Goal: Task Accomplishment & Management: Complete application form

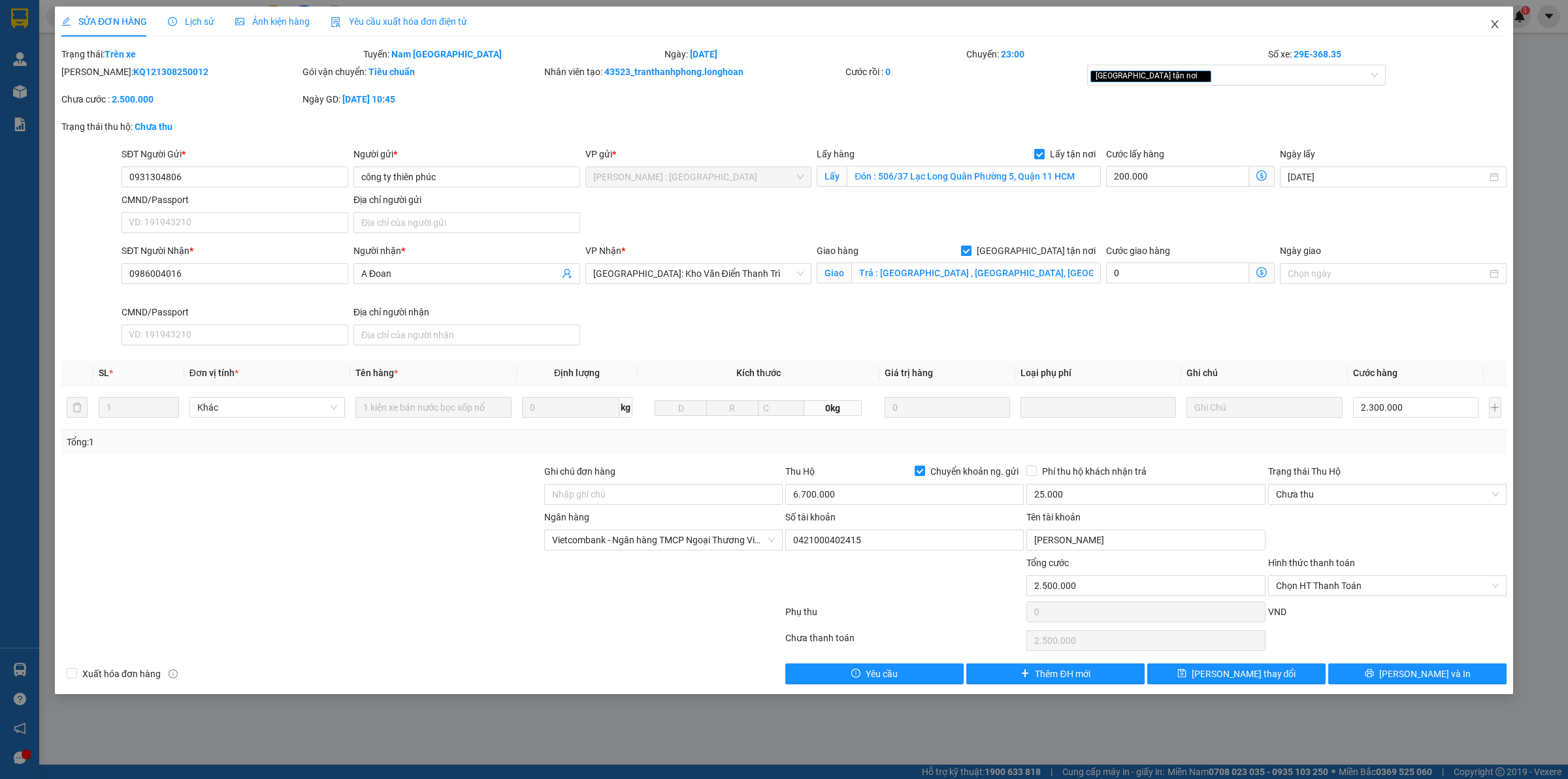
click at [1509, 31] on span "Close" at bounding box center [1495, 25] width 37 height 37
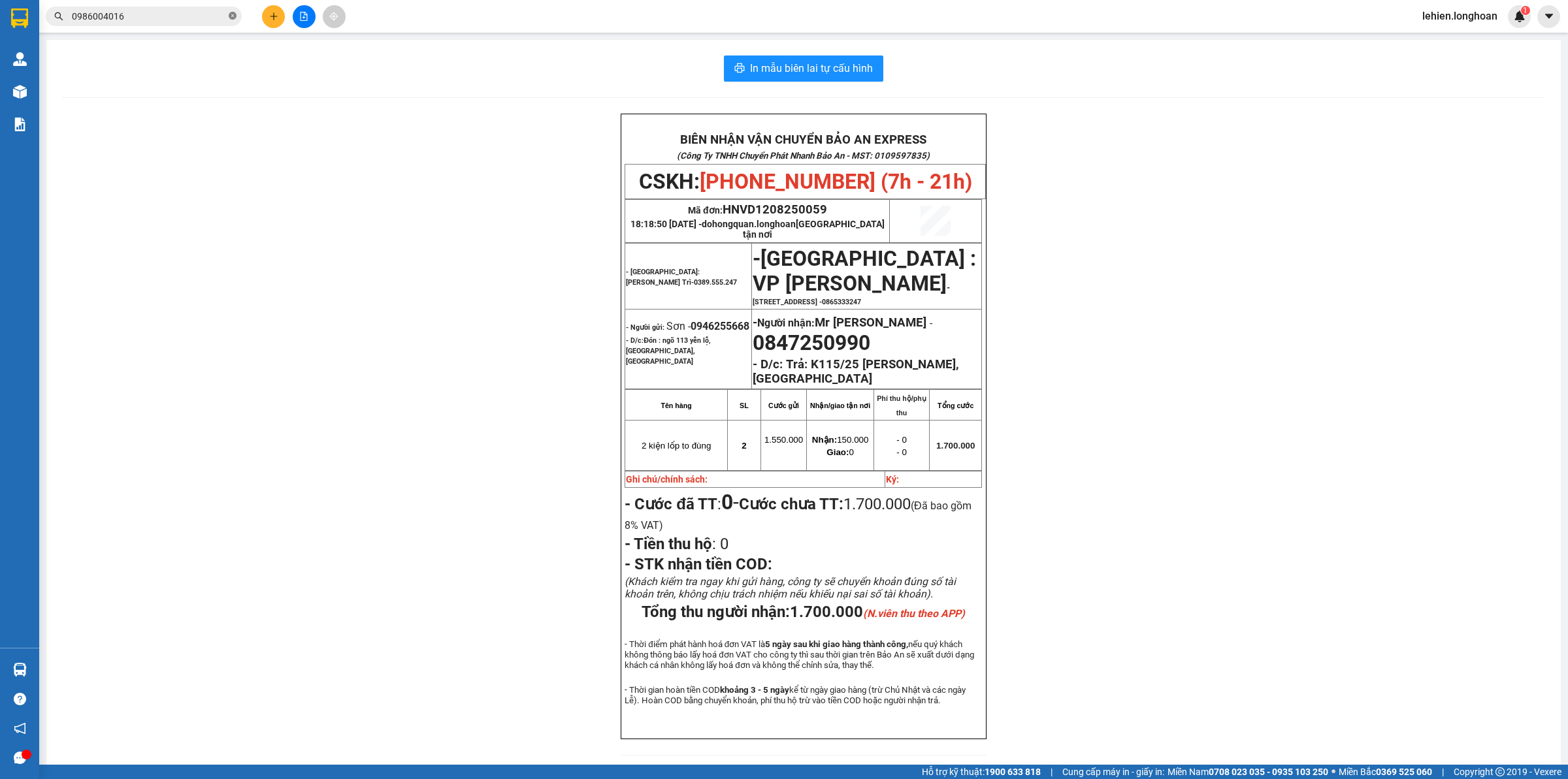
click at [228, 17] on icon "close-circle" at bounding box center [232, 15] width 8 height 8
drag, startPoint x: 211, startPoint y: 23, endPoint x: 142, endPoint y: 14, distance: 69.6
click at [142, 14] on input "text" at bounding box center [148, 15] width 154 height 14
paste input "0988838847"
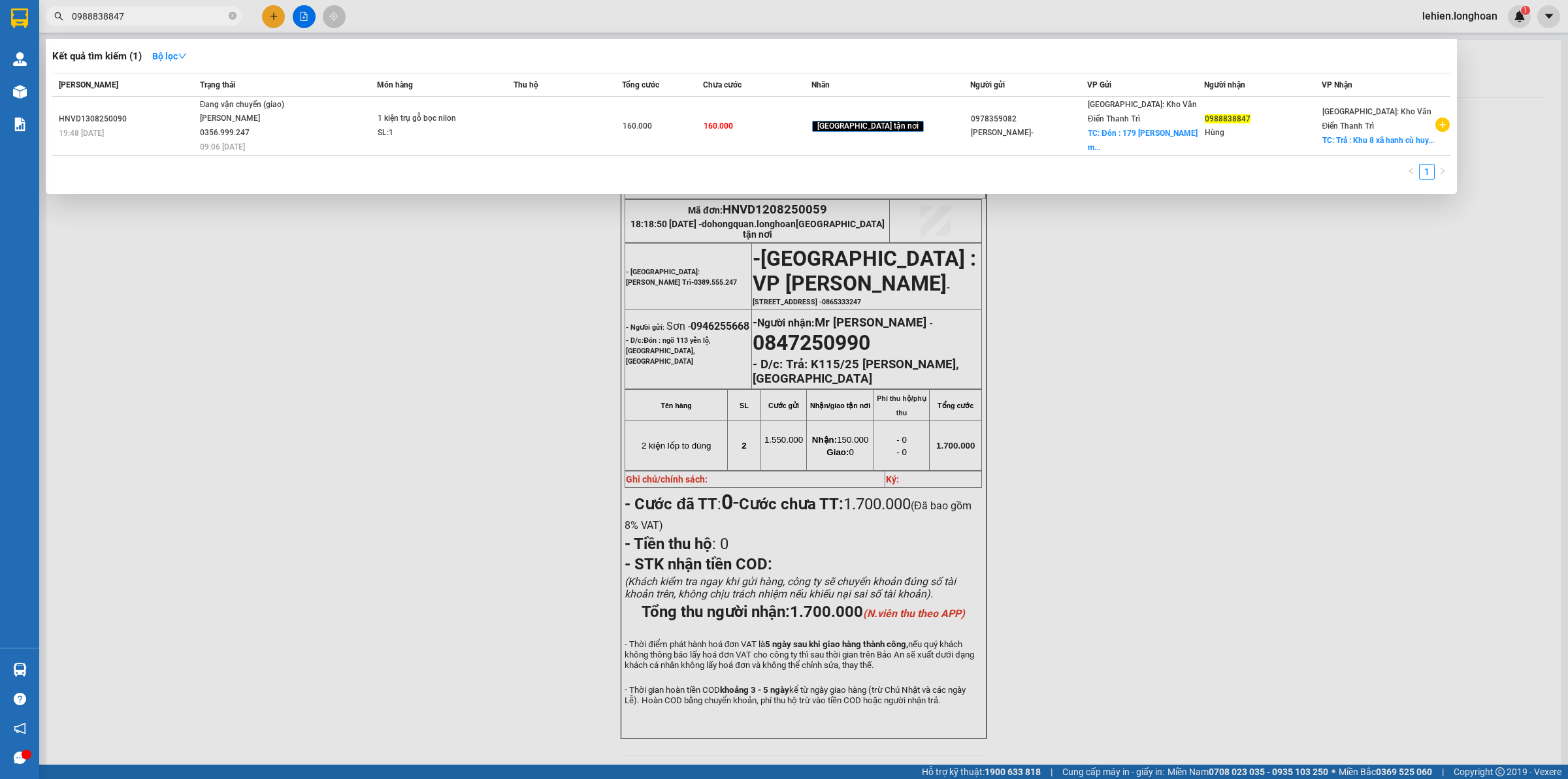
type input "0988838847"
click at [230, 15] on icon "close-circle" at bounding box center [232, 15] width 8 height 8
paste input "0843619623"
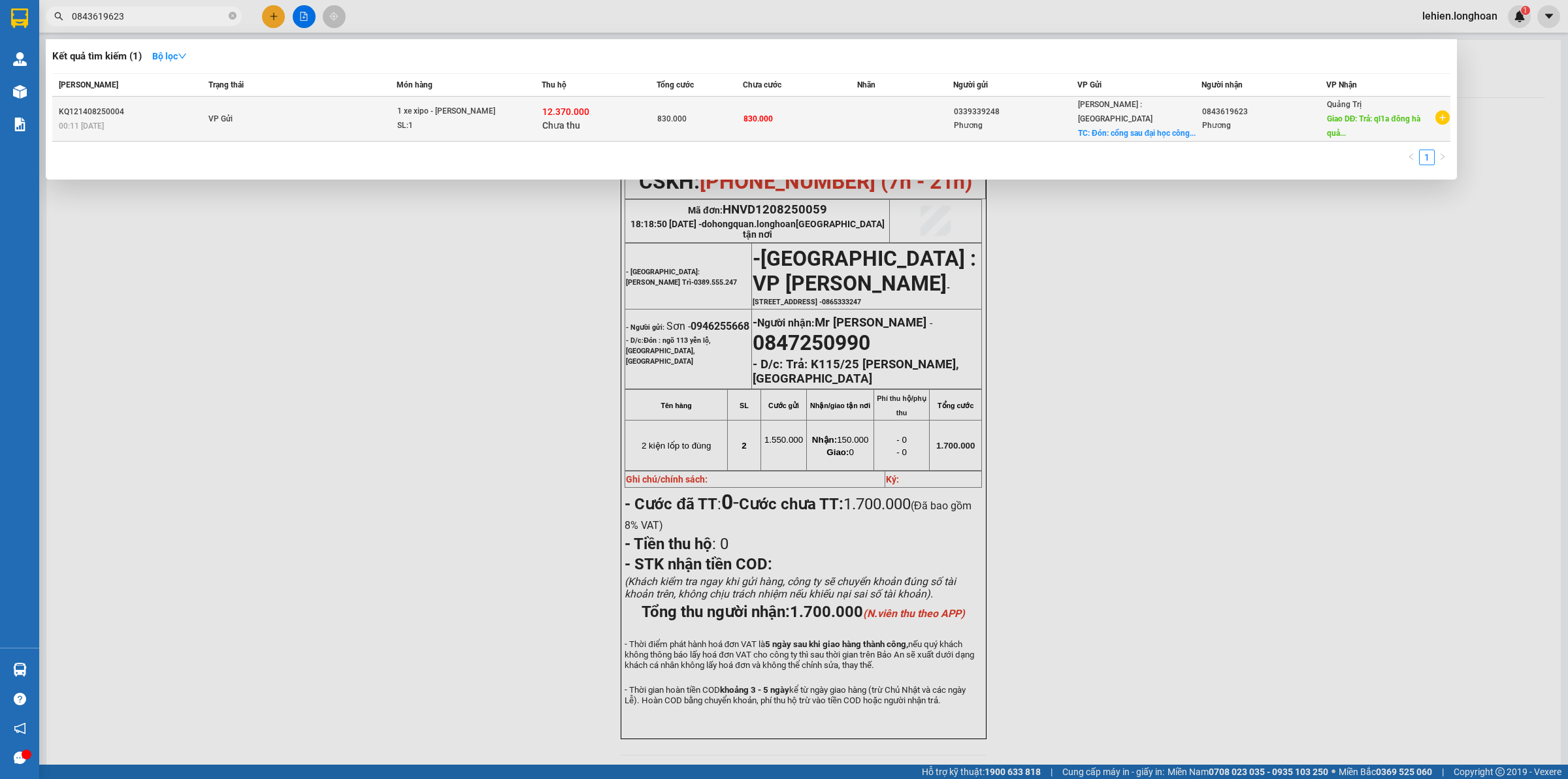
type input "0843619623"
click at [331, 118] on td "VP Gửi" at bounding box center [301, 119] width 191 height 45
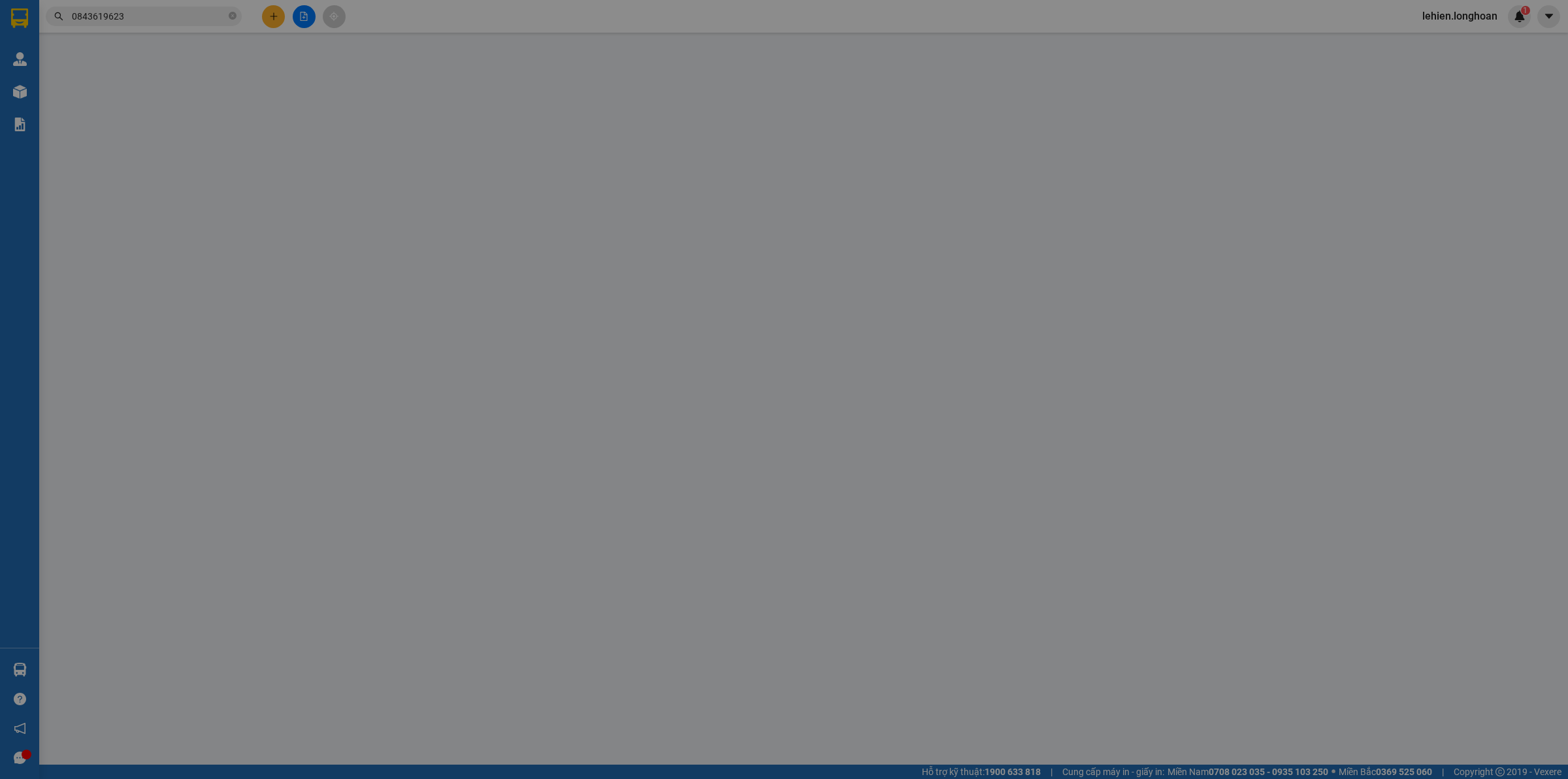
type input "0339339248"
type input "Phương"
checkbox input "true"
type input "Đón: cổng sau đại học công nghệ đồng nai trảng dài biên hoà"
type input "0843619623"
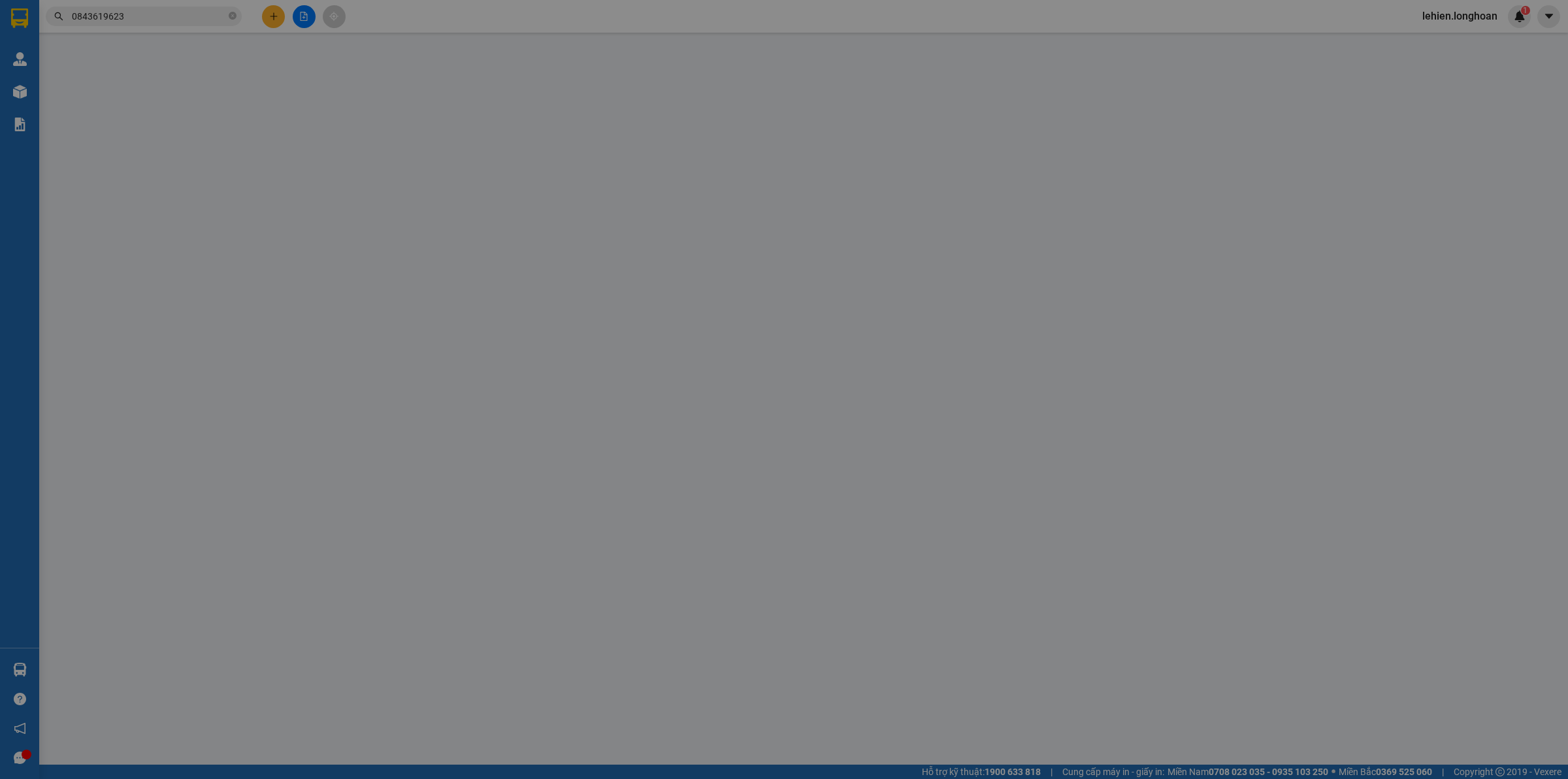
type input "Phương"
type input "Trả: ql1a đông [GEOGRAPHIC_DATA]"
type input "830.000"
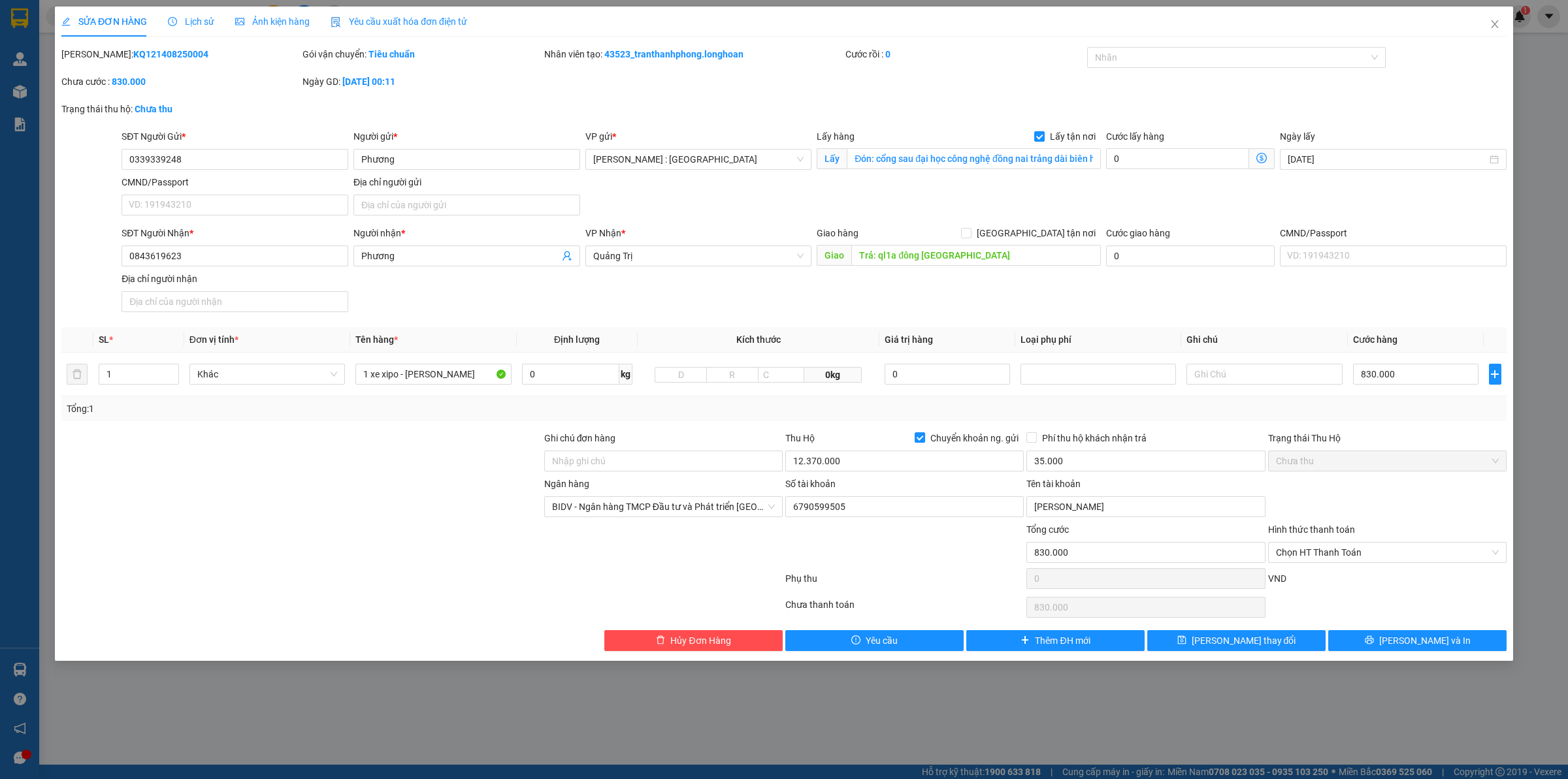
click at [185, 27] on div "Lịch sử" at bounding box center [191, 21] width 46 height 14
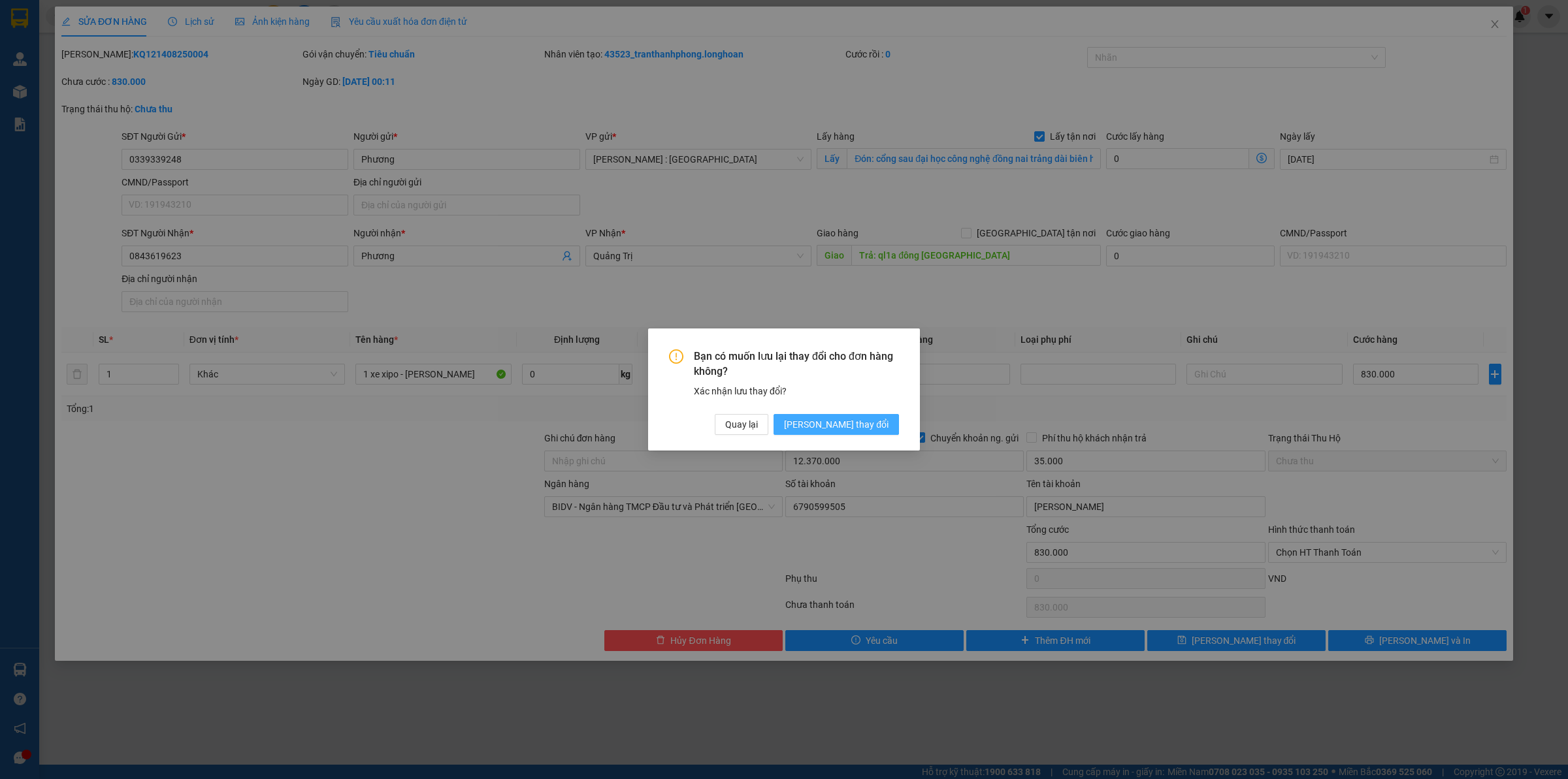
click at [851, 432] on button "[PERSON_NAME] thay đổi" at bounding box center [836, 424] width 126 height 21
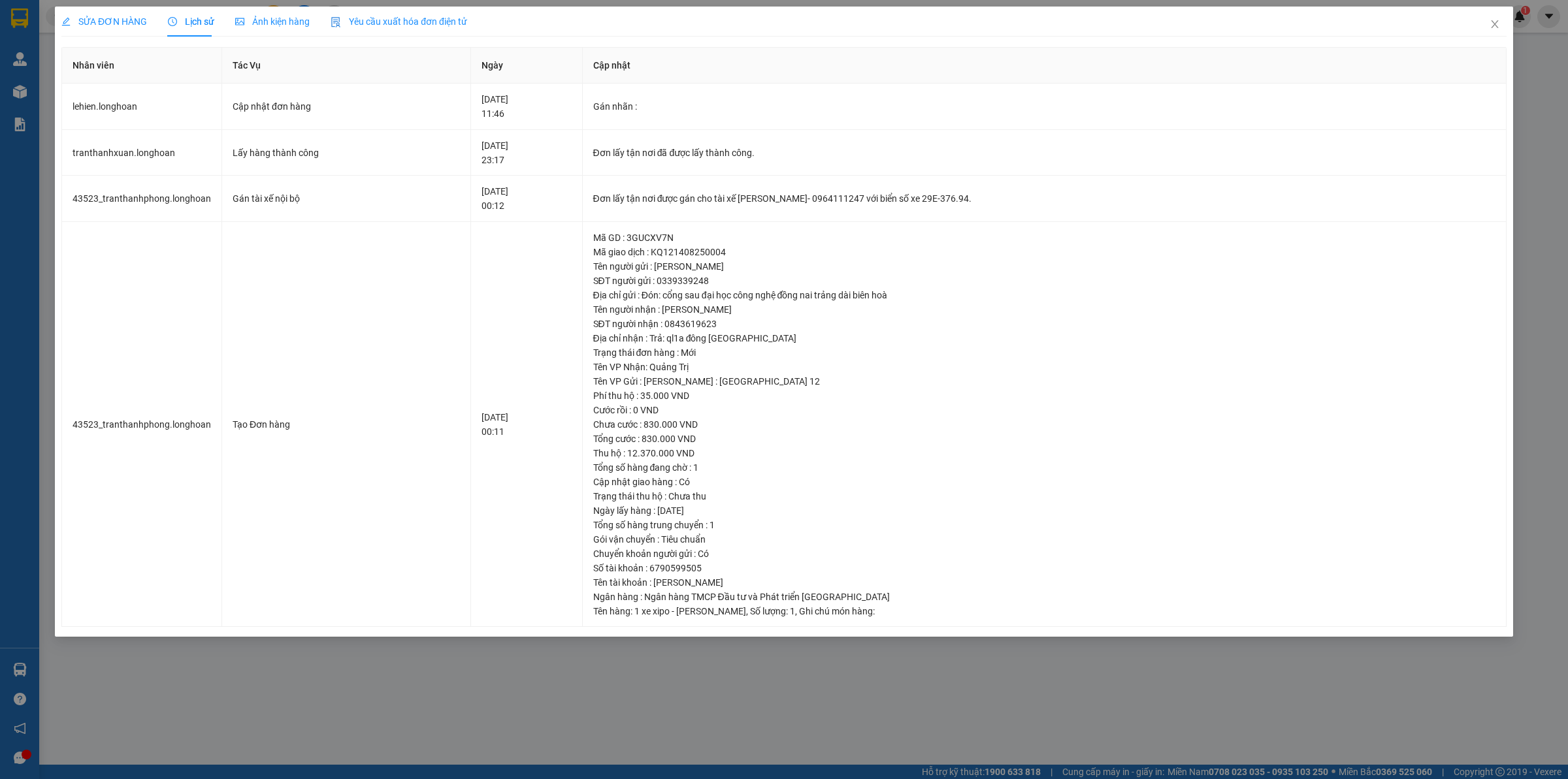
click at [107, 5] on div "SỬA ĐƠN HÀNG Lịch sử Ảnh kiện hàng Yêu cầu xuất hóa đơn điện tử Total Paid Fee …" at bounding box center [784, 390] width 1568 height 779
click at [128, 23] on span "SỬA ĐƠN HÀNG" at bounding box center [104, 21] width 86 height 11
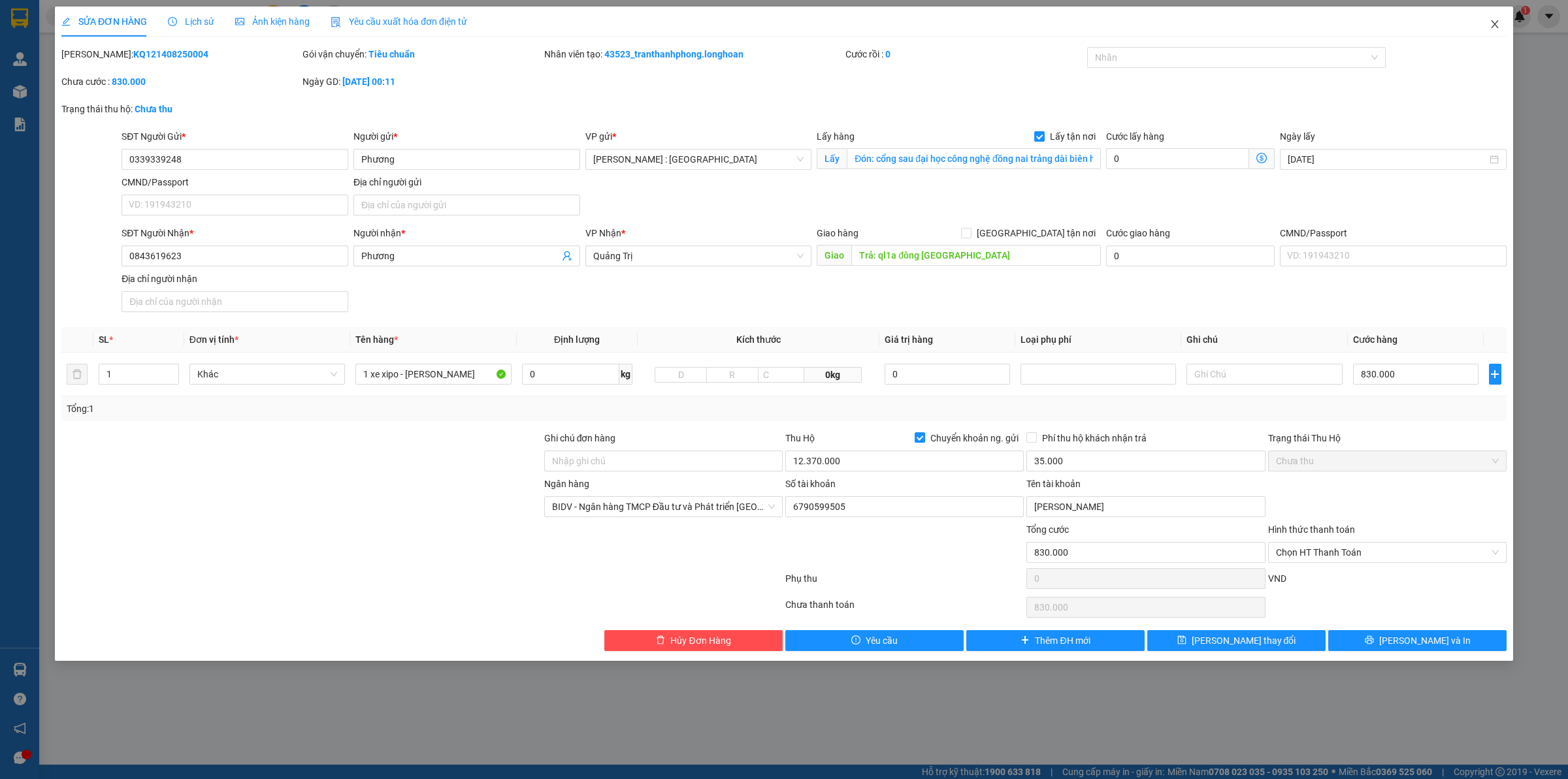
click at [1504, 27] on span "Close" at bounding box center [1495, 25] width 37 height 37
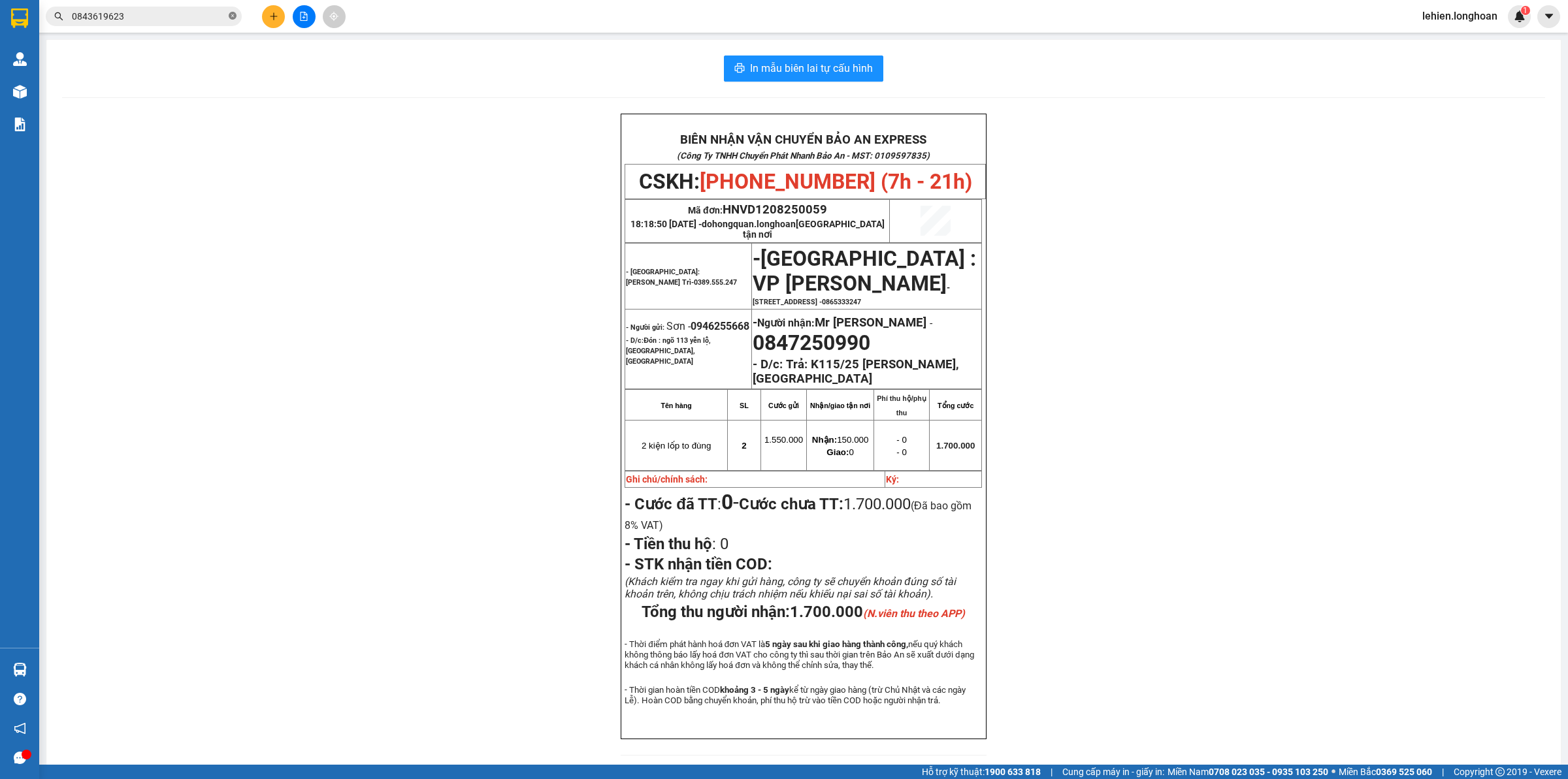
click at [234, 11] on span at bounding box center [232, 16] width 8 height 13
paste input "0988838847"
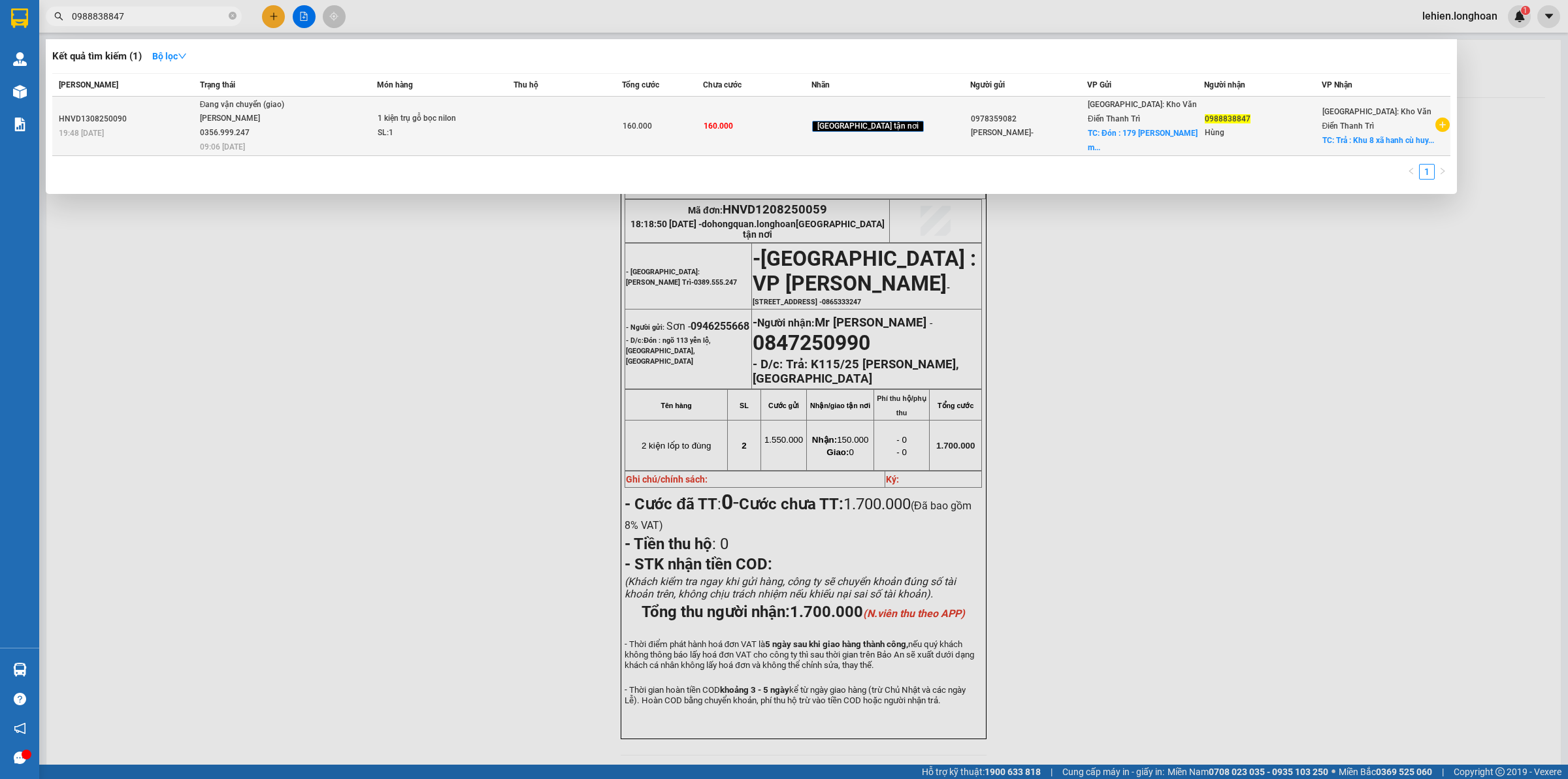
type input "0988838847"
click at [402, 106] on td "1 kiện trụ gỗ bọc nilon SL: 1" at bounding box center [446, 126] width 137 height 59
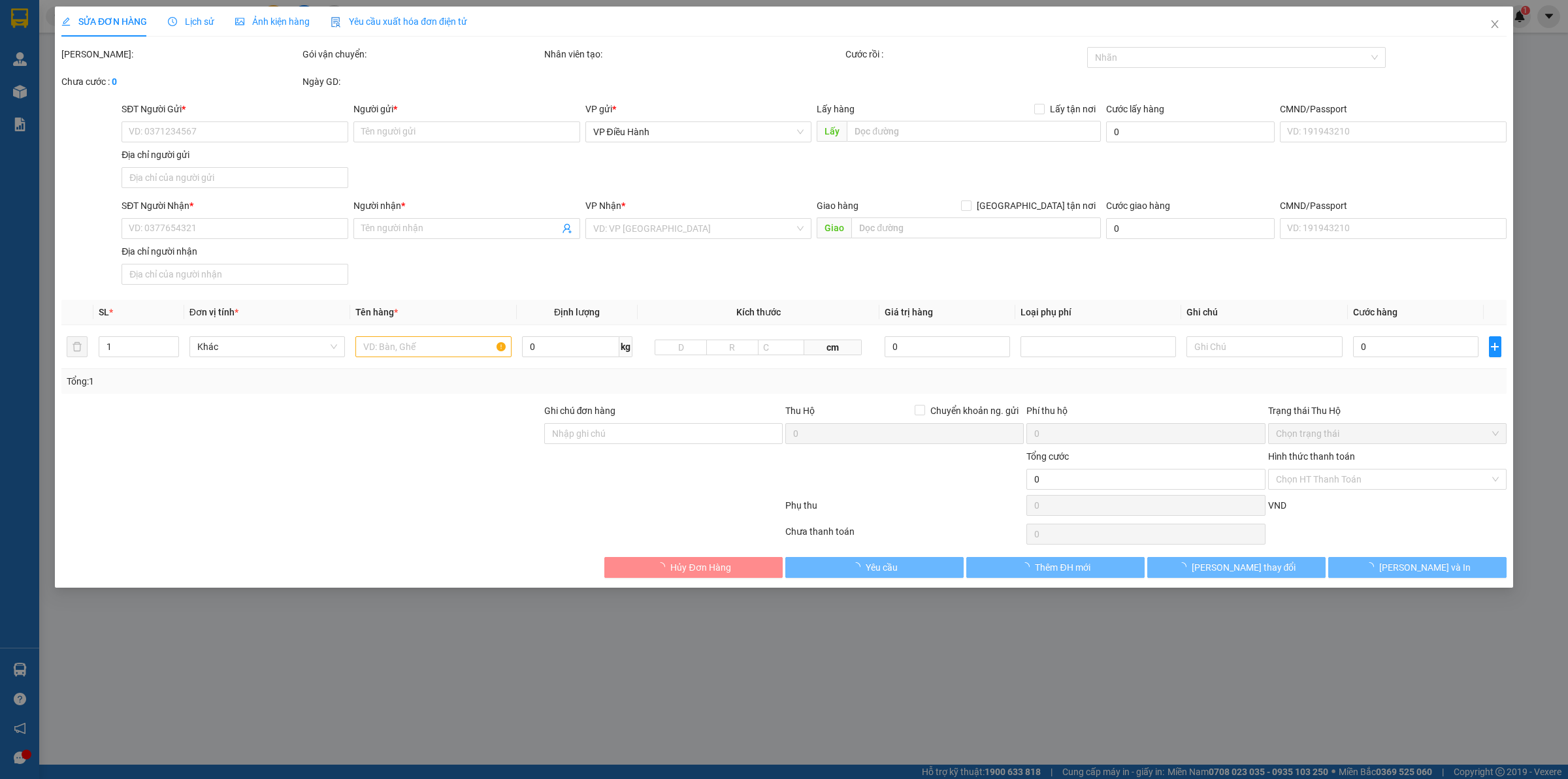
type input "0978359082"
type input "[PERSON_NAME]-"
checkbox input "true"
type input "Đón : 179 [PERSON_NAME] minh đức Mỹ hào [GEOGRAPHIC_DATA]"
type input "0988838847"
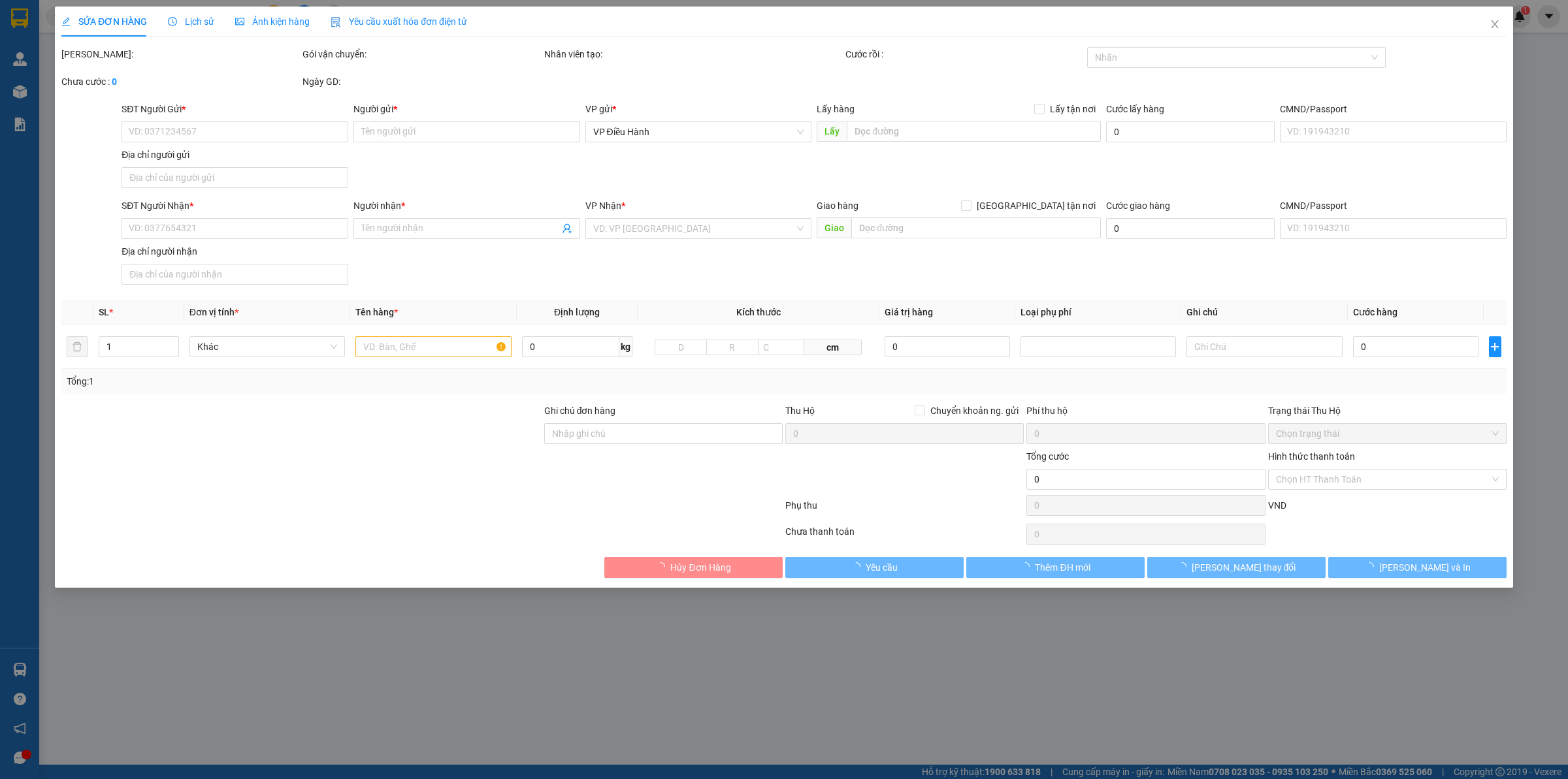
type input "Hùng"
checkbox input "true"
type input "Trả : Khu 8 xã hanh cù huyện [GEOGRAPHIC_DATA] tình [GEOGRAPHIC_DATA]"
type input "160.000"
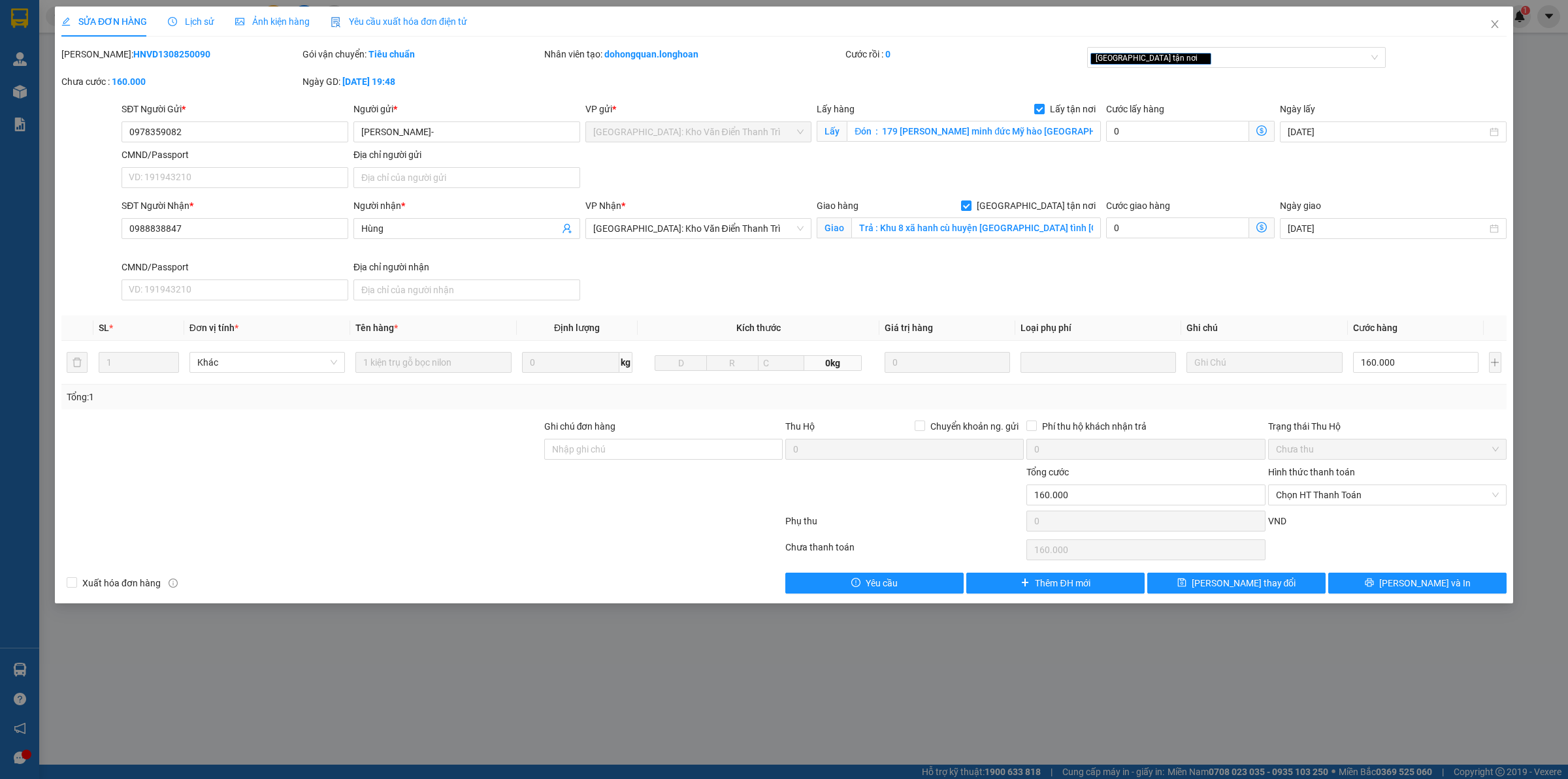
click at [211, 19] on span "Lịch sử" at bounding box center [191, 21] width 46 height 11
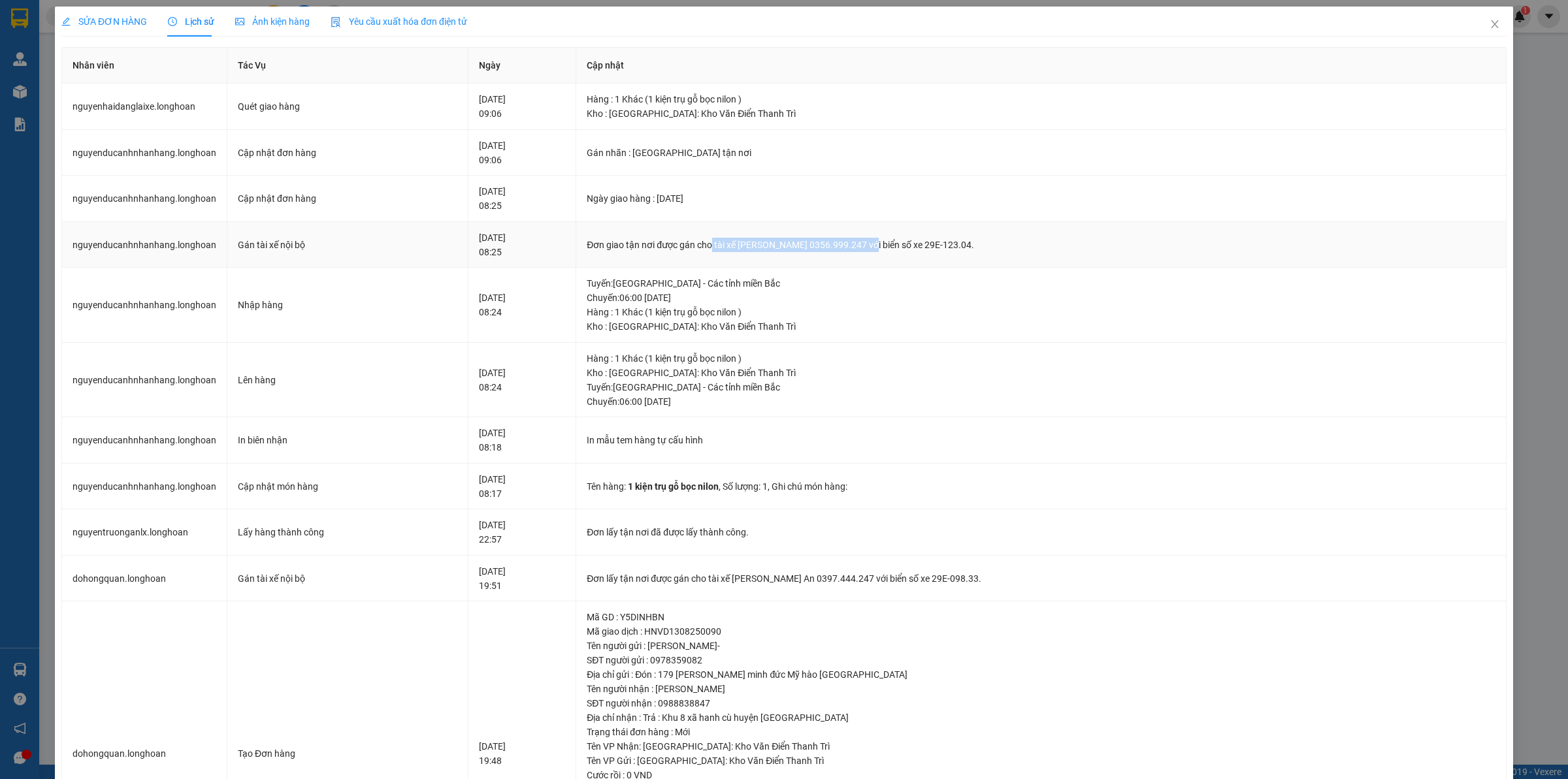
drag, startPoint x: 740, startPoint y: 243, endPoint x: 893, endPoint y: 239, distance: 153.1
click at [893, 239] on div "Đơn giao tận nơi được gán cho tài xế [PERSON_NAME] 0356.999.247 với biển số xe …" at bounding box center [1041, 245] width 909 height 14
copy div "tài xế [PERSON_NAME] 0356.999.247"
click at [109, 5] on div "SỬA ĐƠN HÀNG Lịch sử Ảnh kiện hàng Yêu cầu xuất hóa đơn điện tử Total Paid Fee …" at bounding box center [784, 390] width 1568 height 779
click at [114, 25] on span "SỬA ĐƠN HÀNG" at bounding box center [104, 21] width 86 height 11
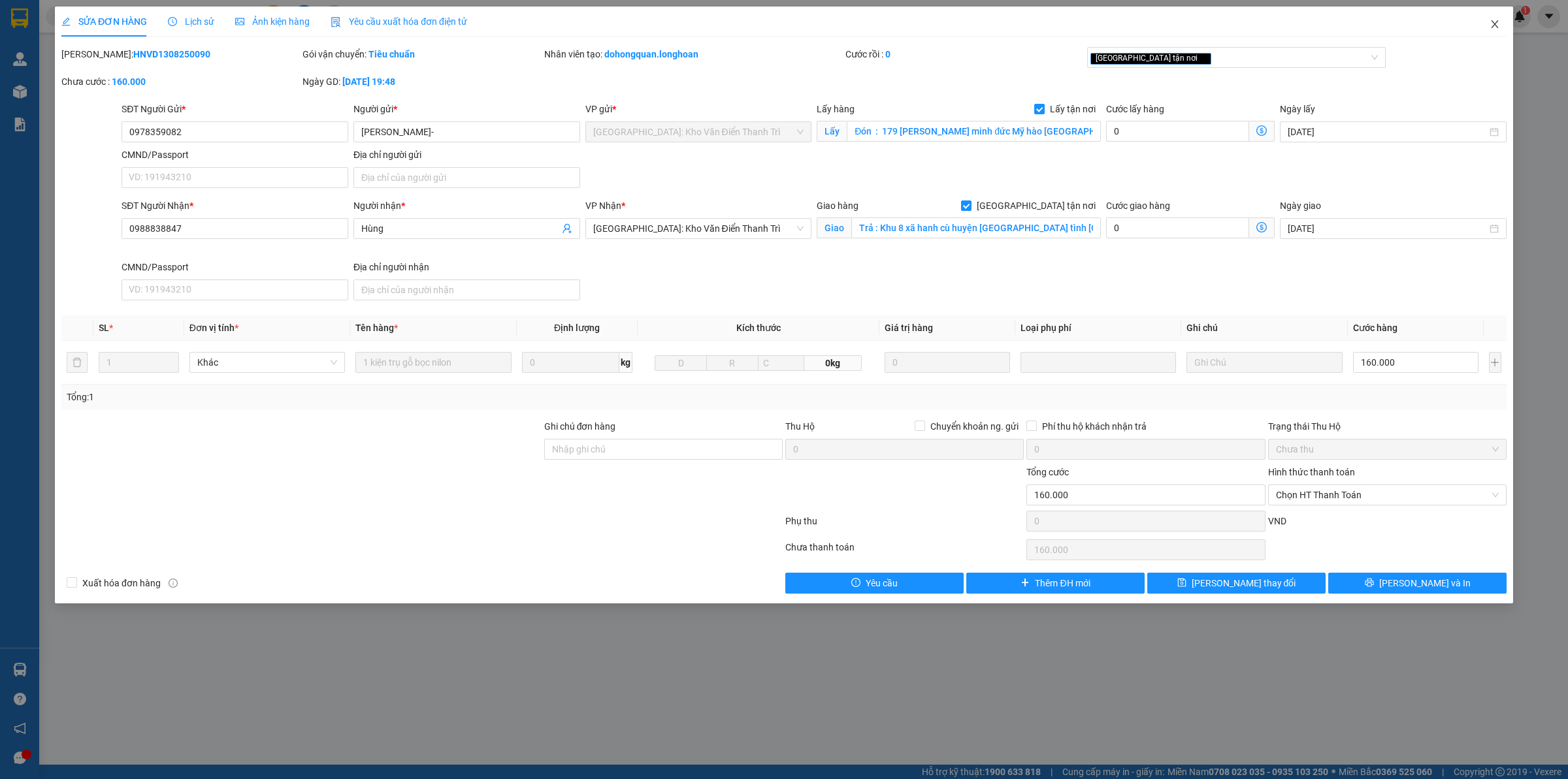
click at [1507, 24] on span "Close" at bounding box center [1495, 25] width 37 height 37
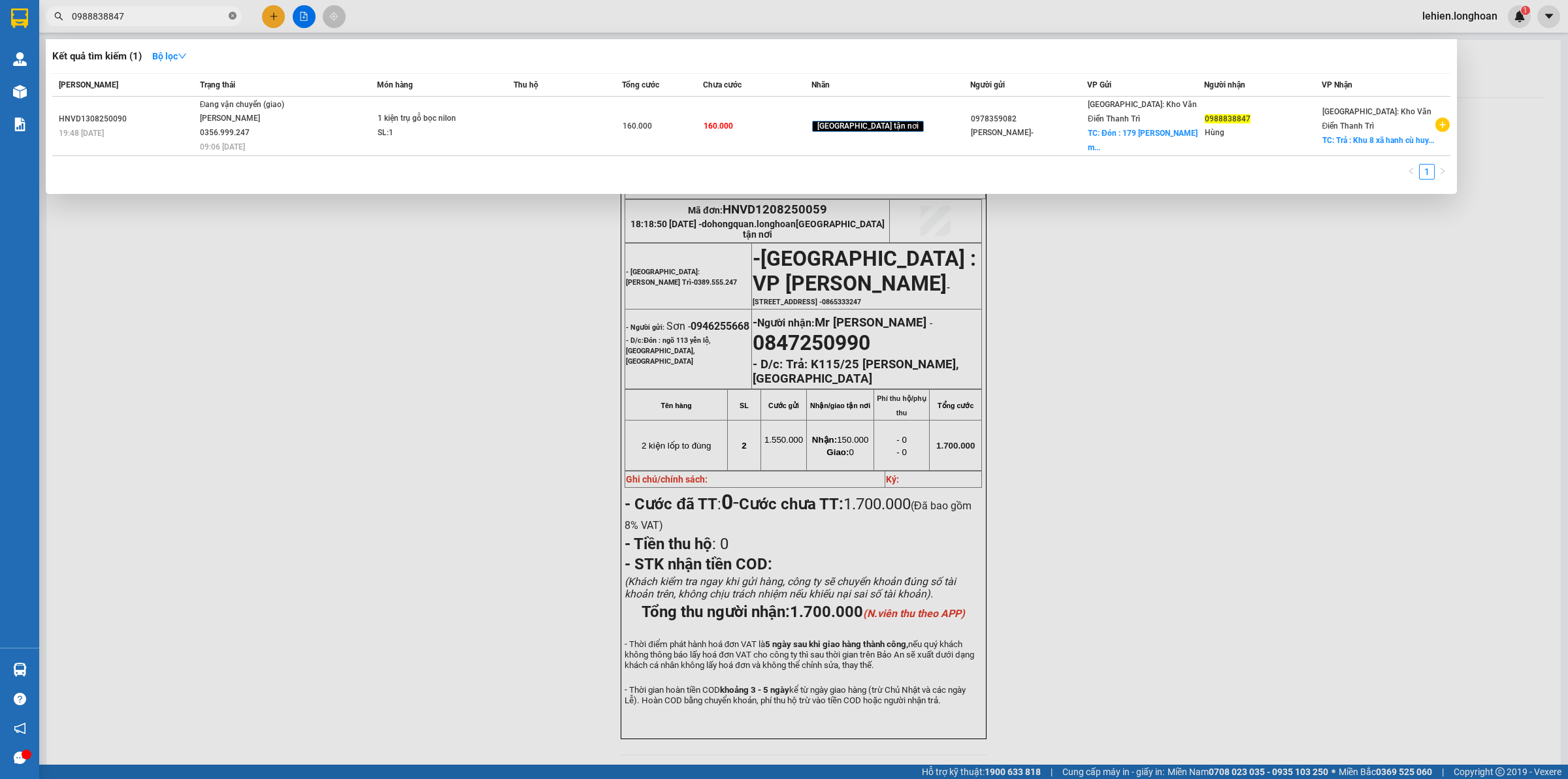
click at [235, 17] on icon "close-circle" at bounding box center [232, 15] width 8 height 8
paste input "0843619623 1"
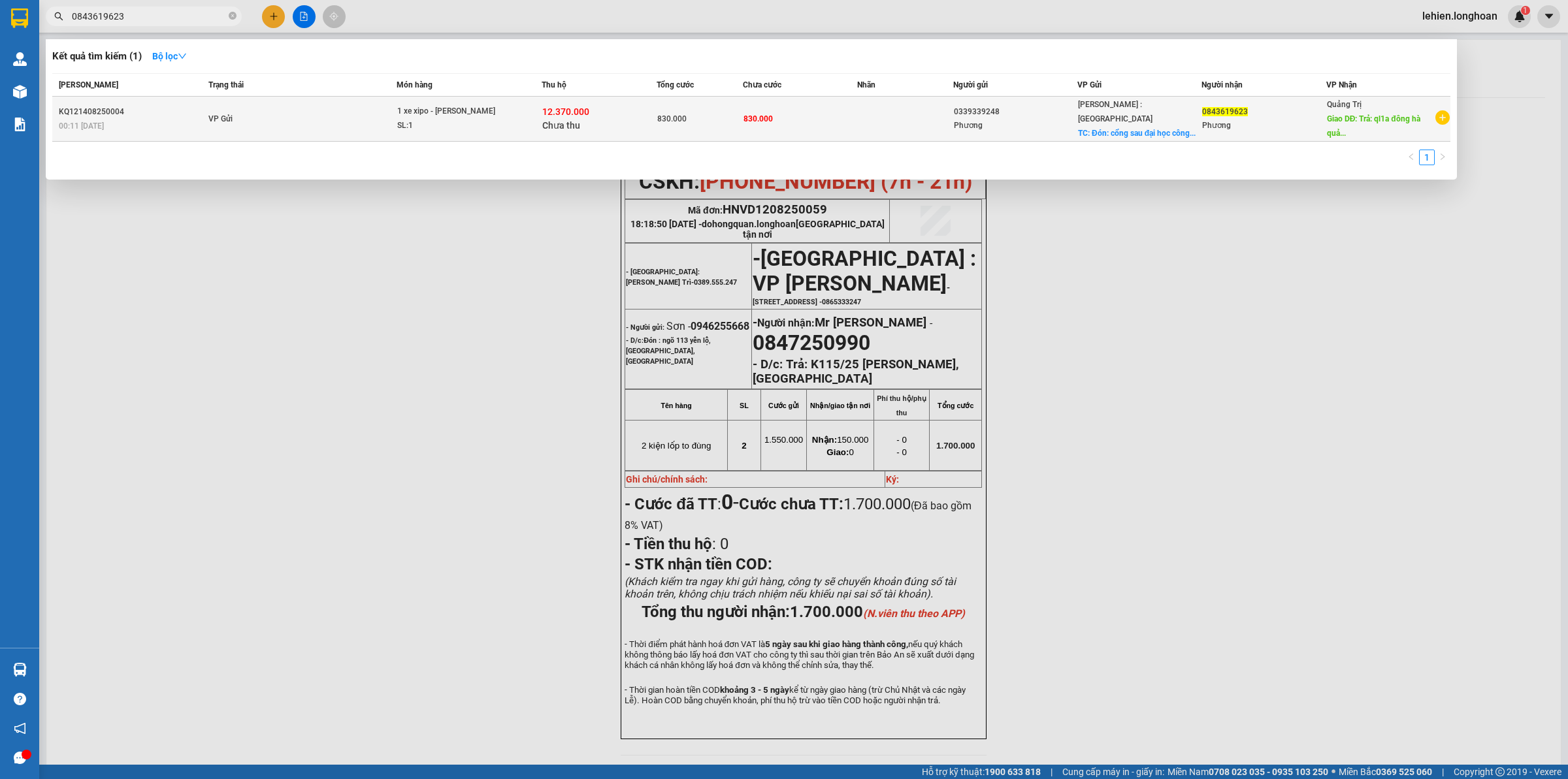
type input "0843619623"
click at [410, 121] on div "SL: 1" at bounding box center [446, 126] width 98 height 14
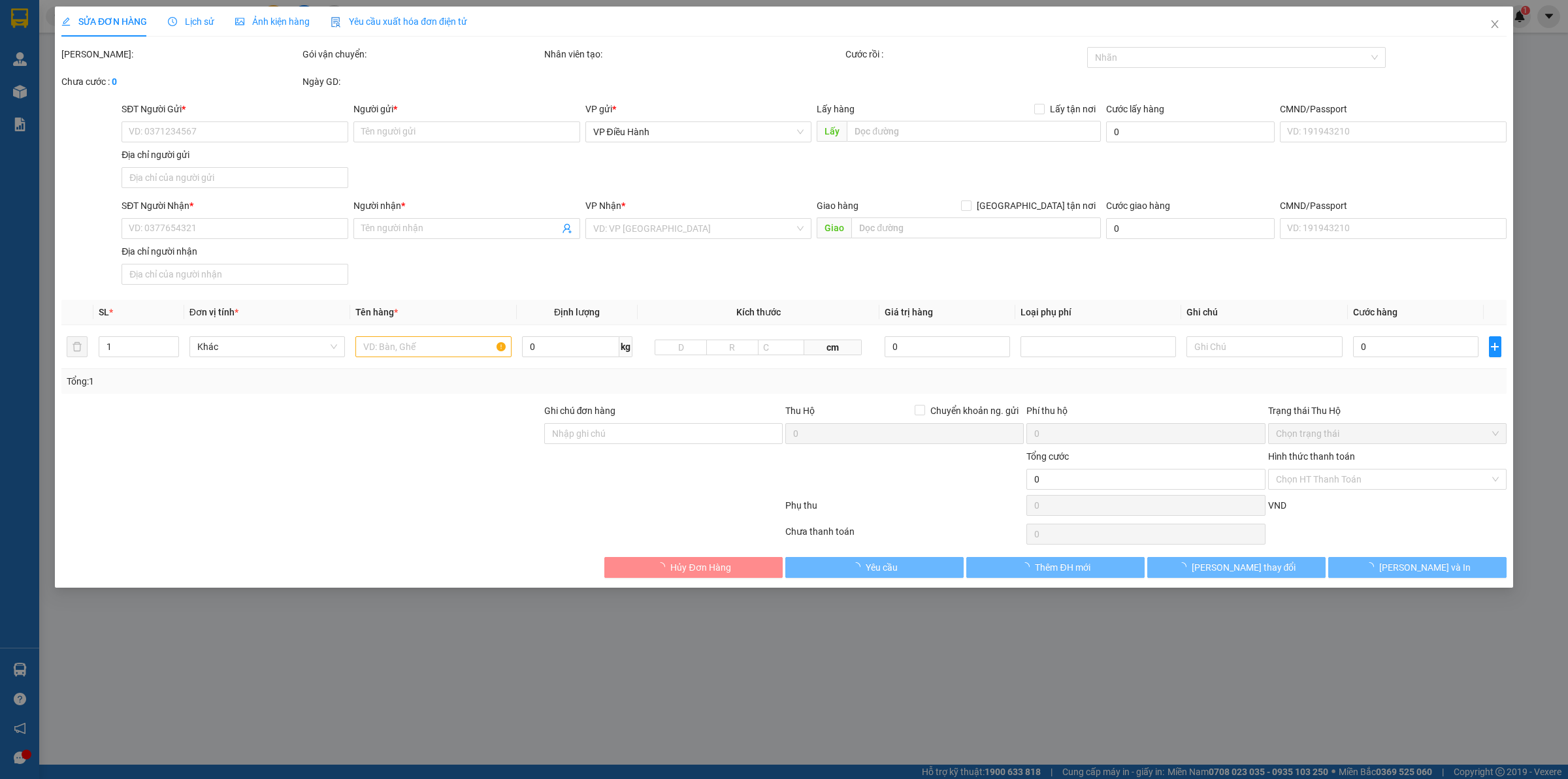
type input "0339339248"
type input "Phương"
checkbox input "true"
type input "Đón: cổng sau đại học công nghệ đồng nai trảng dài biên hoà"
type input "0843619623"
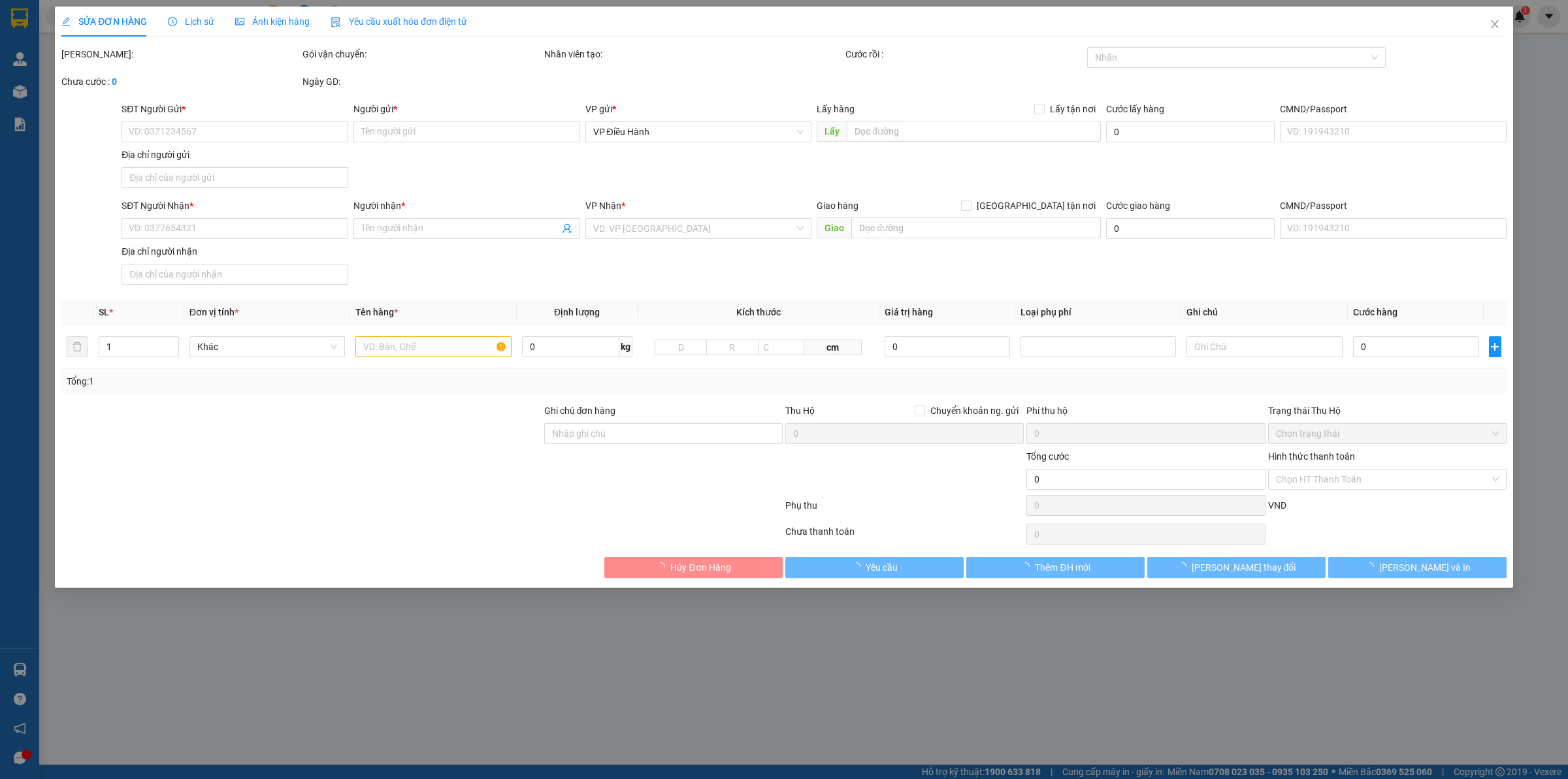
type input "Phương"
type input "Trả: ql1a đông [GEOGRAPHIC_DATA]"
type input "830.000"
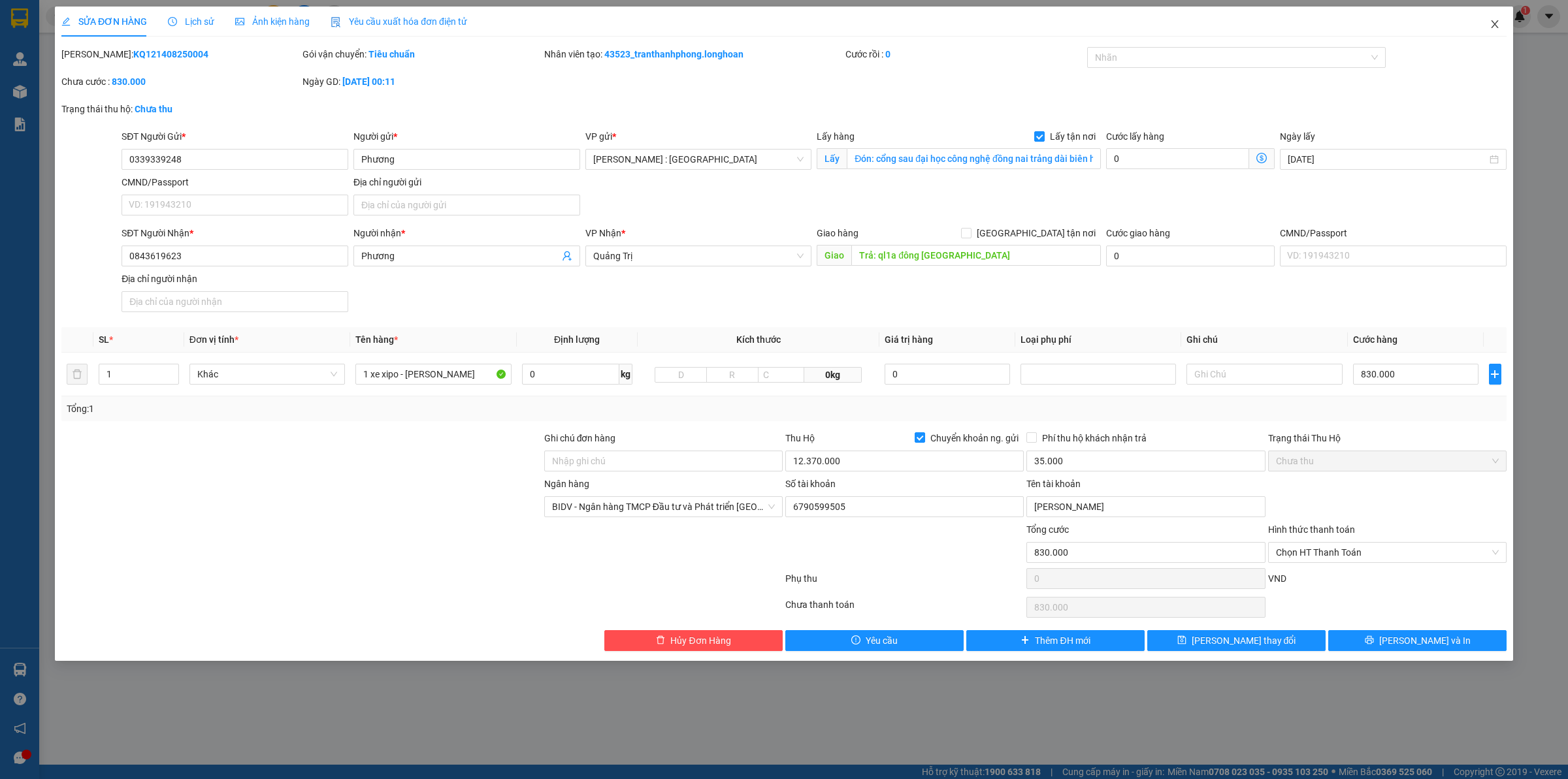
click at [1496, 10] on span "Close" at bounding box center [1495, 25] width 37 height 37
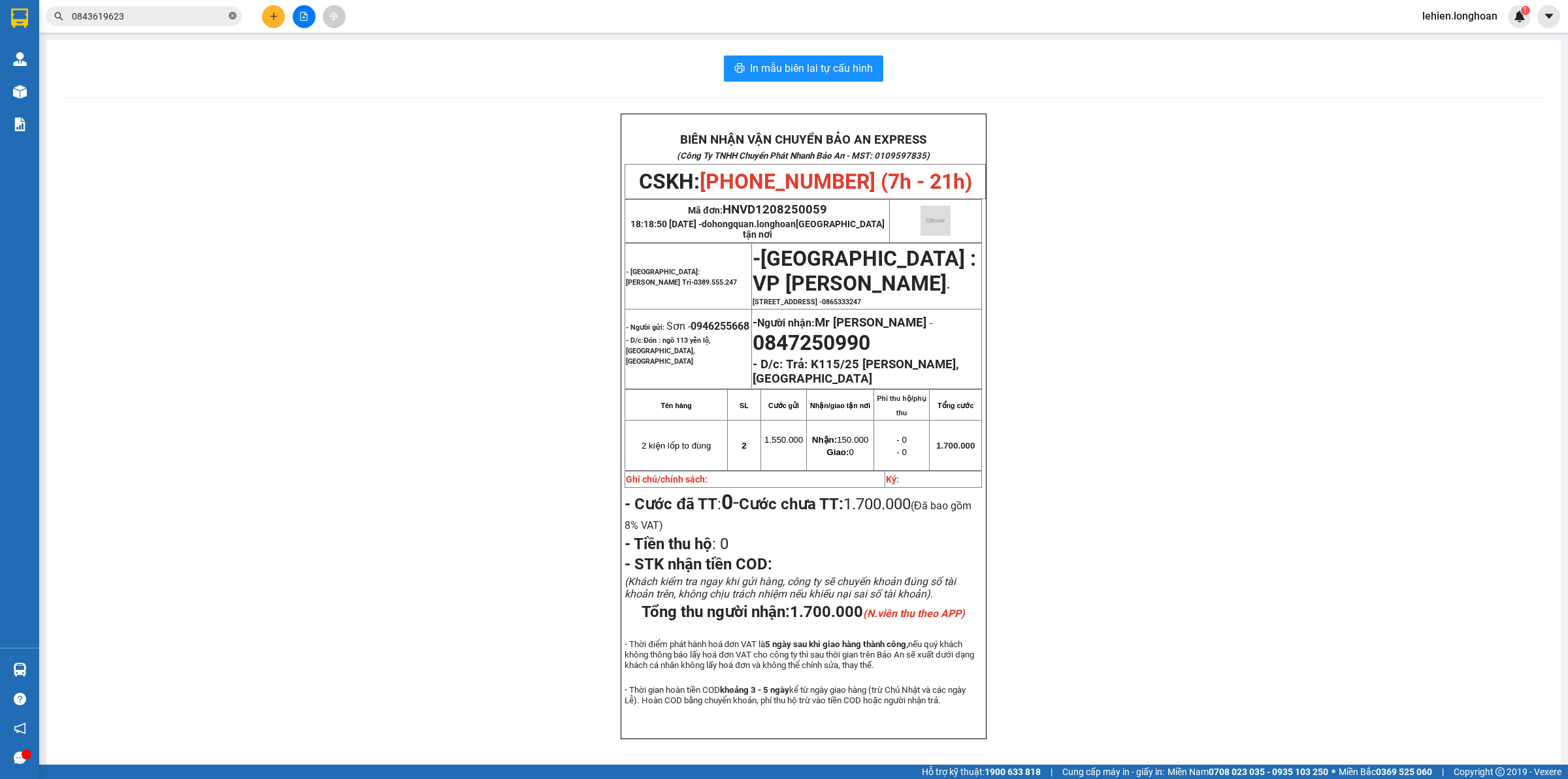
click at [233, 16] on icon "close-circle" at bounding box center [232, 15] width 8 height 8
paste input "0938300112"
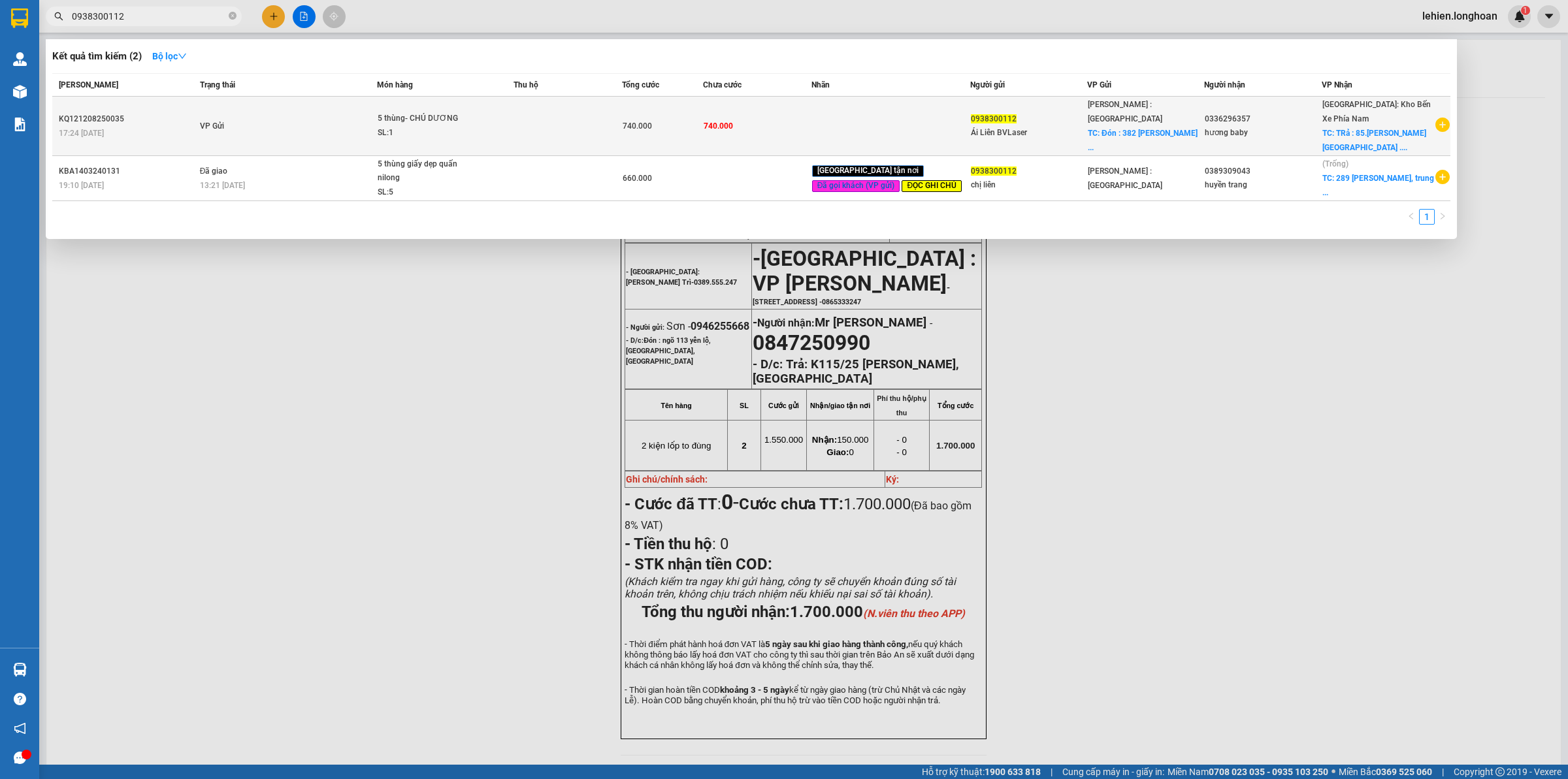
type input "0938300112"
click at [258, 115] on td "VP Gửi" at bounding box center [286, 126] width 180 height 59
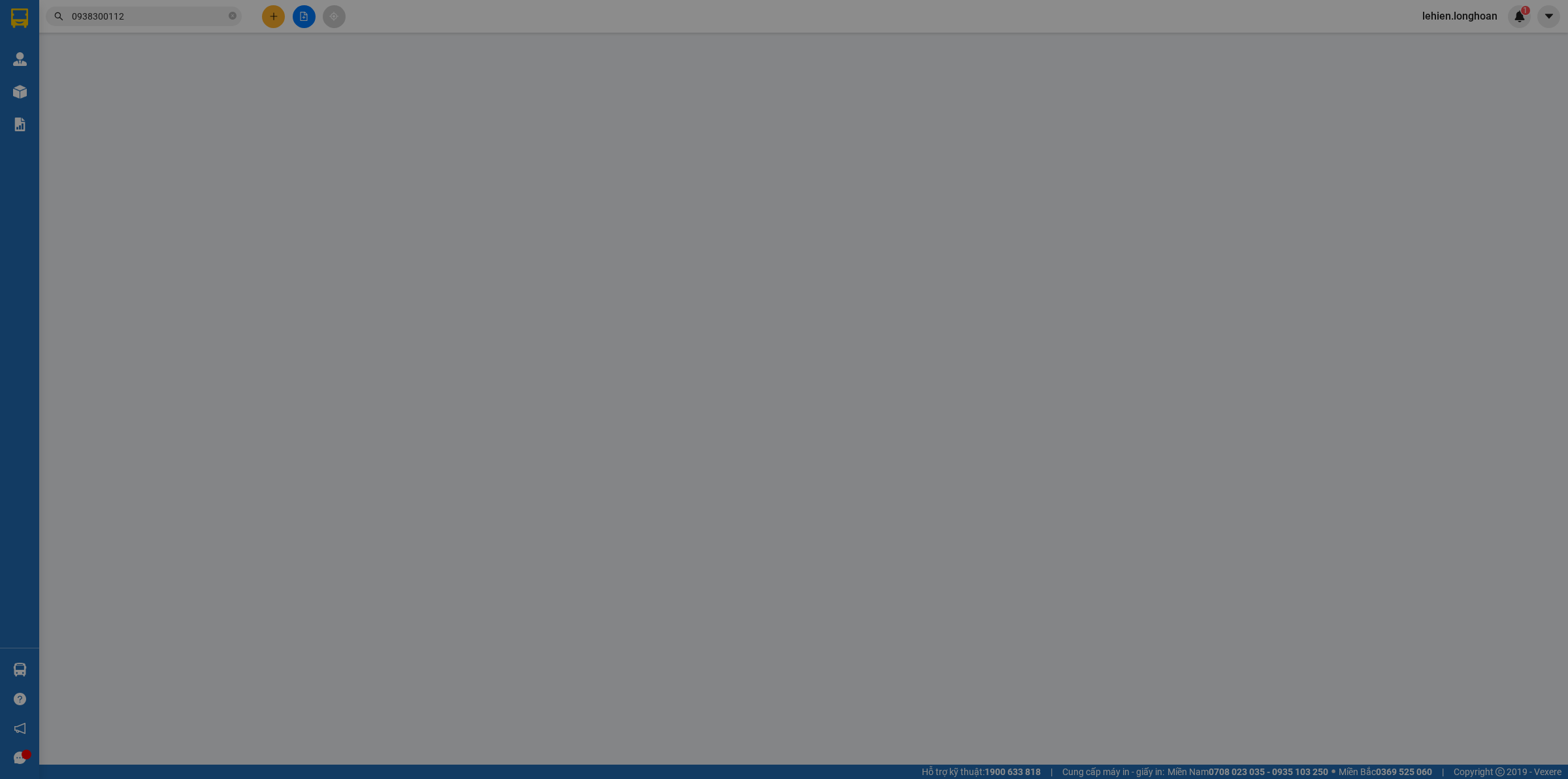
type input "0938300112"
type input "Ái Liên BVLaser"
checkbox input "true"
type input "Đón : 382 [PERSON_NAME] mười Quận 12"
type input "0336296357"
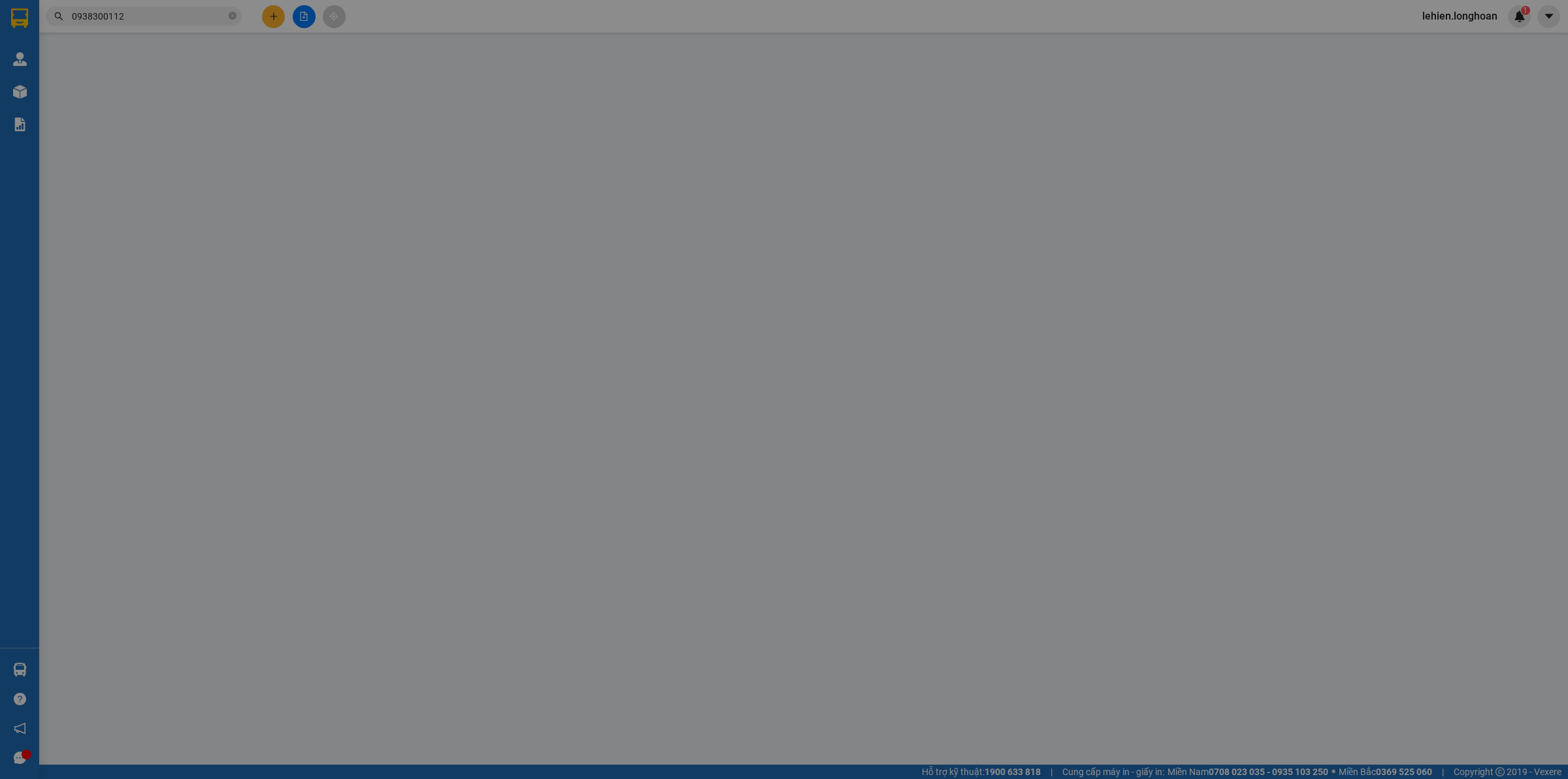
type input "hương baby"
checkbox input "true"
type input "TRả : 85.Thích [GEOGRAPHIC_DATA] .[GEOGRAPHIC_DATA] .Tỉnh [GEOGRAPHIC_DATA] ([G…"
type input "740.000"
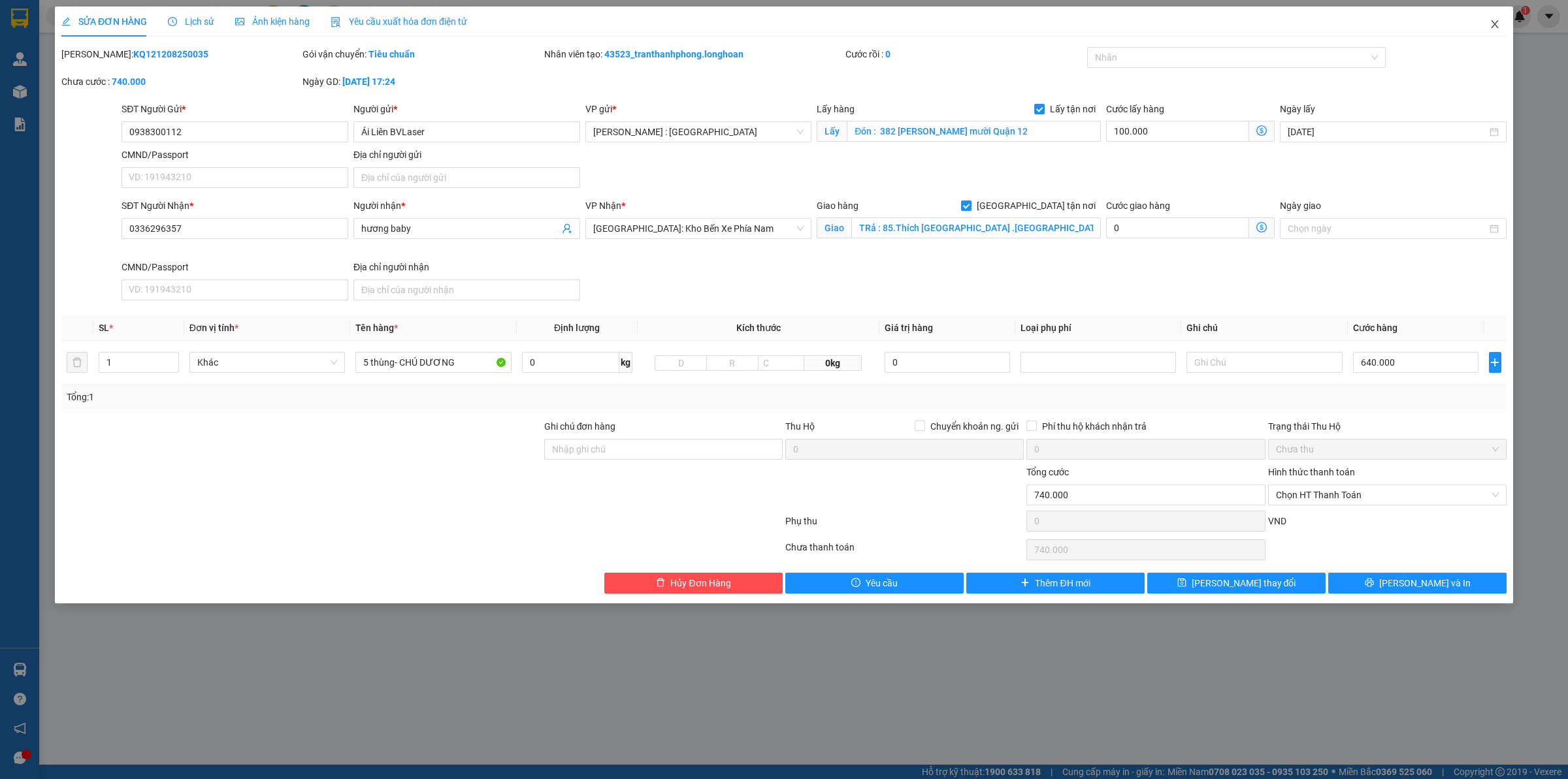
click at [1493, 31] on span "Close" at bounding box center [1495, 25] width 37 height 37
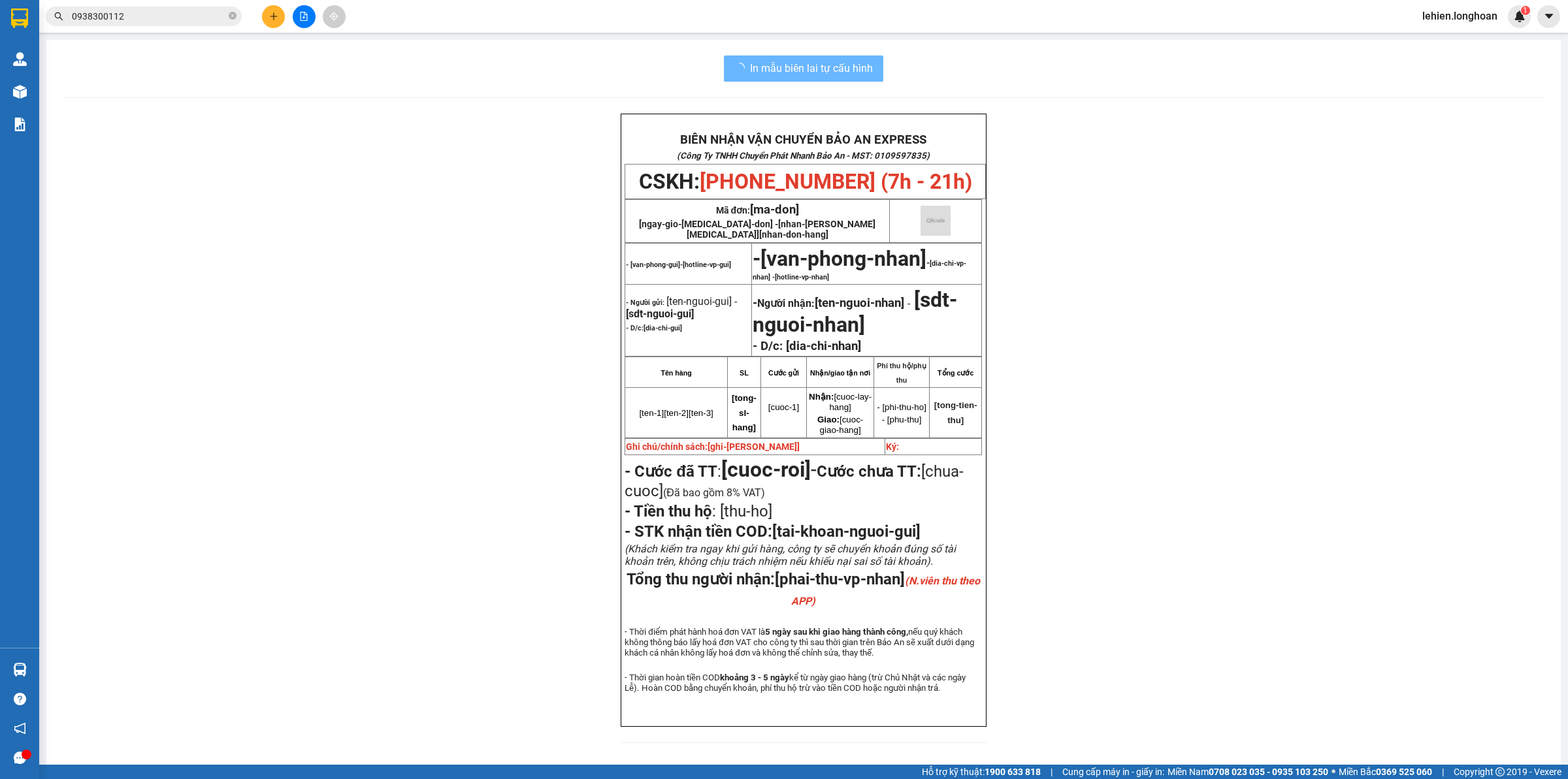
drag, startPoint x: 233, startPoint y: 16, endPoint x: 213, endPoint y: 19, distance: 20.2
click at [233, 15] on icon "close-circle" at bounding box center [232, 15] width 8 height 8
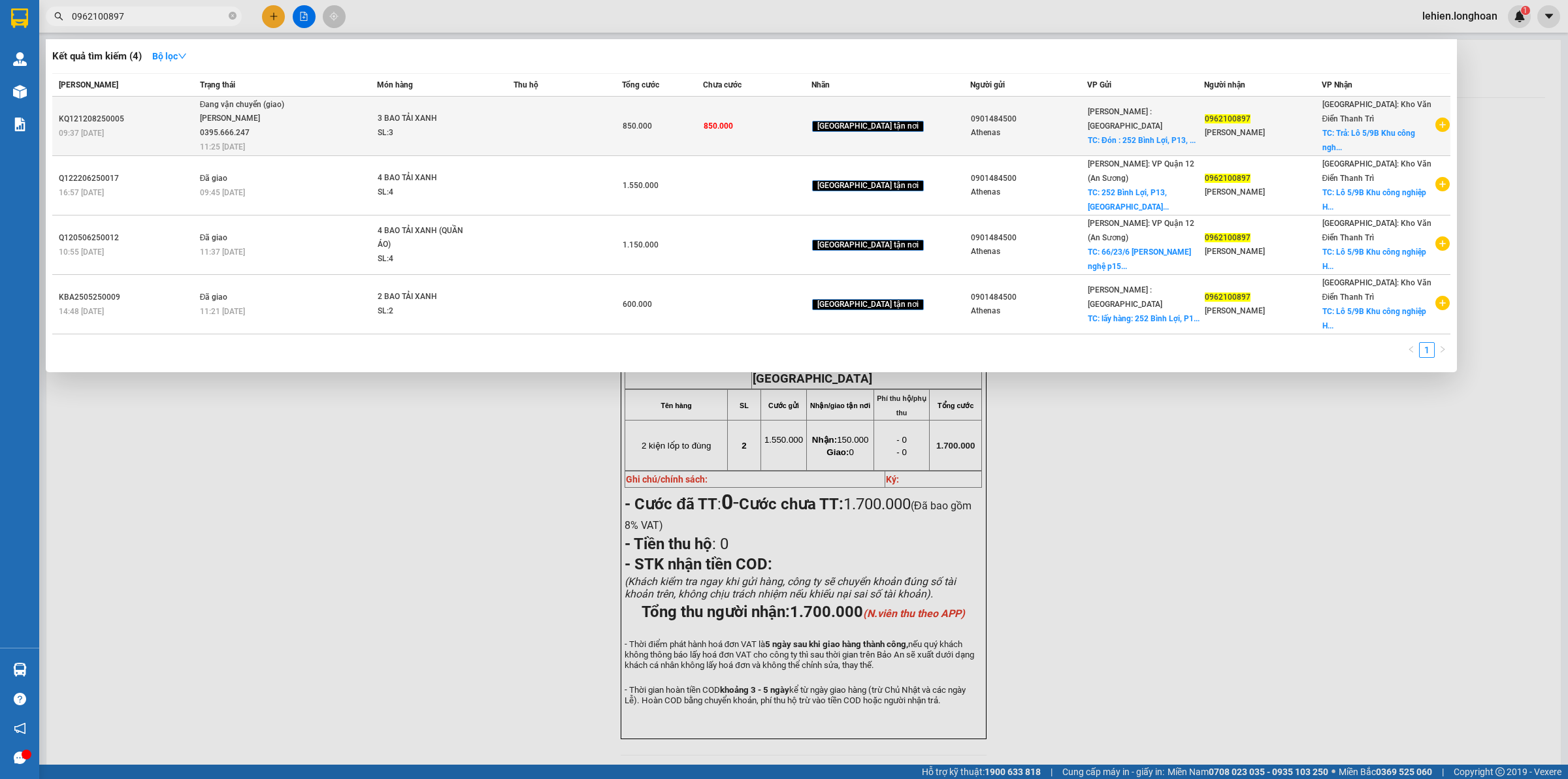
type input "0962100897"
click at [432, 112] on div "3 BAO TẢI XANH" at bounding box center [426, 119] width 98 height 14
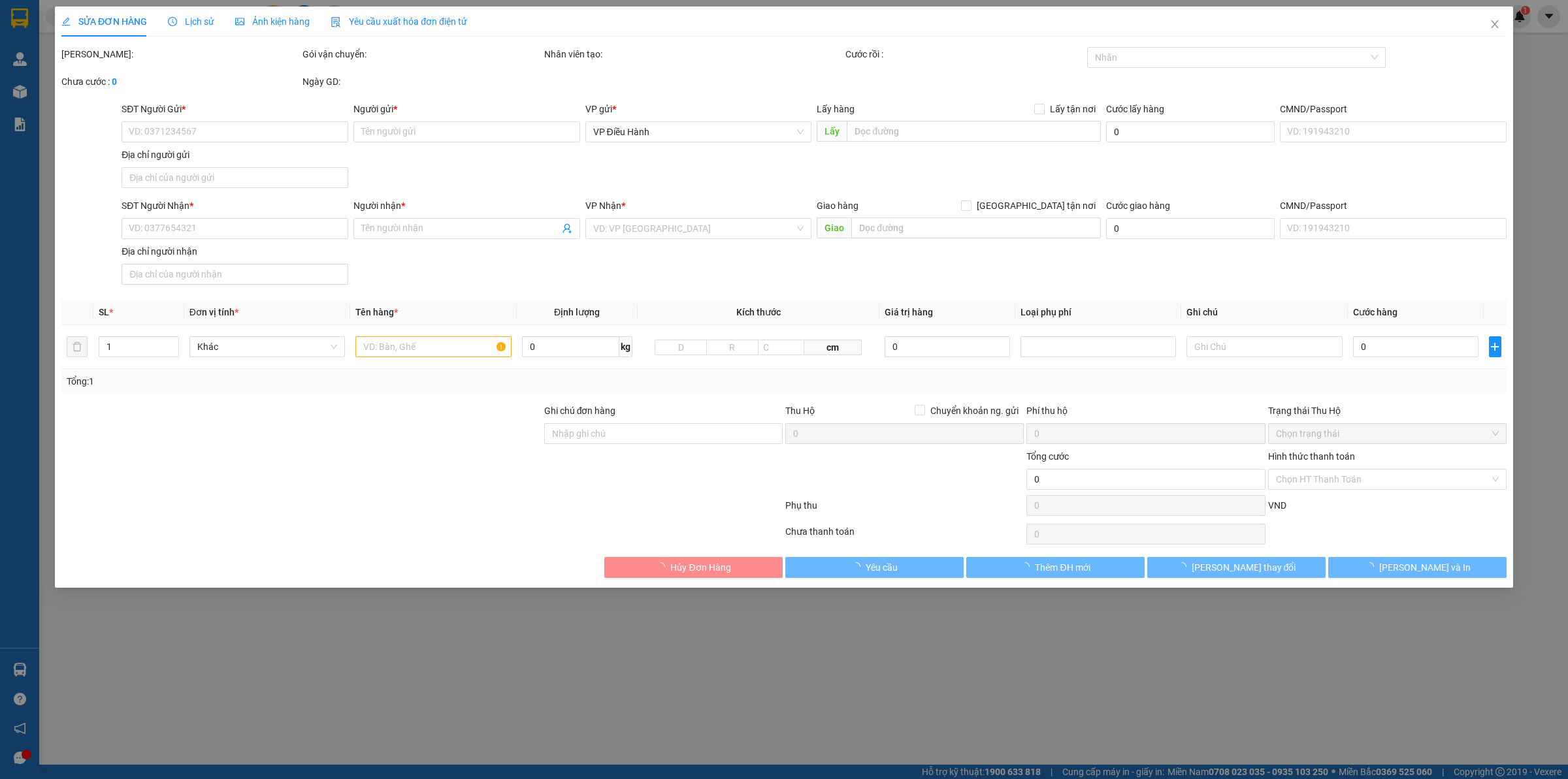
type input "0901484500"
type input "Athenas"
checkbox input "true"
type input "Đón : 252 [GEOGRAPHIC_DATA], P13, [GEOGRAPHIC_DATA],[GEOGRAPHIC_DATA]"
type input "0962100897"
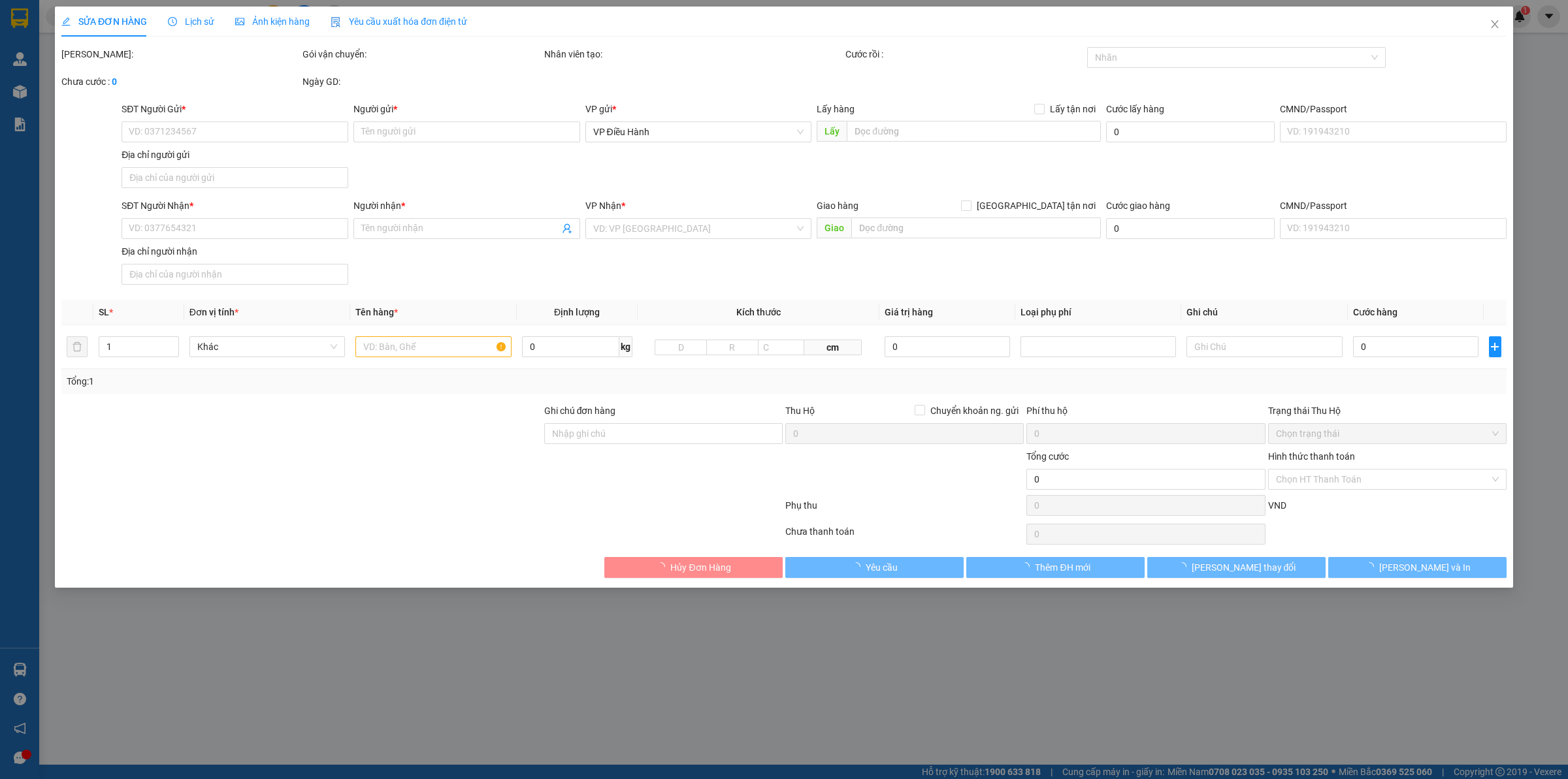
type input "[PERSON_NAME]"
checkbox input "true"
type input "Trả: Lô 5/9B Khu công nghiệp [PERSON_NAME] [GEOGRAPHIC_DATA], [GEOGRAPHIC_DATA]"
type input "850.000"
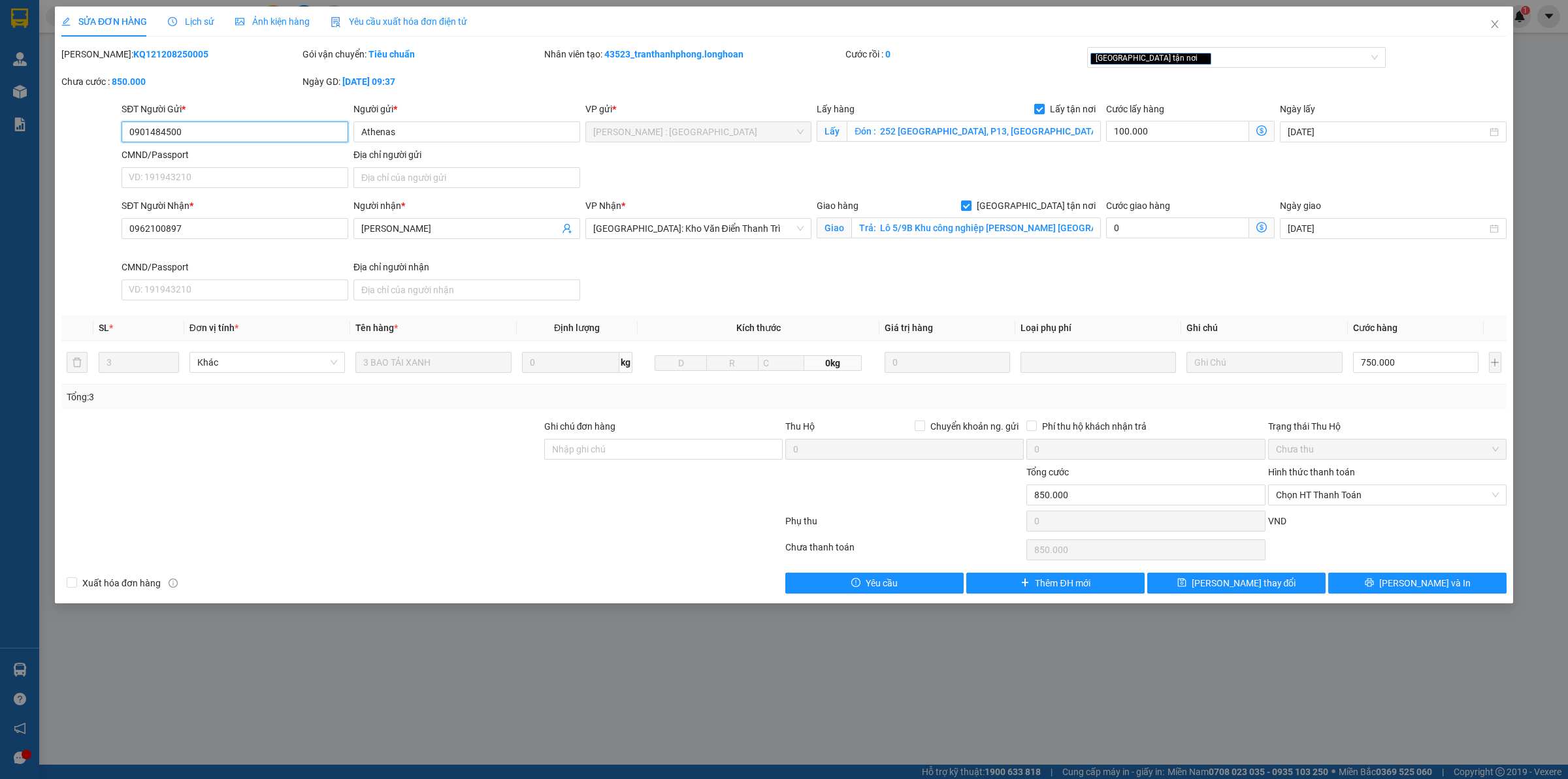
drag, startPoint x: 187, startPoint y: 128, endPoint x: 107, endPoint y: 138, distance: 80.6
click at [107, 138] on div "SĐT Người Gửi * 0901484500 0901484500 Người gửi * Athenas VP gửi * [GEOGRAPHIC_…" at bounding box center [783, 147] width 1447 height 92
click at [1499, 21] on icon "close" at bounding box center [1494, 24] width 11 height 11
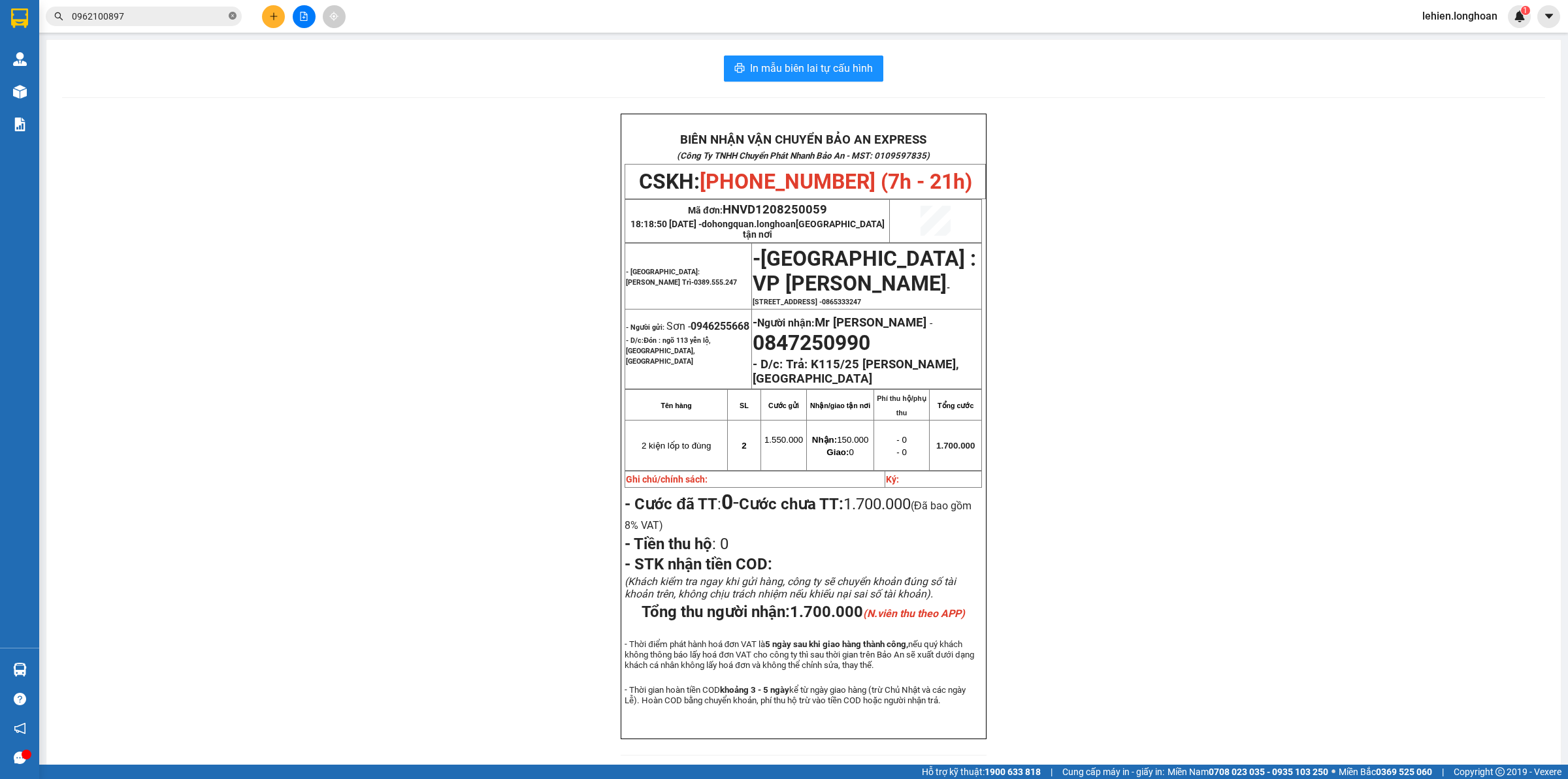
click at [233, 15] on icon "close-circle" at bounding box center [232, 15] width 8 height 8
paste input "0901484500"
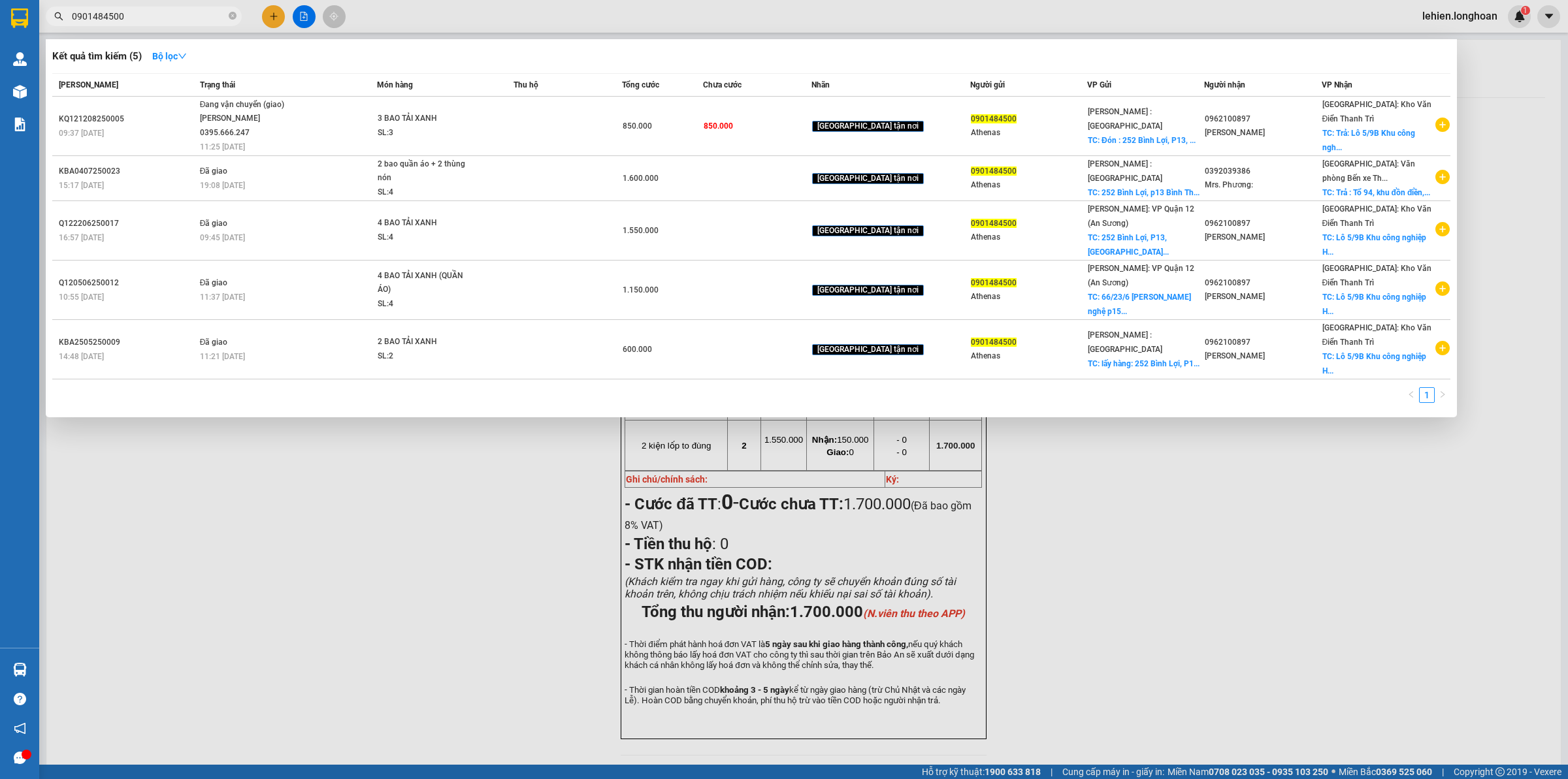
type input "0901484500"
click at [228, 18] on icon "close-circle" at bounding box center [232, 15] width 8 height 8
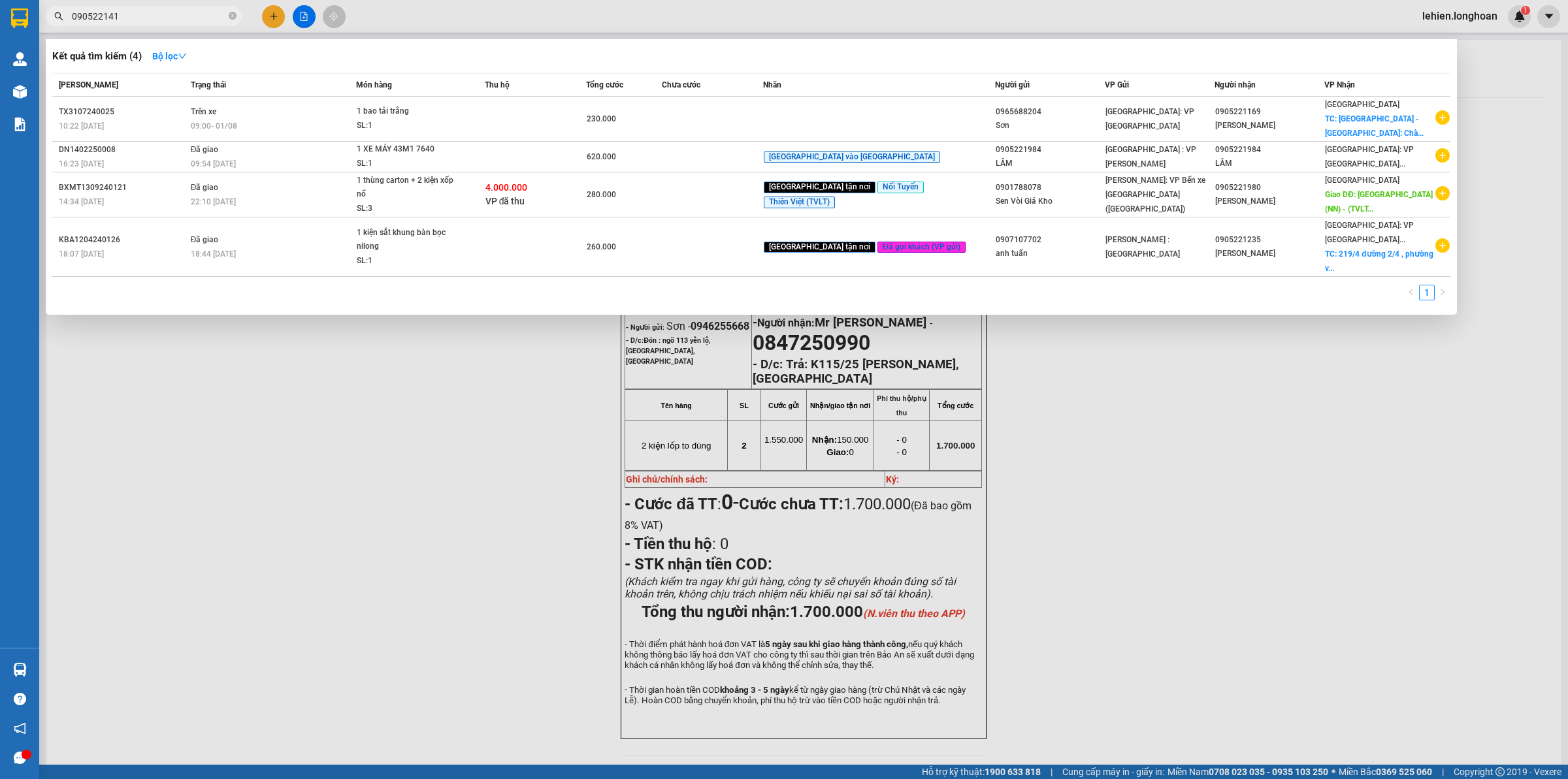
type input "0905221411"
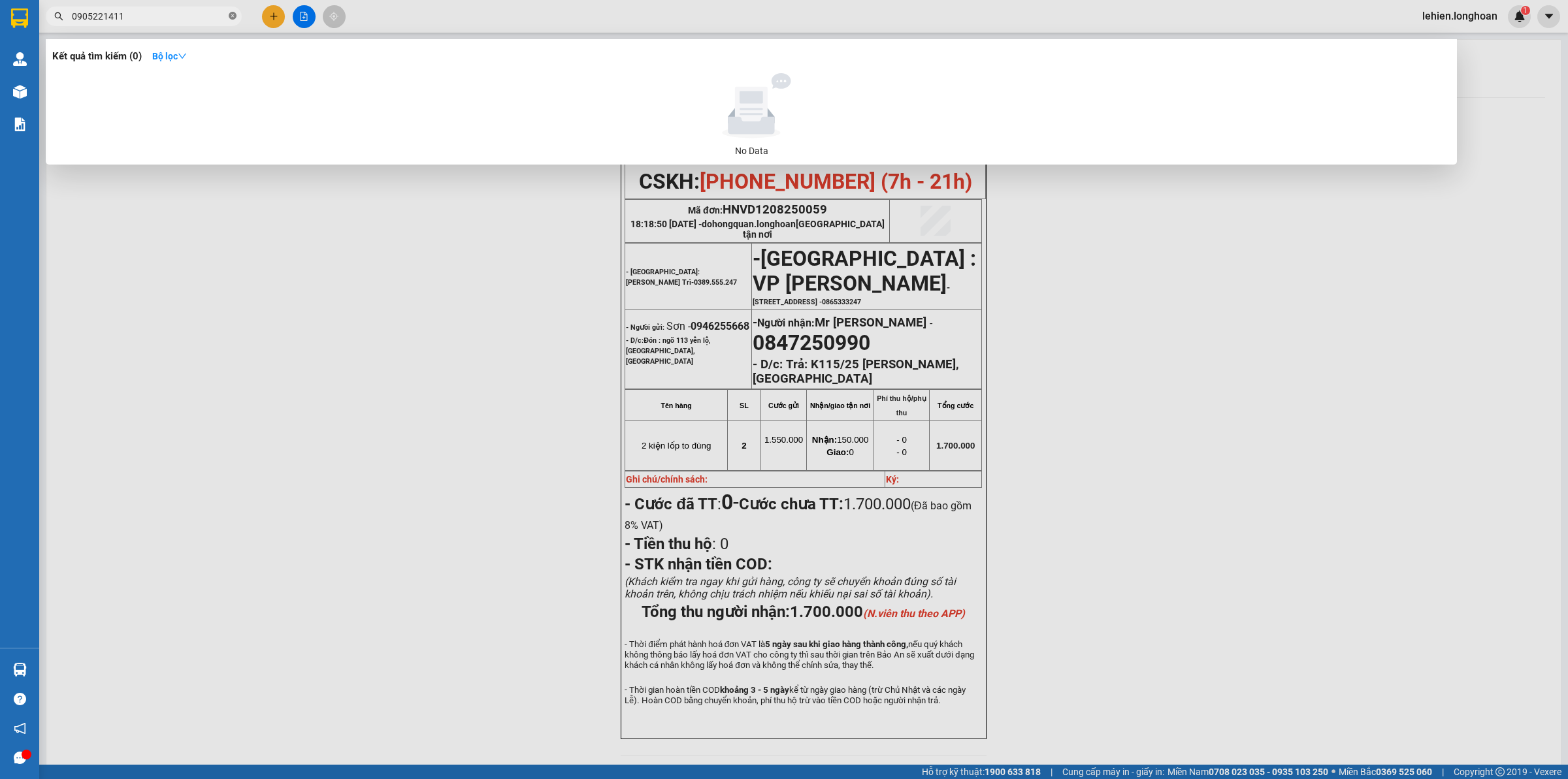
click at [233, 16] on icon "close-circle" at bounding box center [232, 15] width 8 height 8
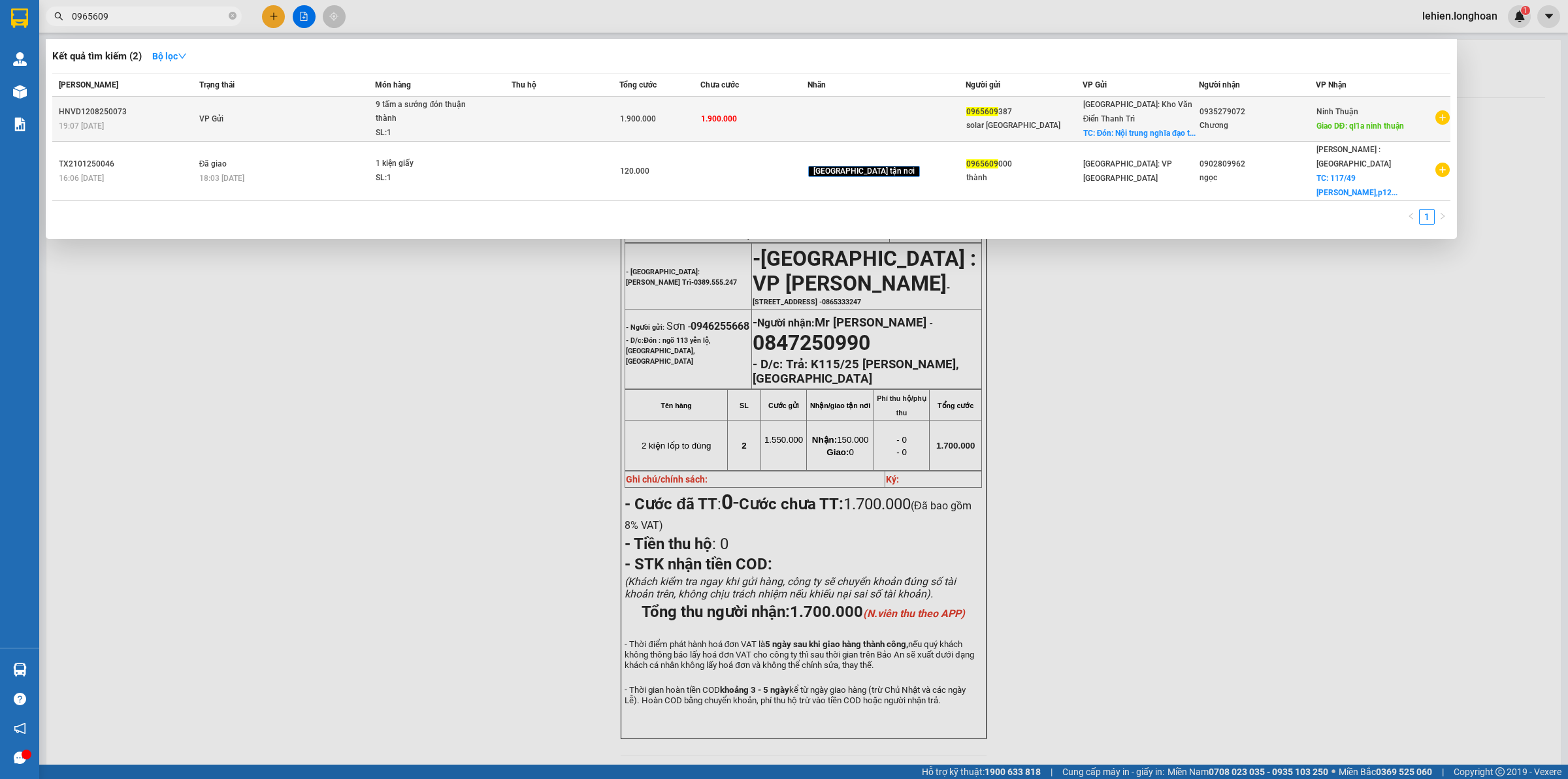
type input "0965609"
click at [375, 137] on td "VP Gửi" at bounding box center [286, 119] width 180 height 45
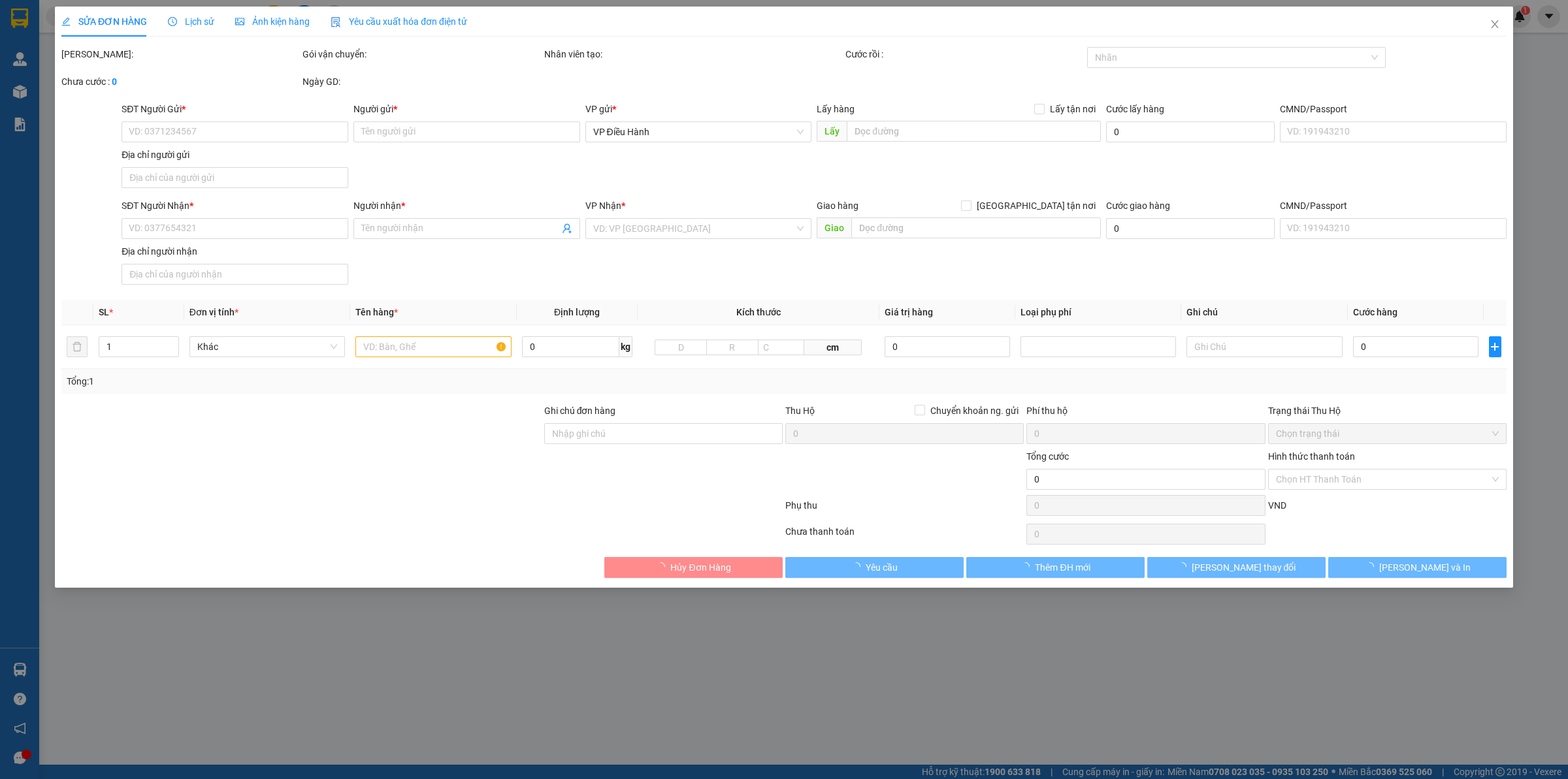
type input "0965609387"
type input "solar [GEOGRAPHIC_DATA]"
checkbox input "true"
type input "Đón: Nội trung nghĩa đạo thuận thành [GEOGRAPHIC_DATA]"
type input "0935279072"
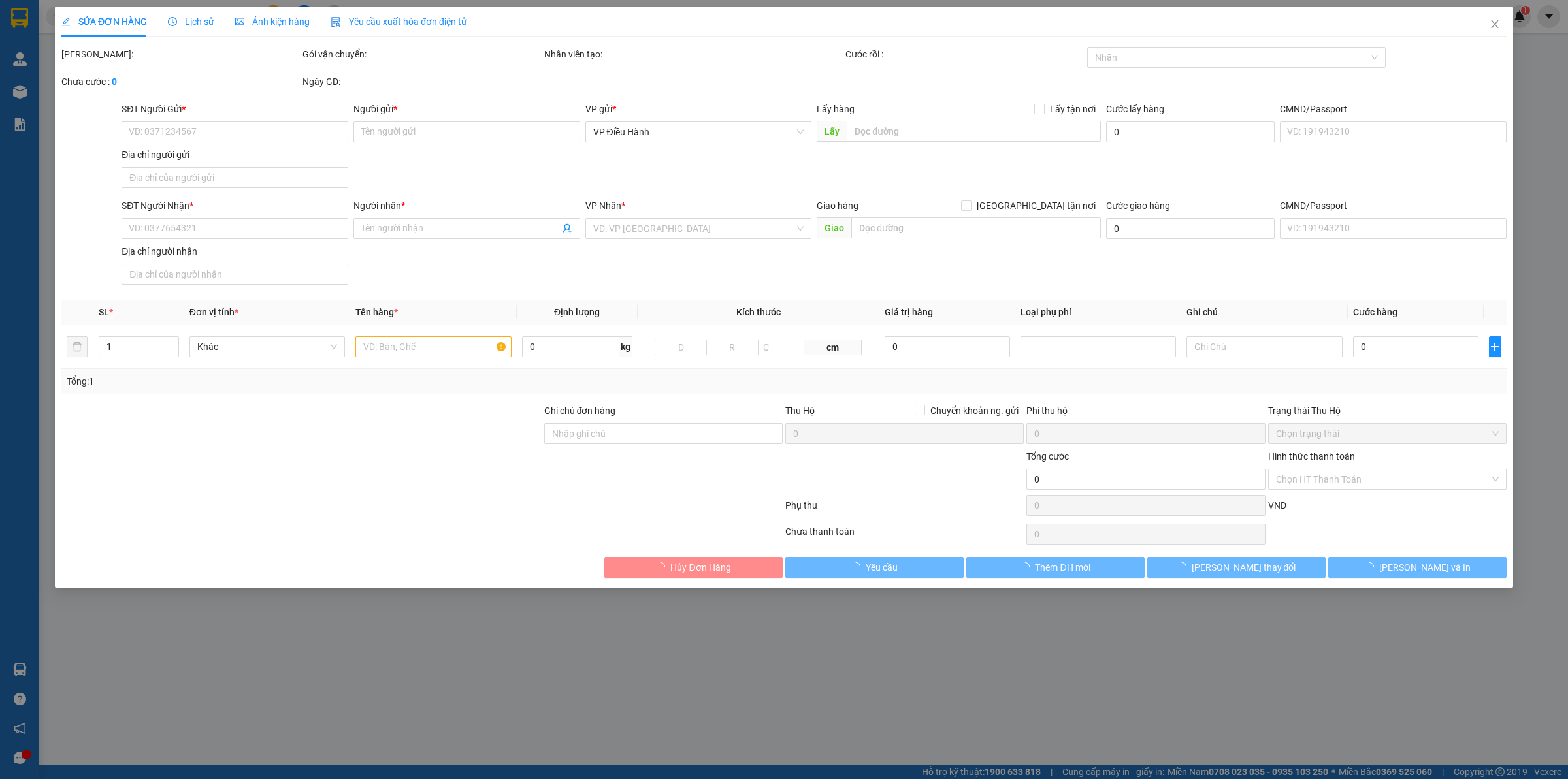
type input "Chương"
type input "ql1a ninh thuận"
type input "1.900.000"
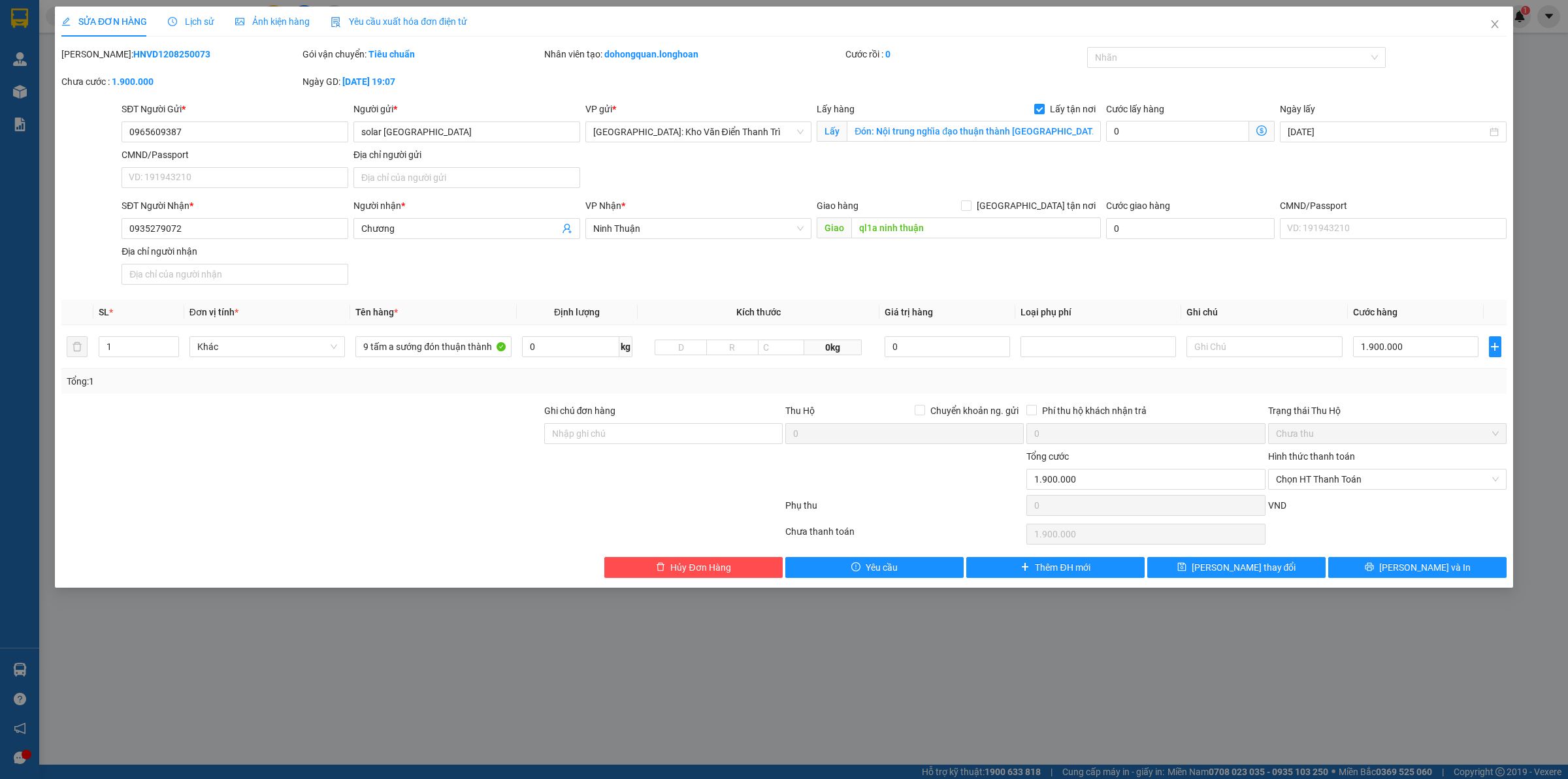
click at [197, 10] on div "Lịch sử" at bounding box center [191, 21] width 46 height 30
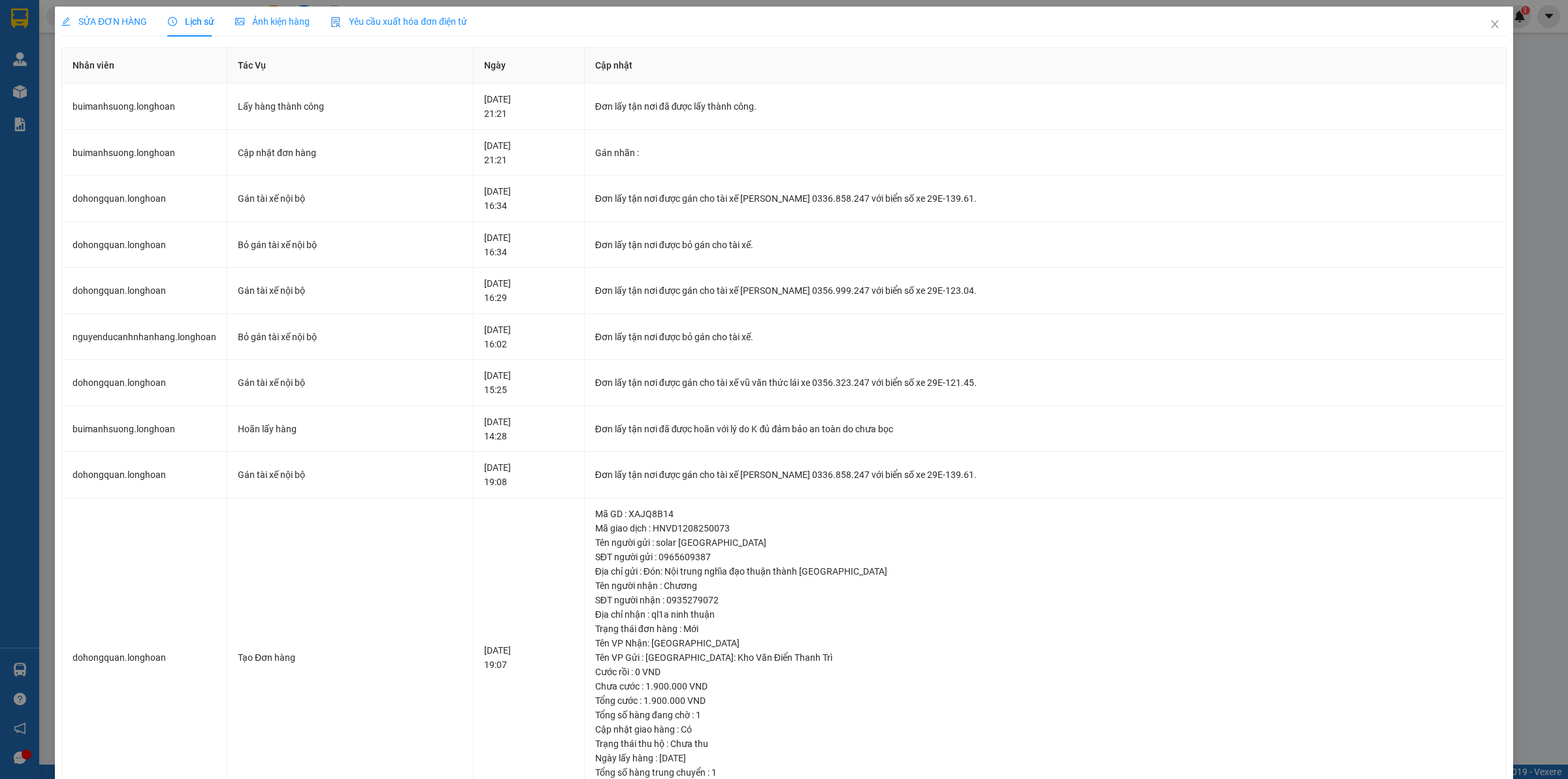
click at [137, 21] on span "SỬA ĐƠN HÀNG" at bounding box center [104, 21] width 86 height 11
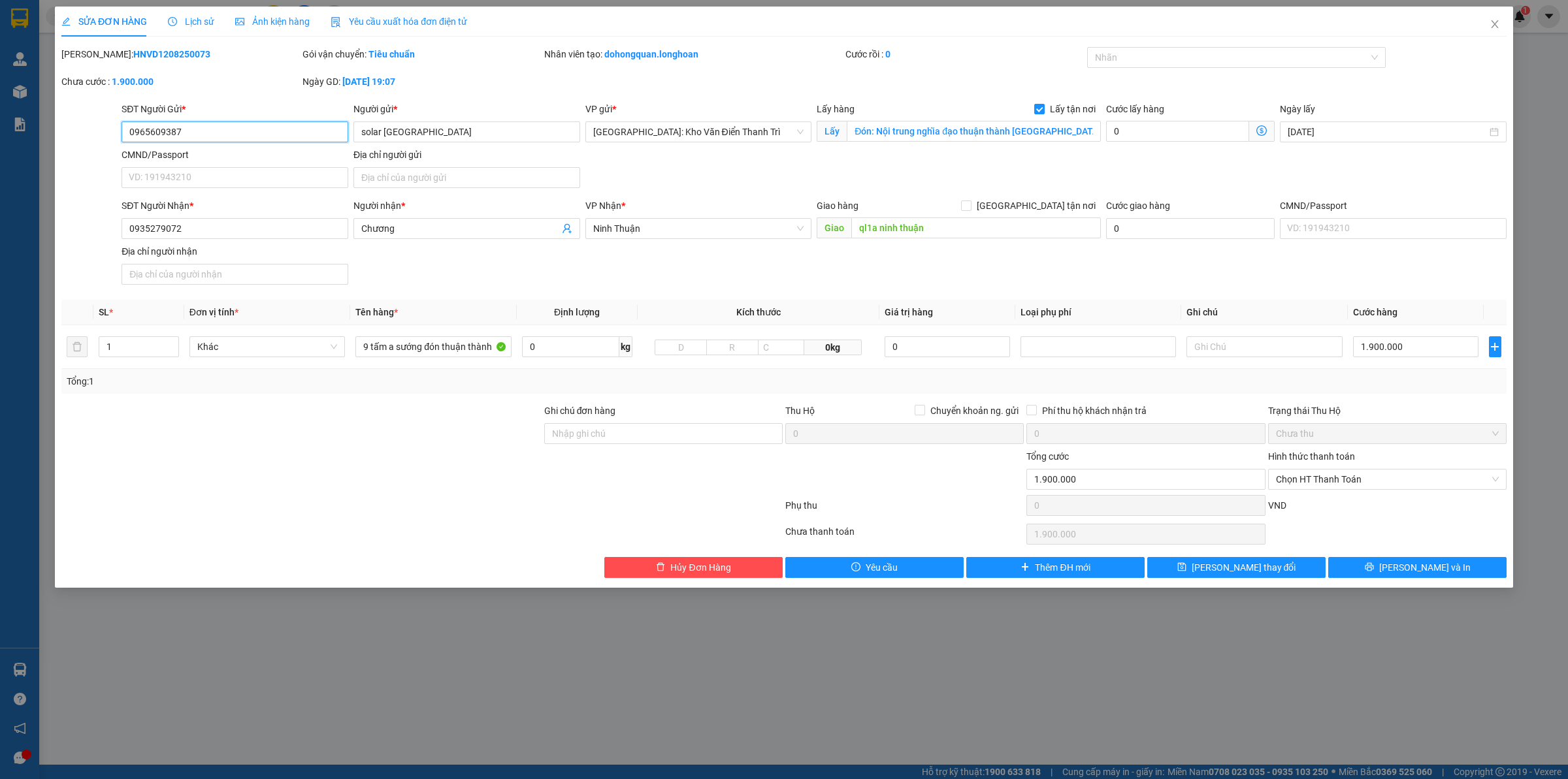
click at [197, 130] on input "0965609387" at bounding box center [235, 132] width 226 height 21
click at [172, 16] on span "Lịch sử" at bounding box center [191, 21] width 46 height 11
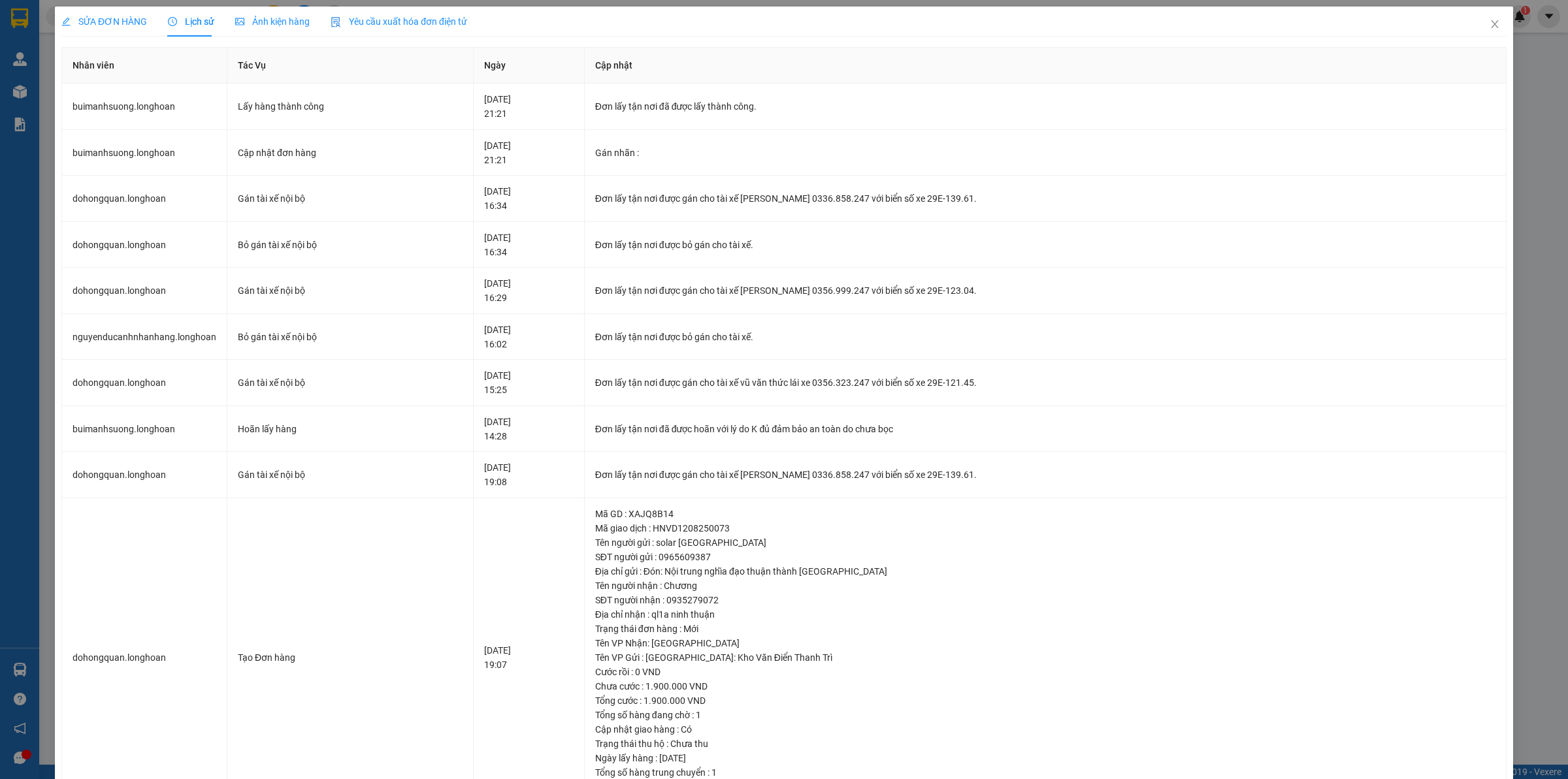
click at [94, 20] on span "SỬA ĐƠN HÀNG" at bounding box center [104, 21] width 86 height 11
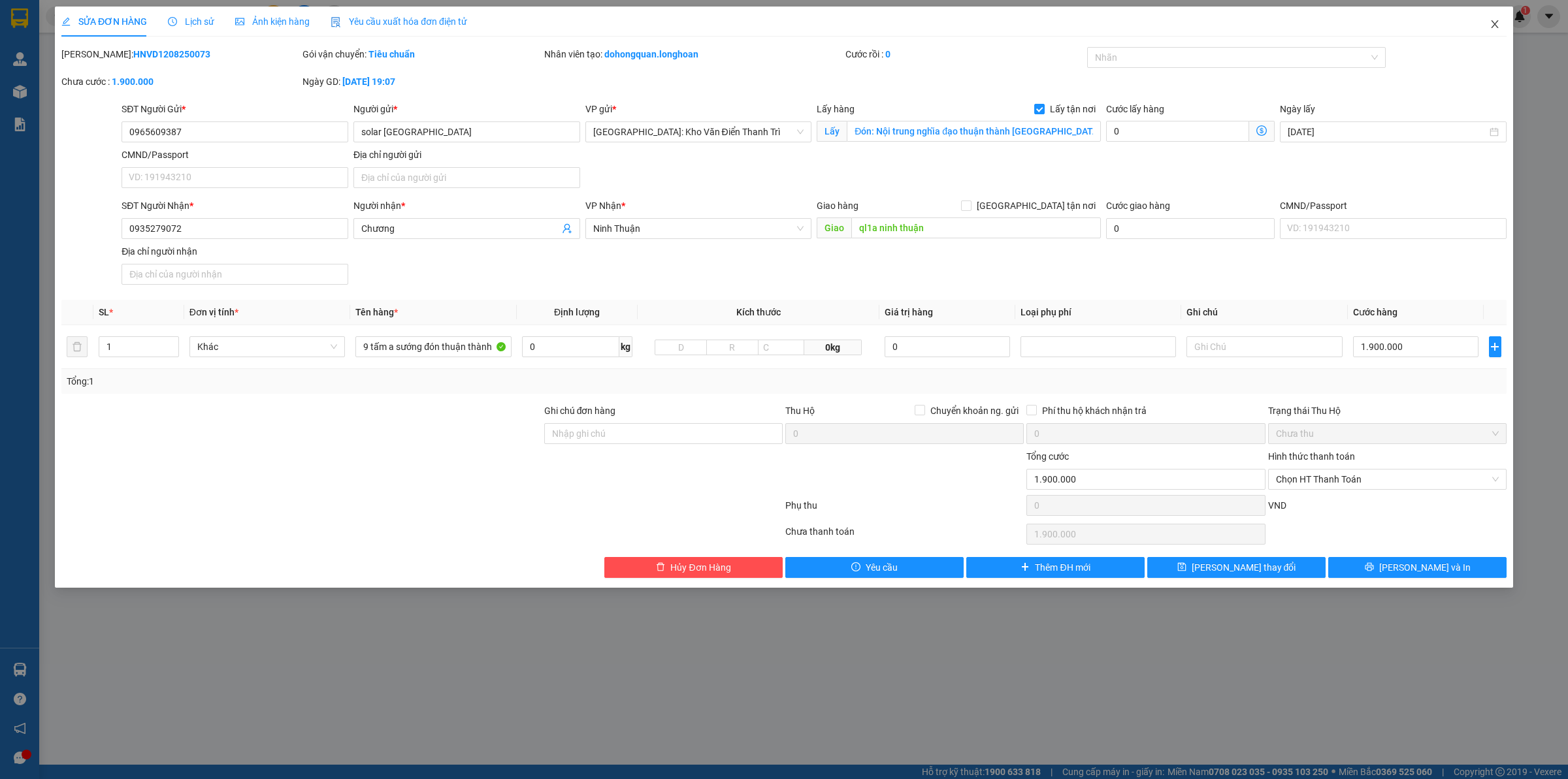
click at [1504, 27] on span "Close" at bounding box center [1495, 25] width 37 height 37
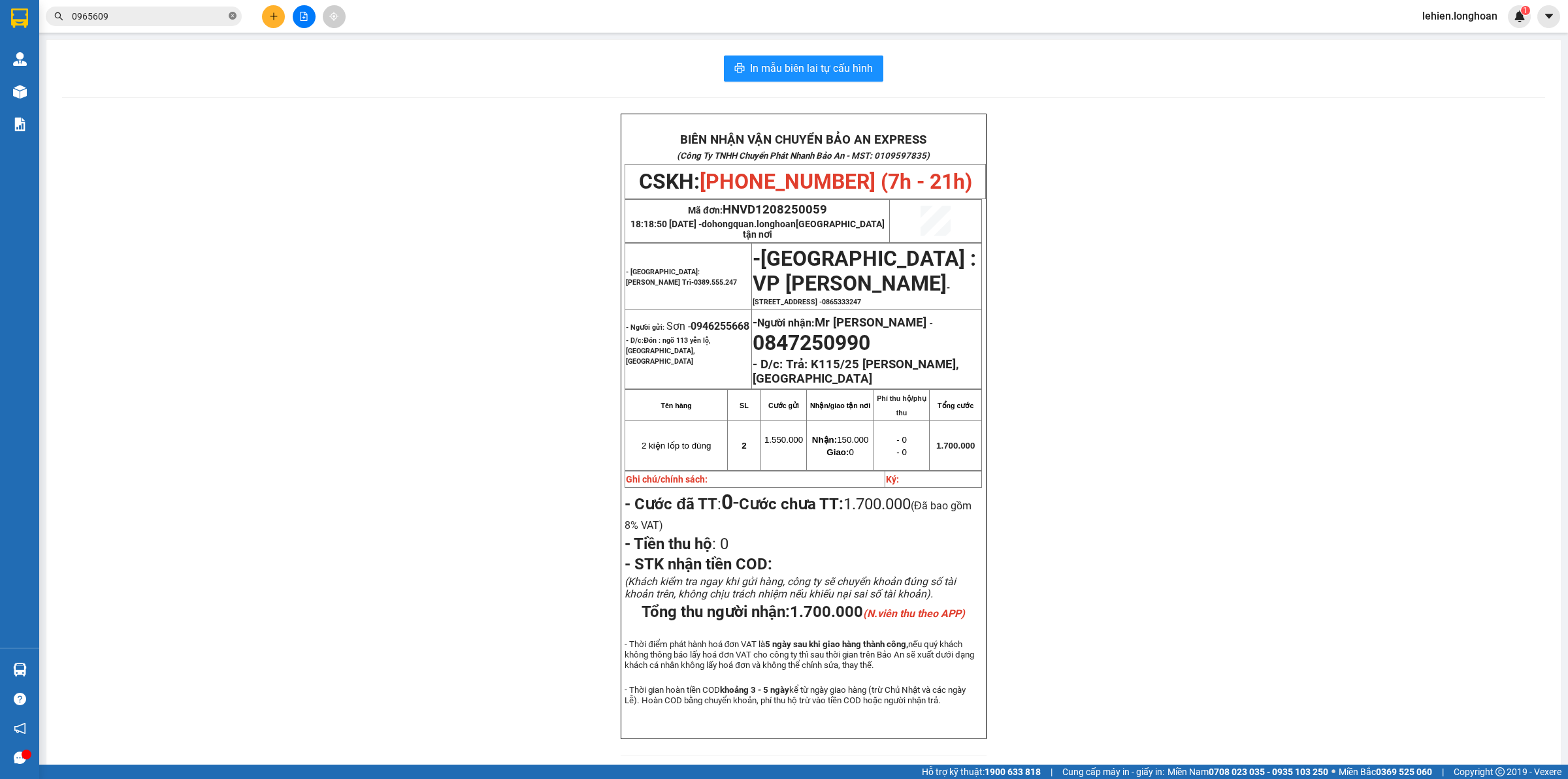
click at [236, 14] on icon "close-circle" at bounding box center [232, 15] width 8 height 8
paste input "0908985100"
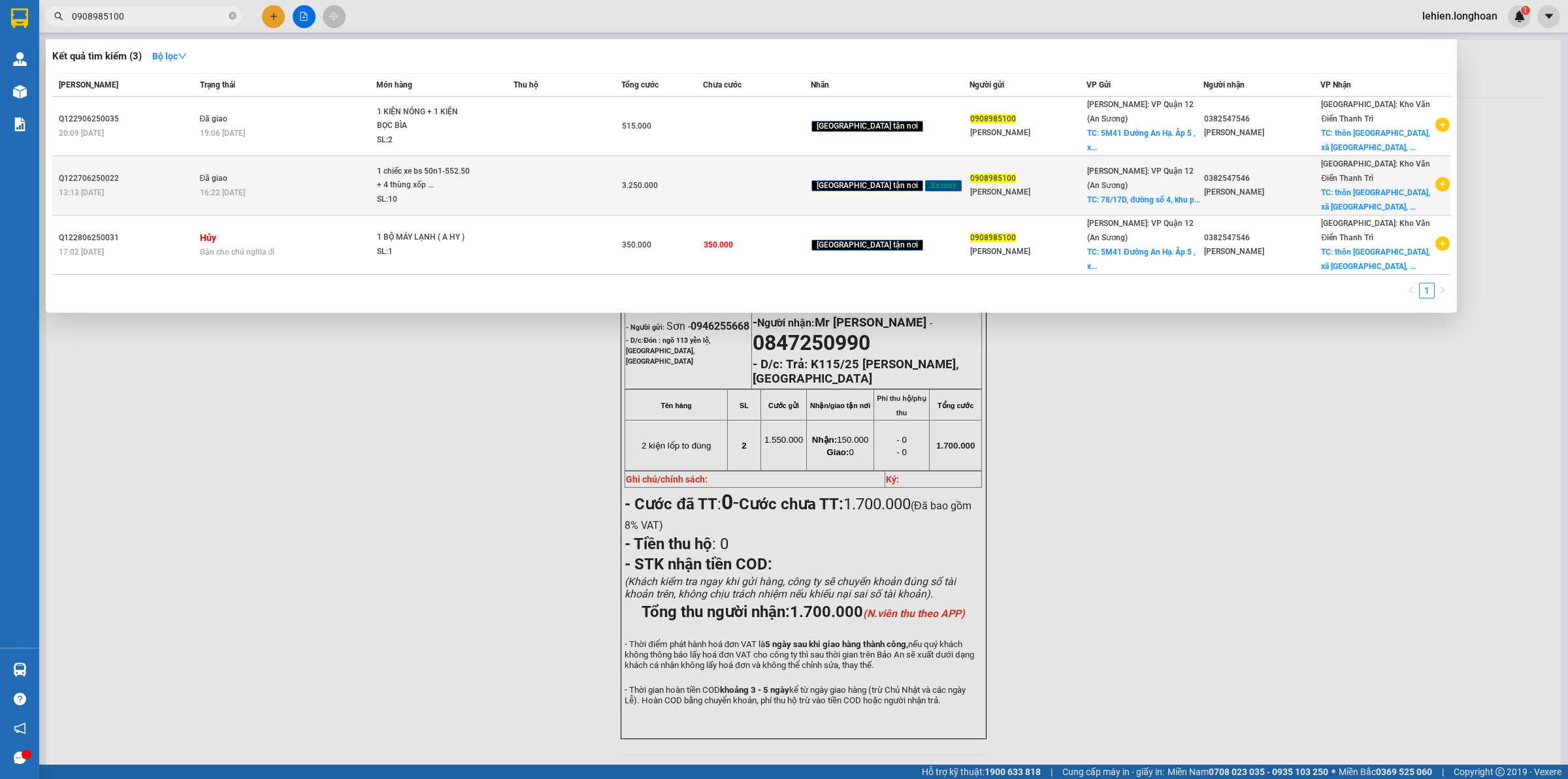
type input "0908985100"
click at [347, 186] on div "16:22 [DATE]" at bounding box center [288, 192] width 176 height 14
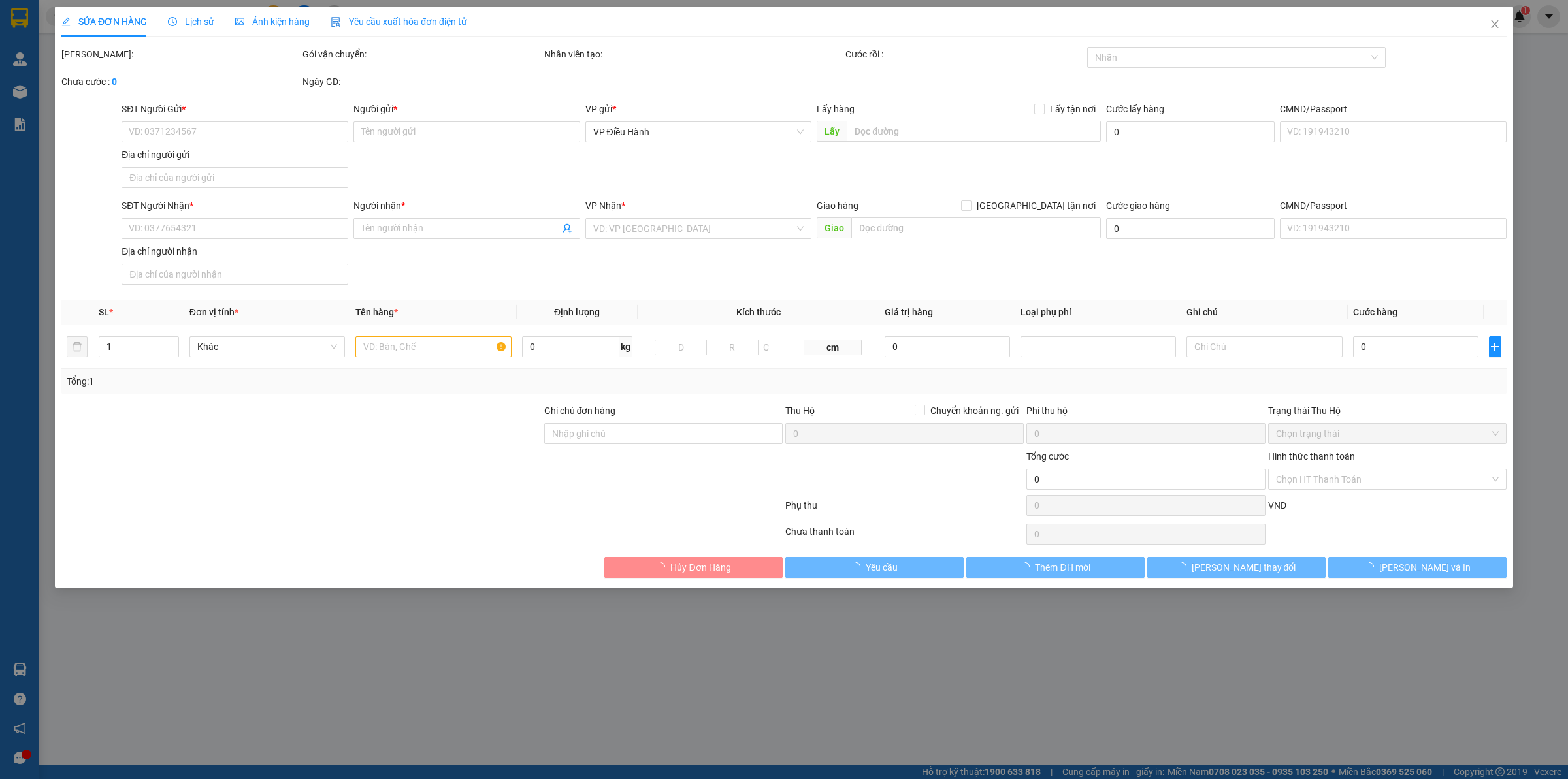
type input "0908985100"
type input "[PERSON_NAME]"
checkbox input "true"
type input "[STREET_ADDRESS]"
type input "200.000"
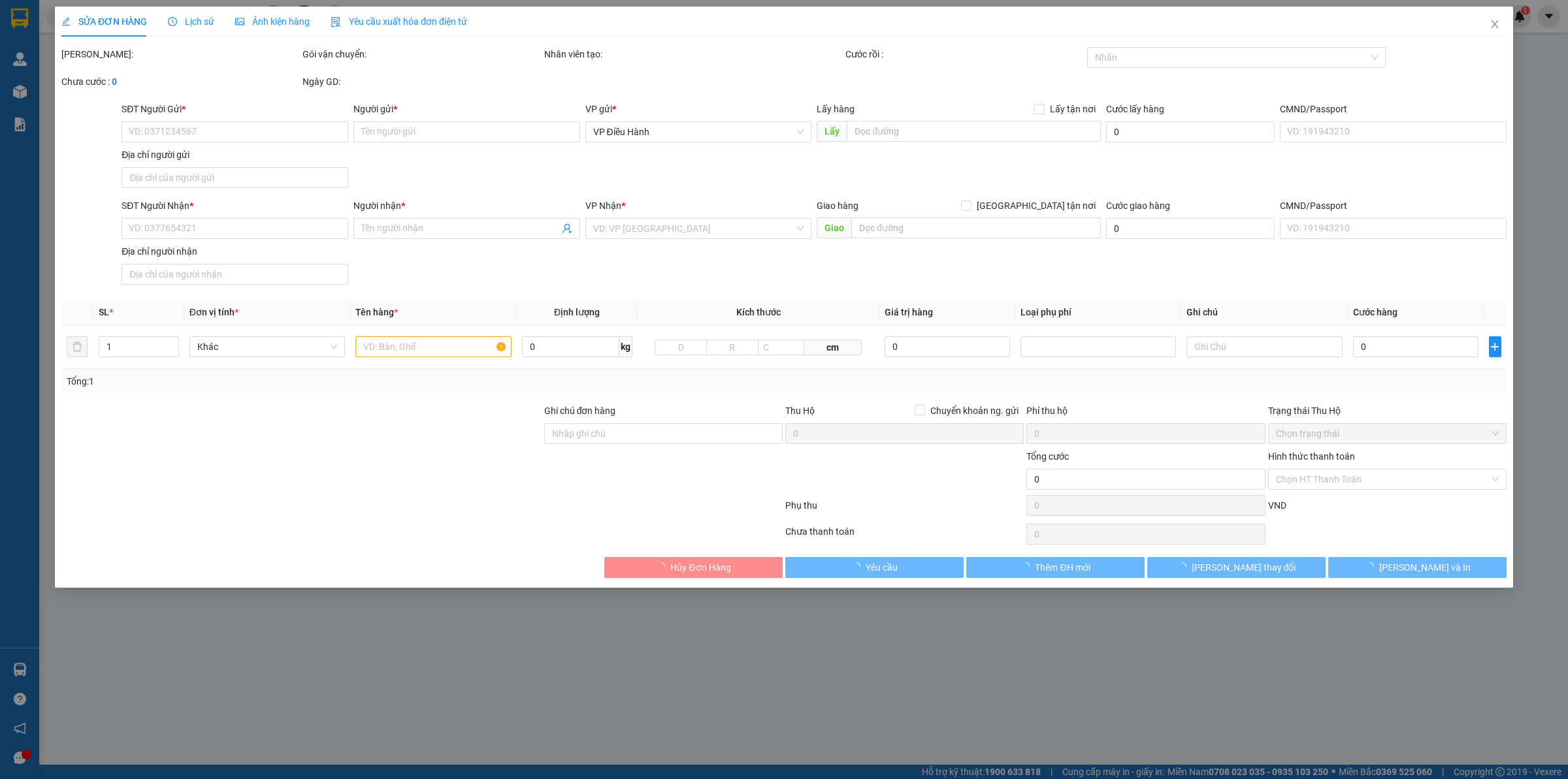
type input "0382547546"
type input "[PERSON_NAME]"
checkbox input "true"
type input "thôn [GEOGRAPHIC_DATA], xã [GEOGRAPHIC_DATA], Huyện [GEOGRAPHIC_DATA], tỉnh [GE…"
type input "NHẬN THEO KIỆN, GIAO THEO KIỆN, BỂ VỠ KHÔNG ĐỀN, ĐÃ BÁO NG GỬI ( có chìa khóa +…"
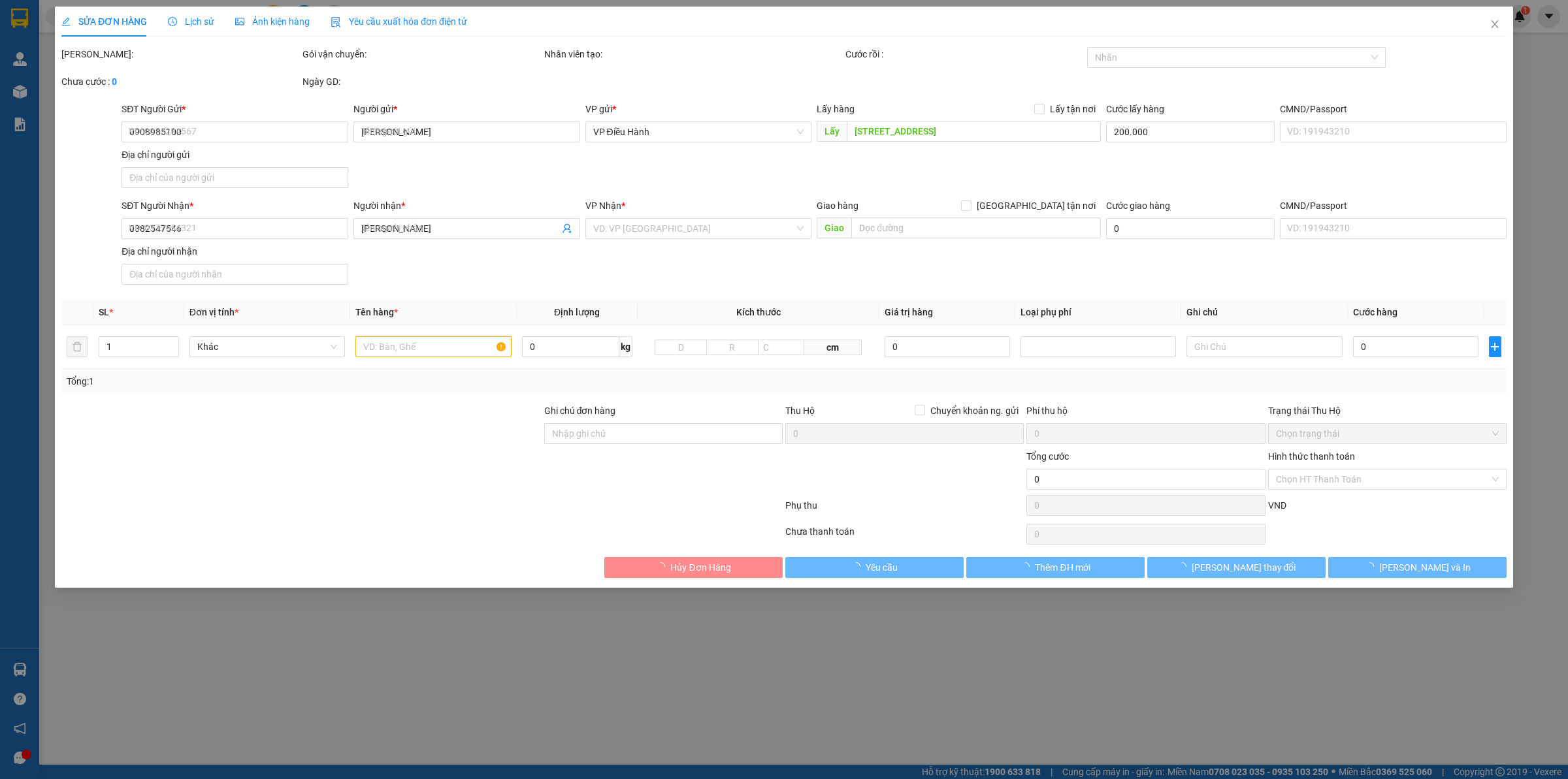
type input "3.250.000"
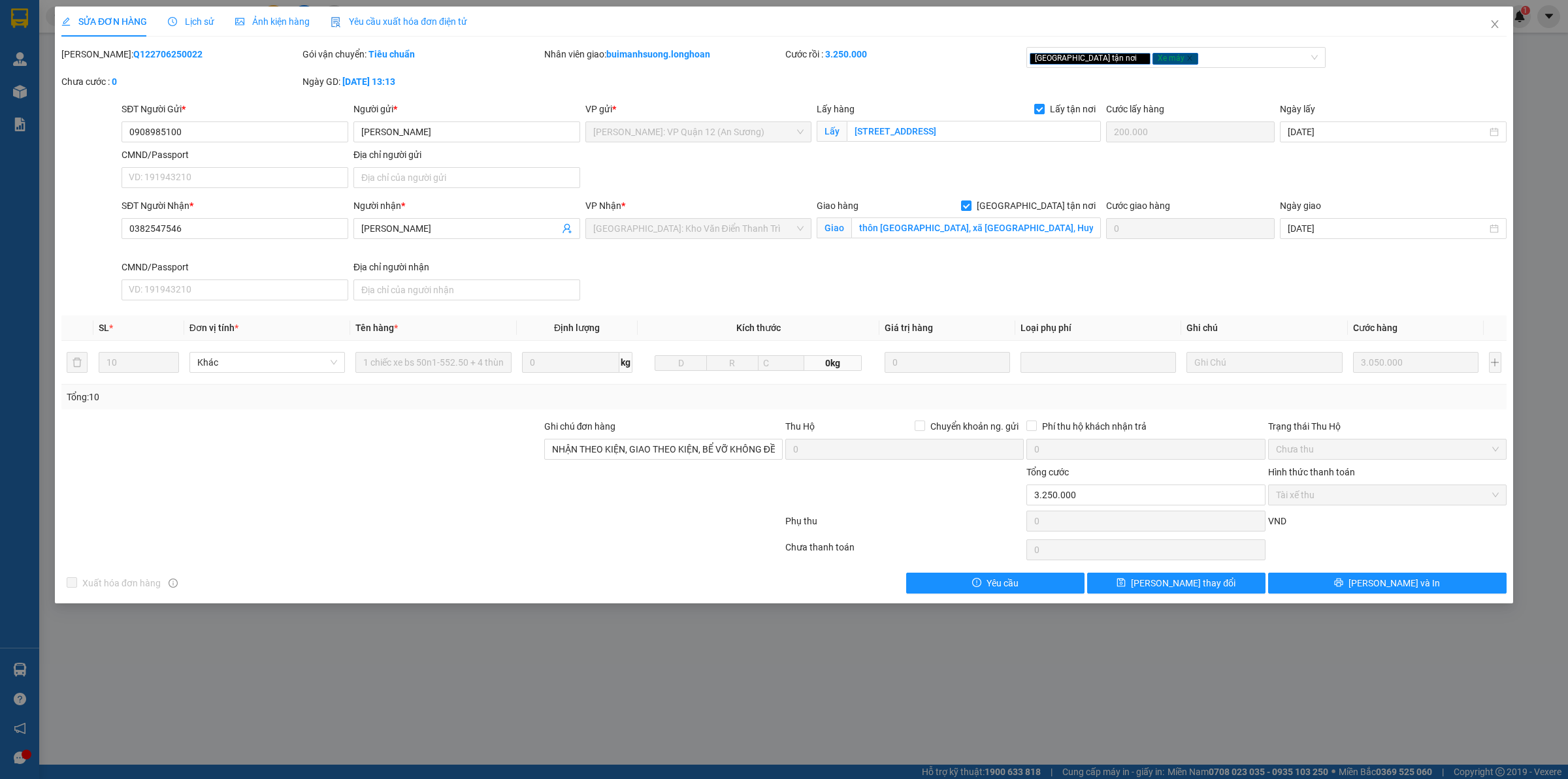
click at [174, 20] on icon "clock-circle" at bounding box center [172, 21] width 9 height 9
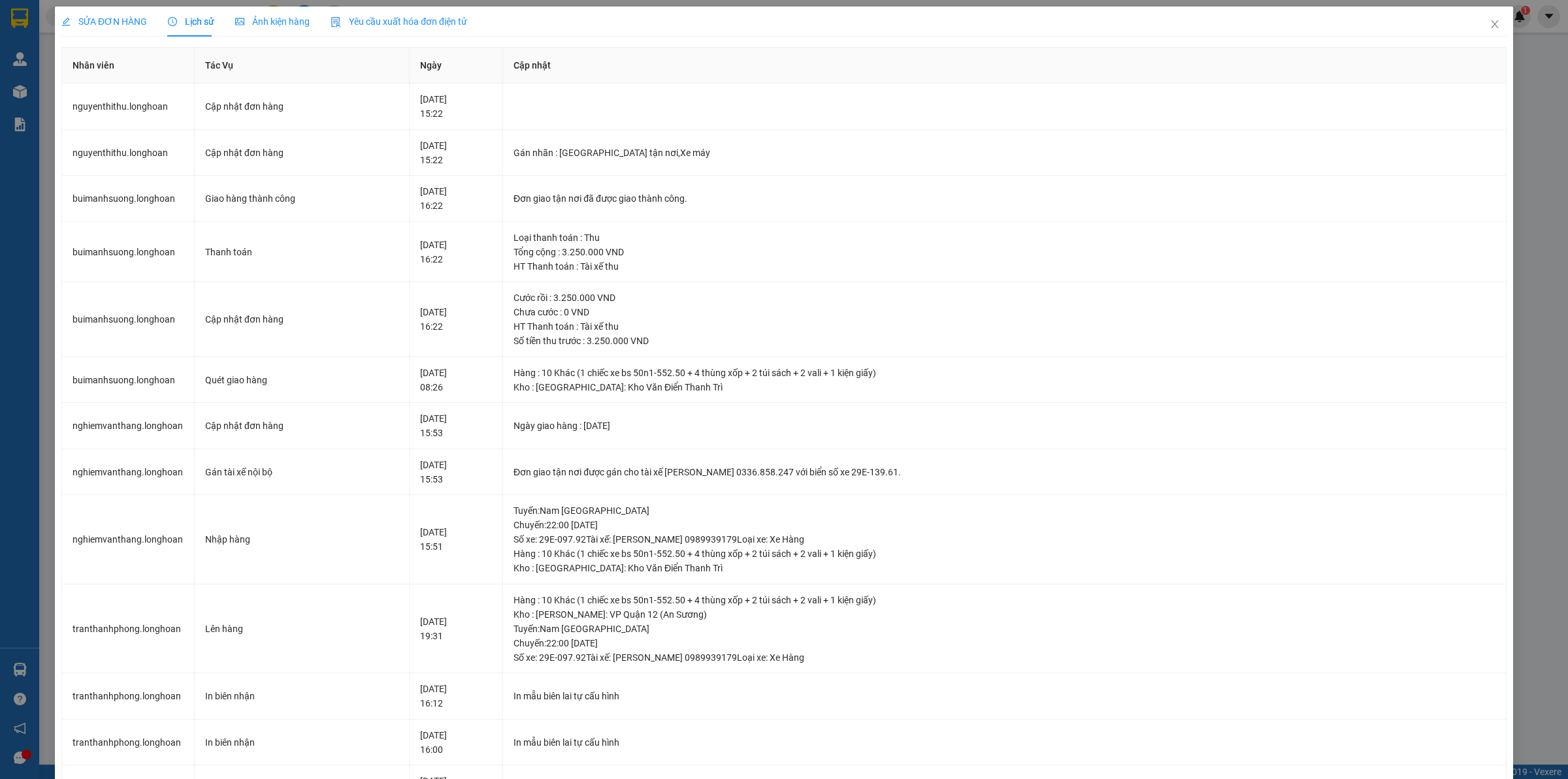
click at [100, 11] on div "SỬA ĐƠN HÀNG" at bounding box center [104, 21] width 86 height 30
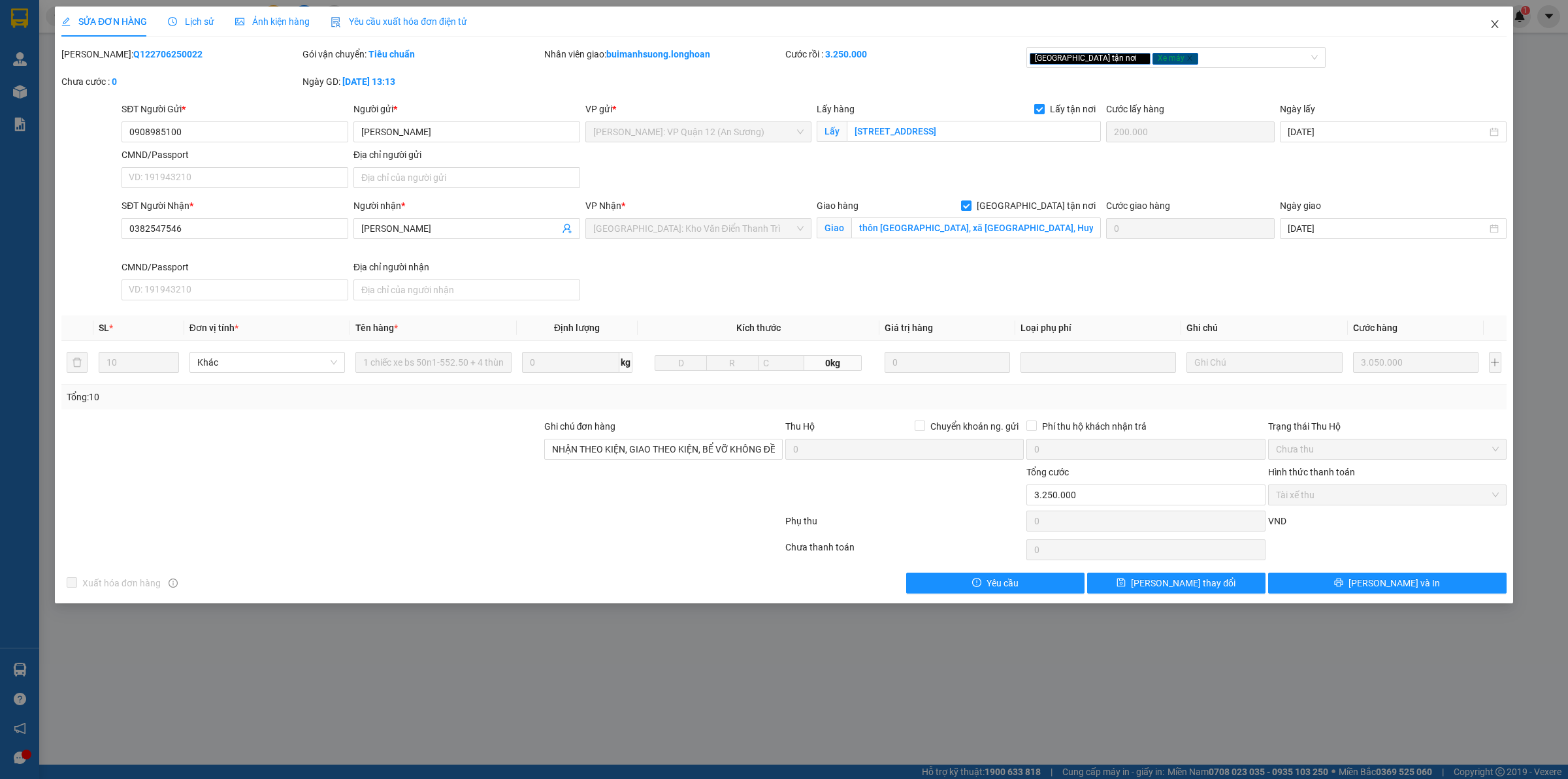
click at [1495, 27] on icon "close" at bounding box center [1494, 24] width 11 height 11
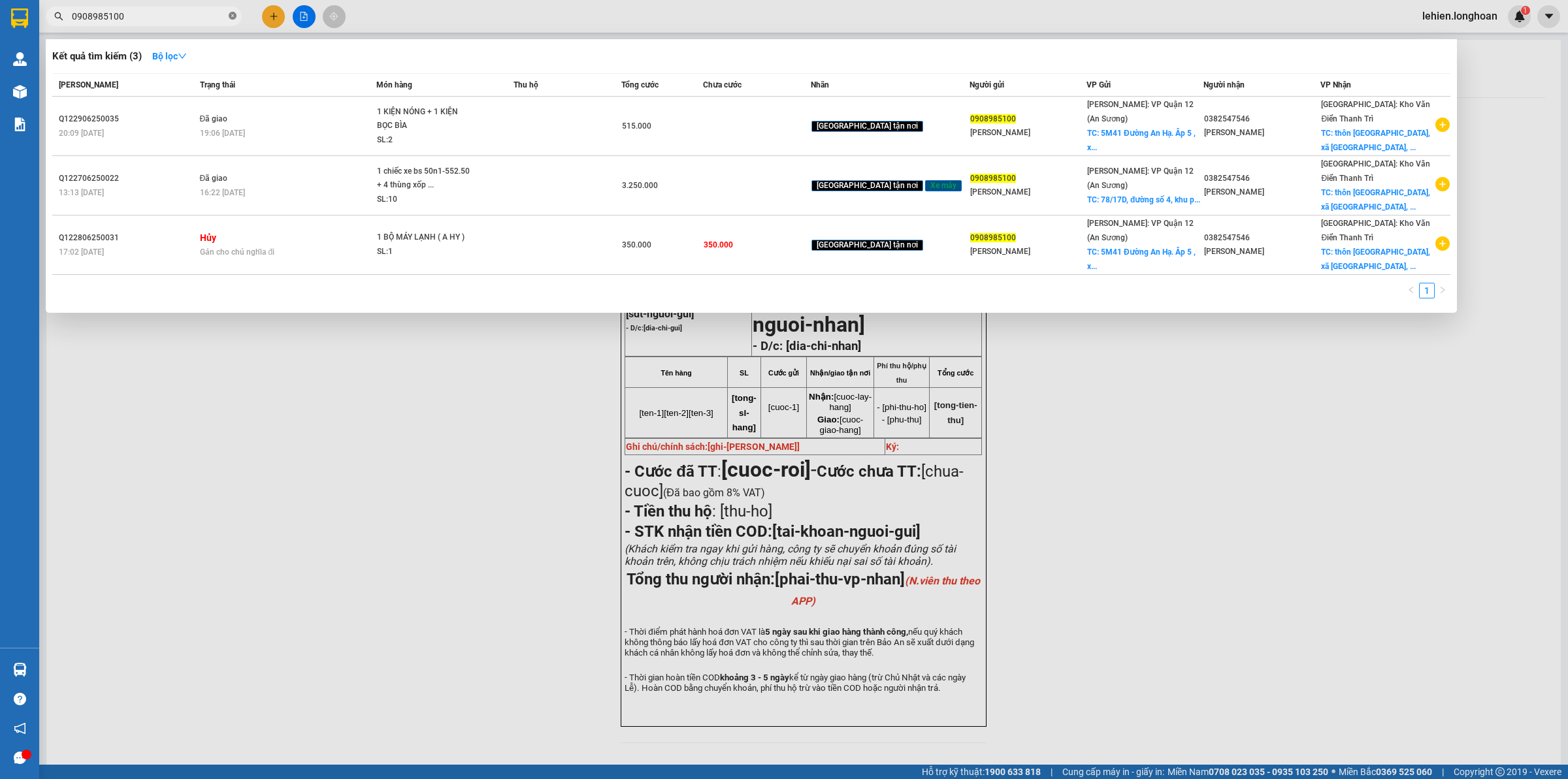
click at [236, 19] on icon "close-circle" at bounding box center [232, 15] width 8 height 8
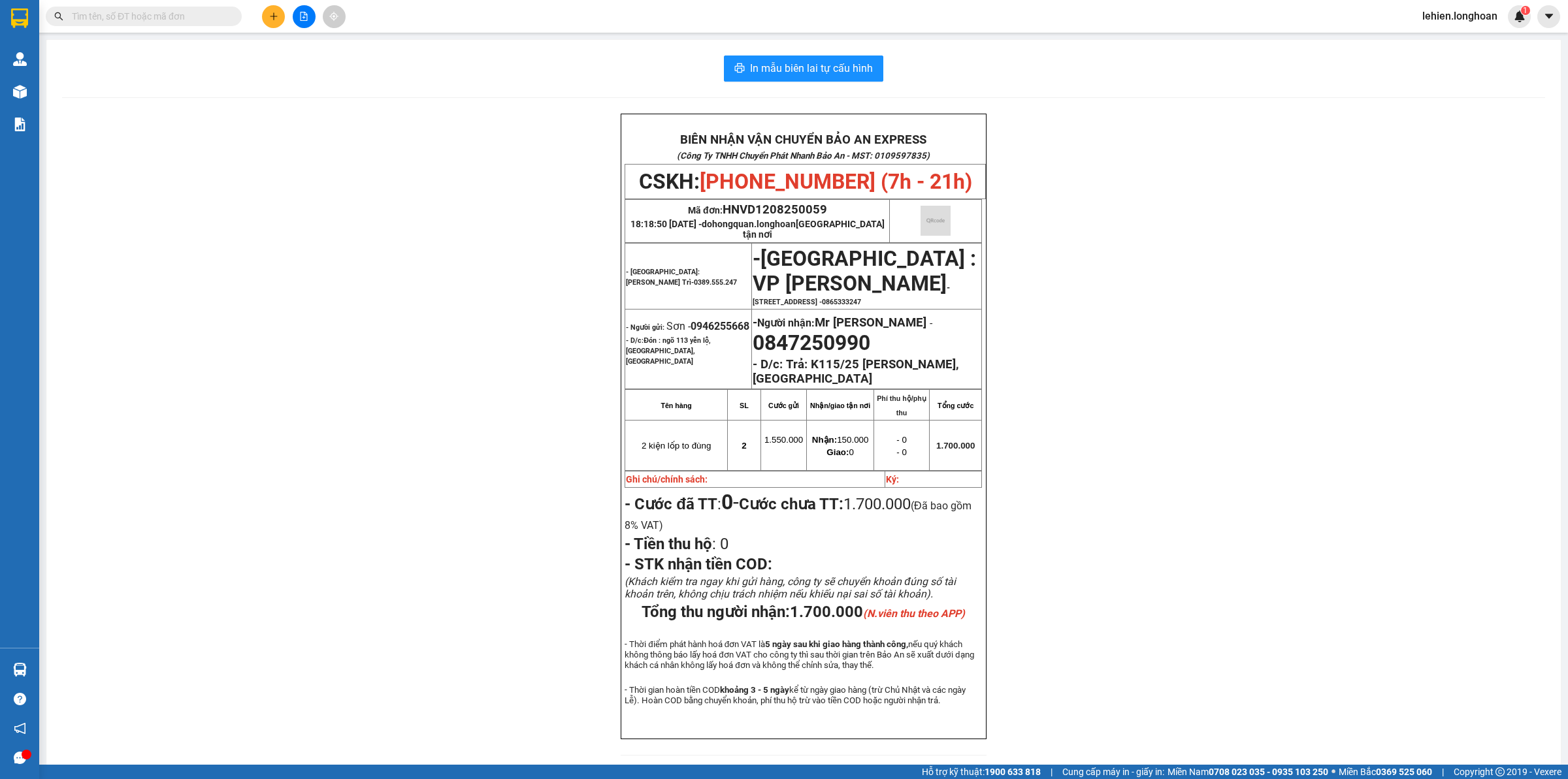
paste input "0908985100"
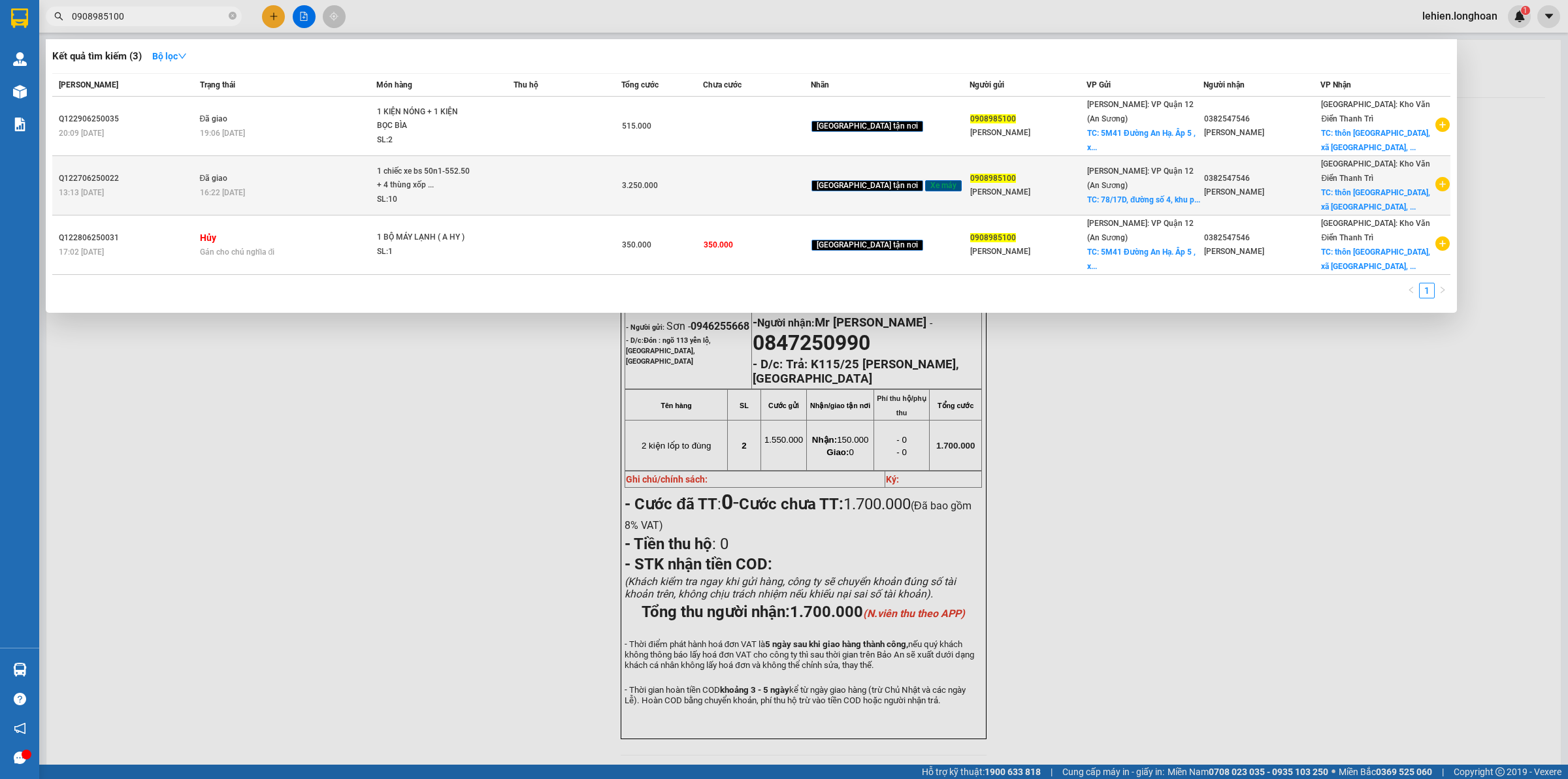
type input "0908985100"
click at [367, 186] on div "16:22 [DATE]" at bounding box center [288, 192] width 176 height 14
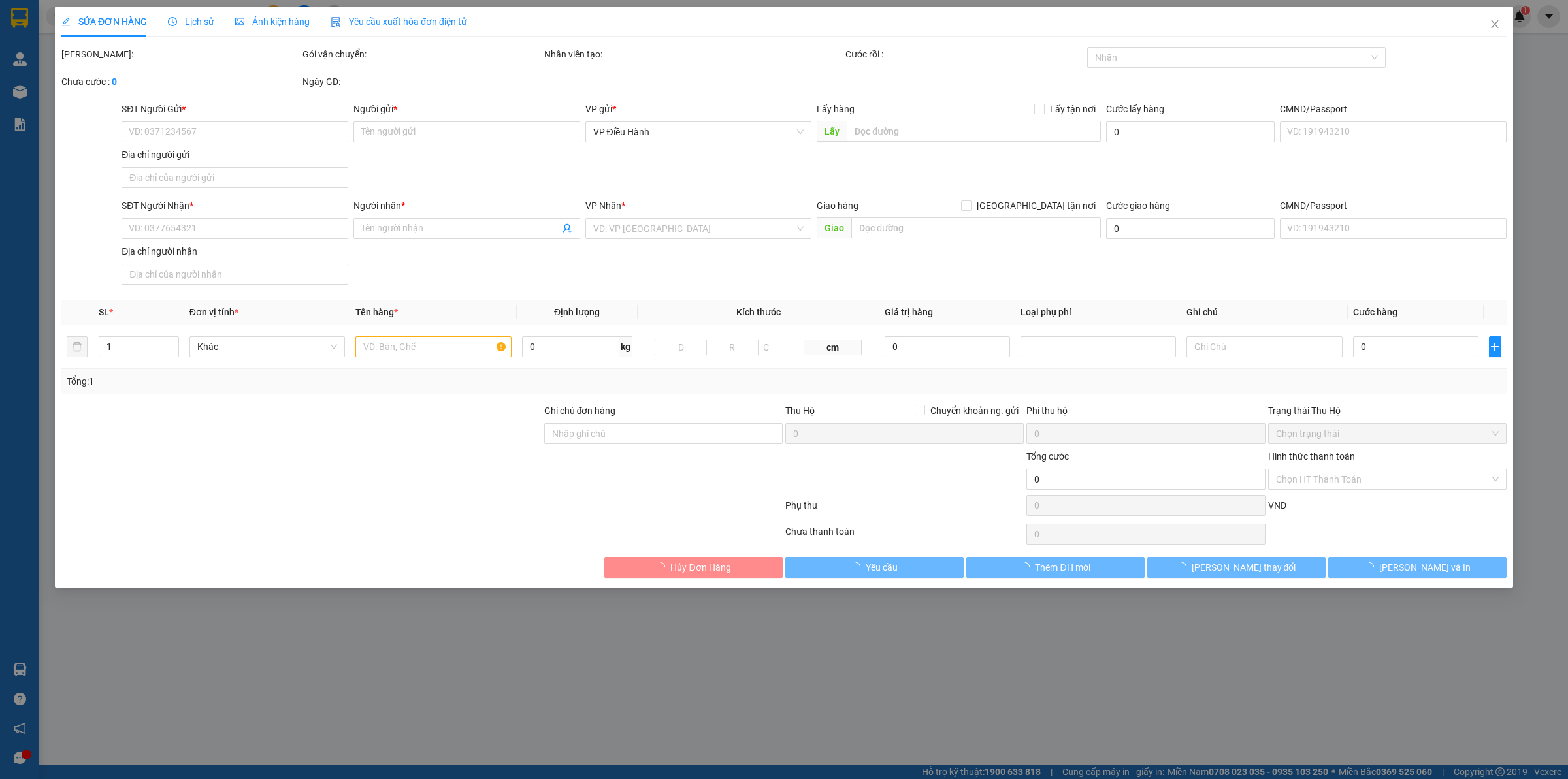
type input "0908985100"
type input "[PERSON_NAME]"
checkbox input "true"
type input "[STREET_ADDRESS]"
type input "200.000"
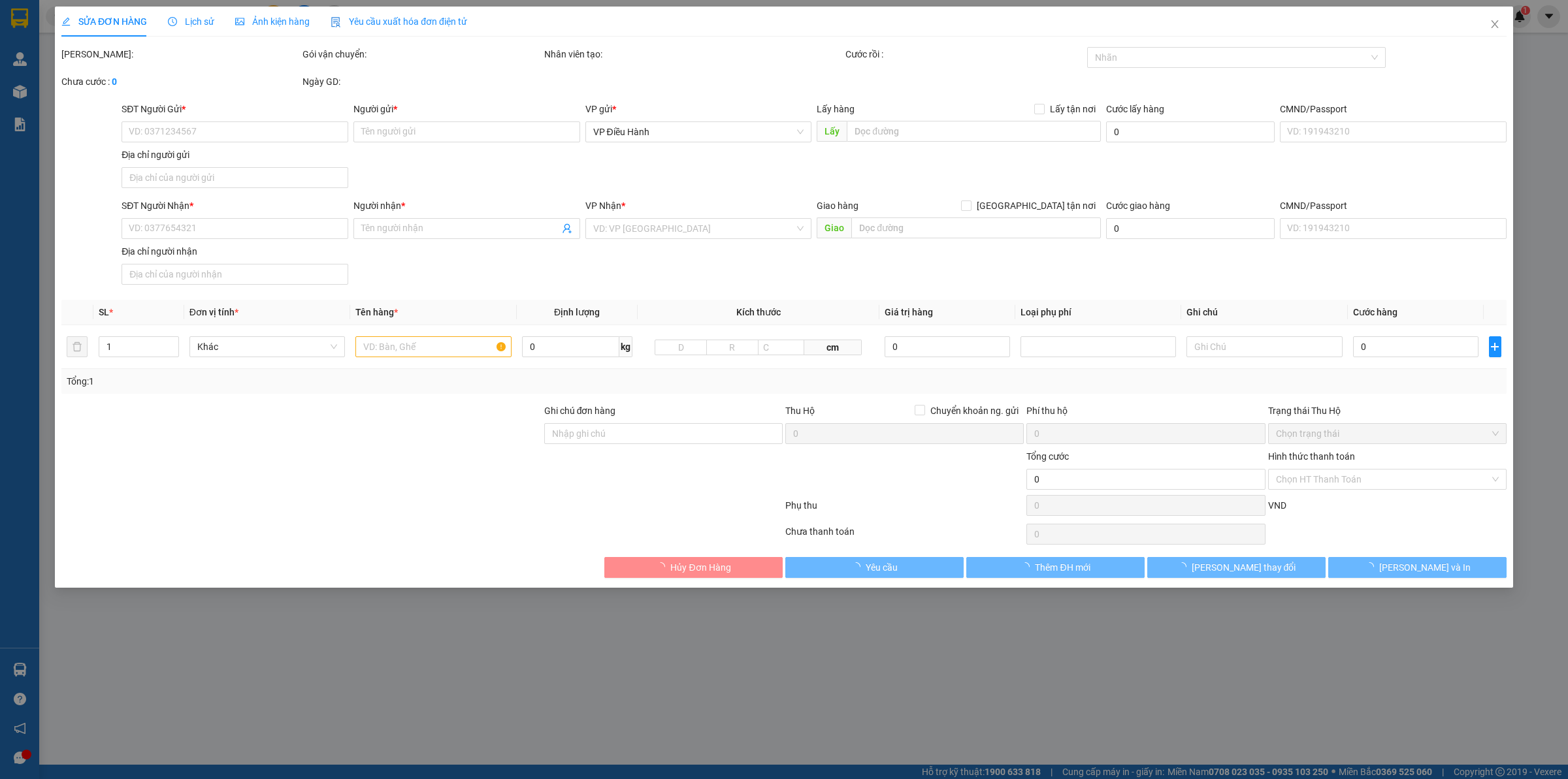
type input "0382547546"
type input "[PERSON_NAME]"
checkbox input "true"
type input "thôn [GEOGRAPHIC_DATA], xã [GEOGRAPHIC_DATA], Huyện [GEOGRAPHIC_DATA], tỉnh [GE…"
type input "NHẬN THEO KIỆN, GIAO THEO KIỆN, BỂ VỠ KHÔNG ĐỀN, ĐÃ BÁO NG GỬI ( có chìa khóa +…"
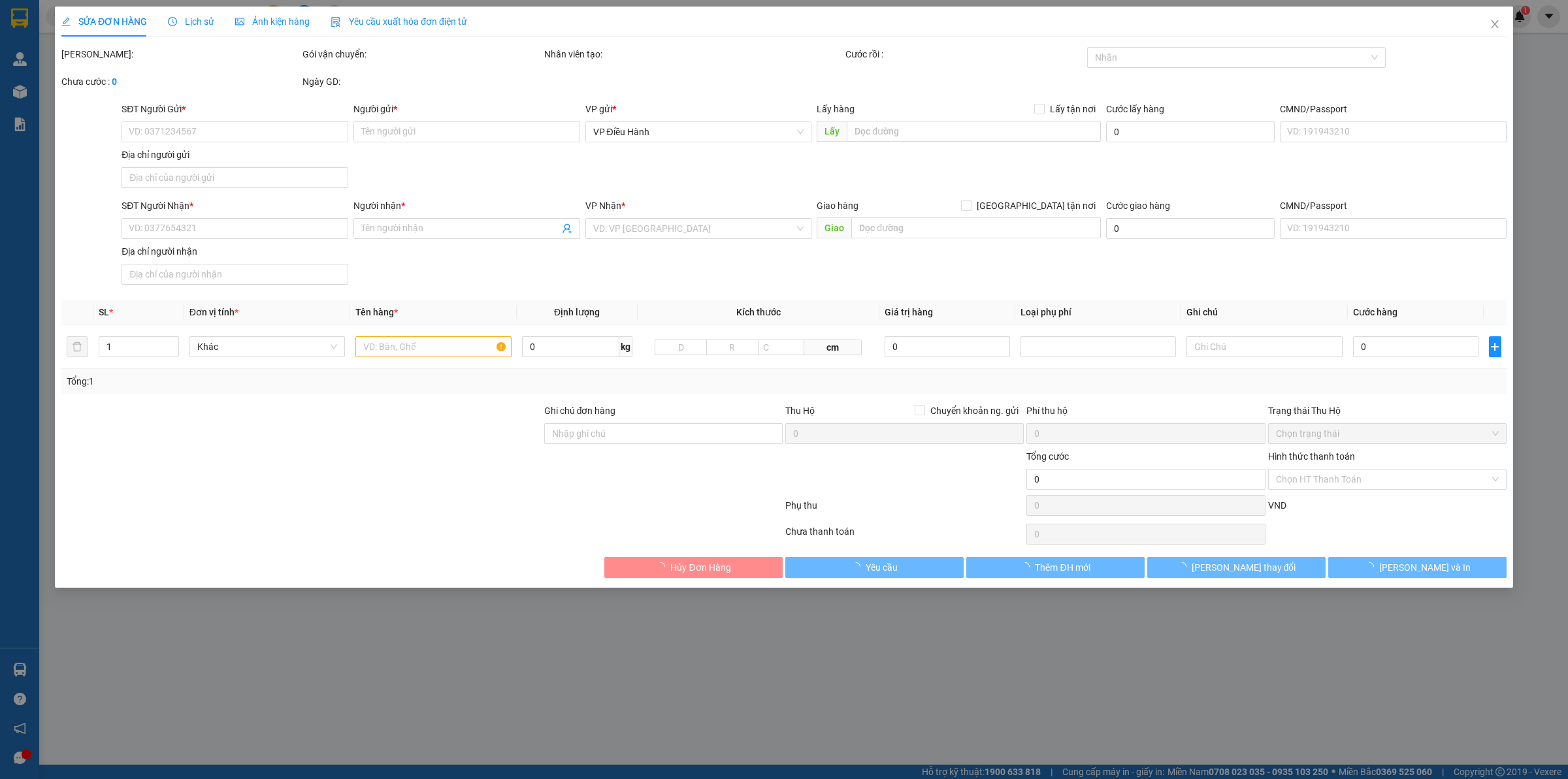
type input "3.250.000"
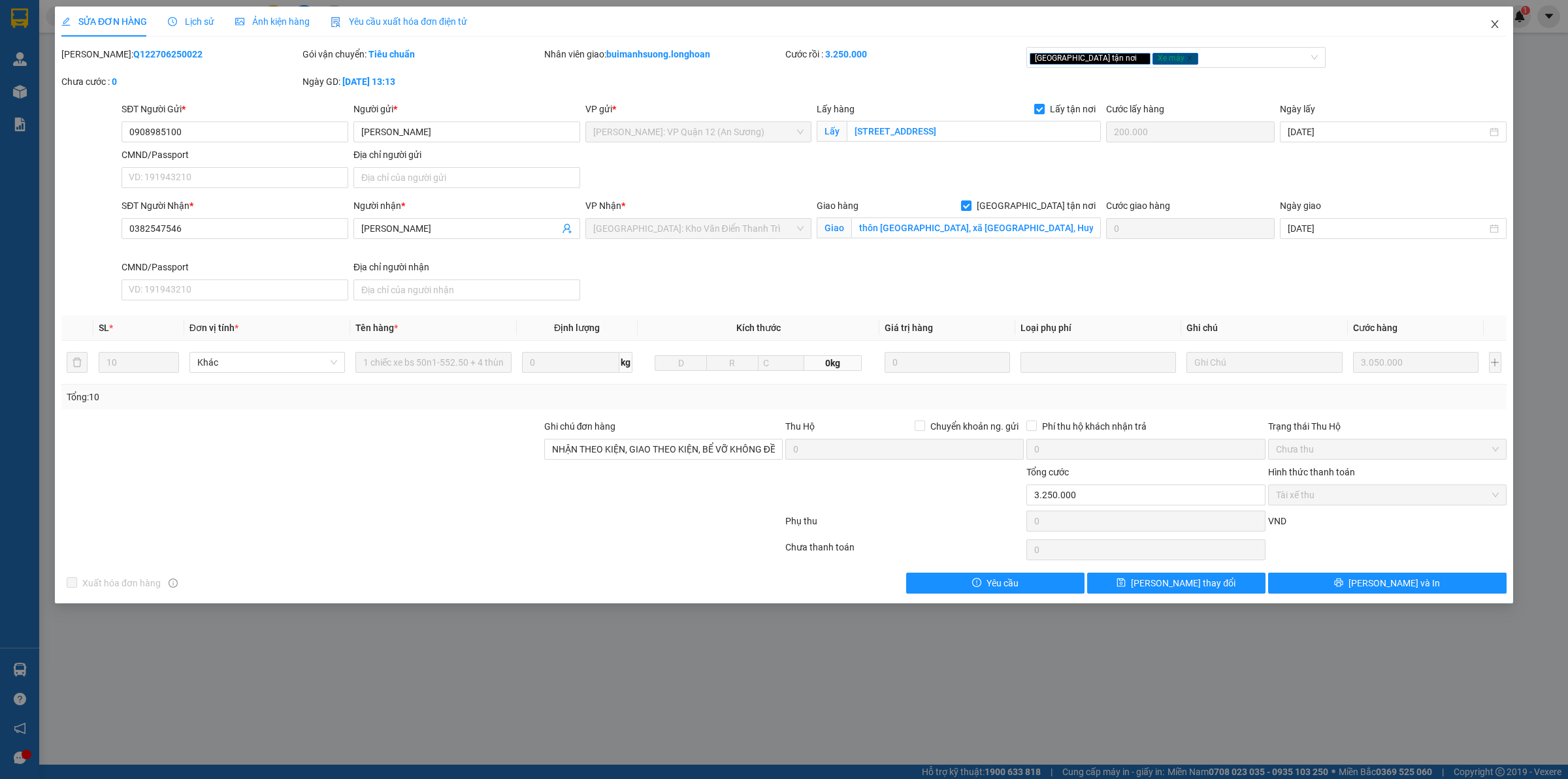
click at [1500, 23] on span "Close" at bounding box center [1495, 25] width 37 height 37
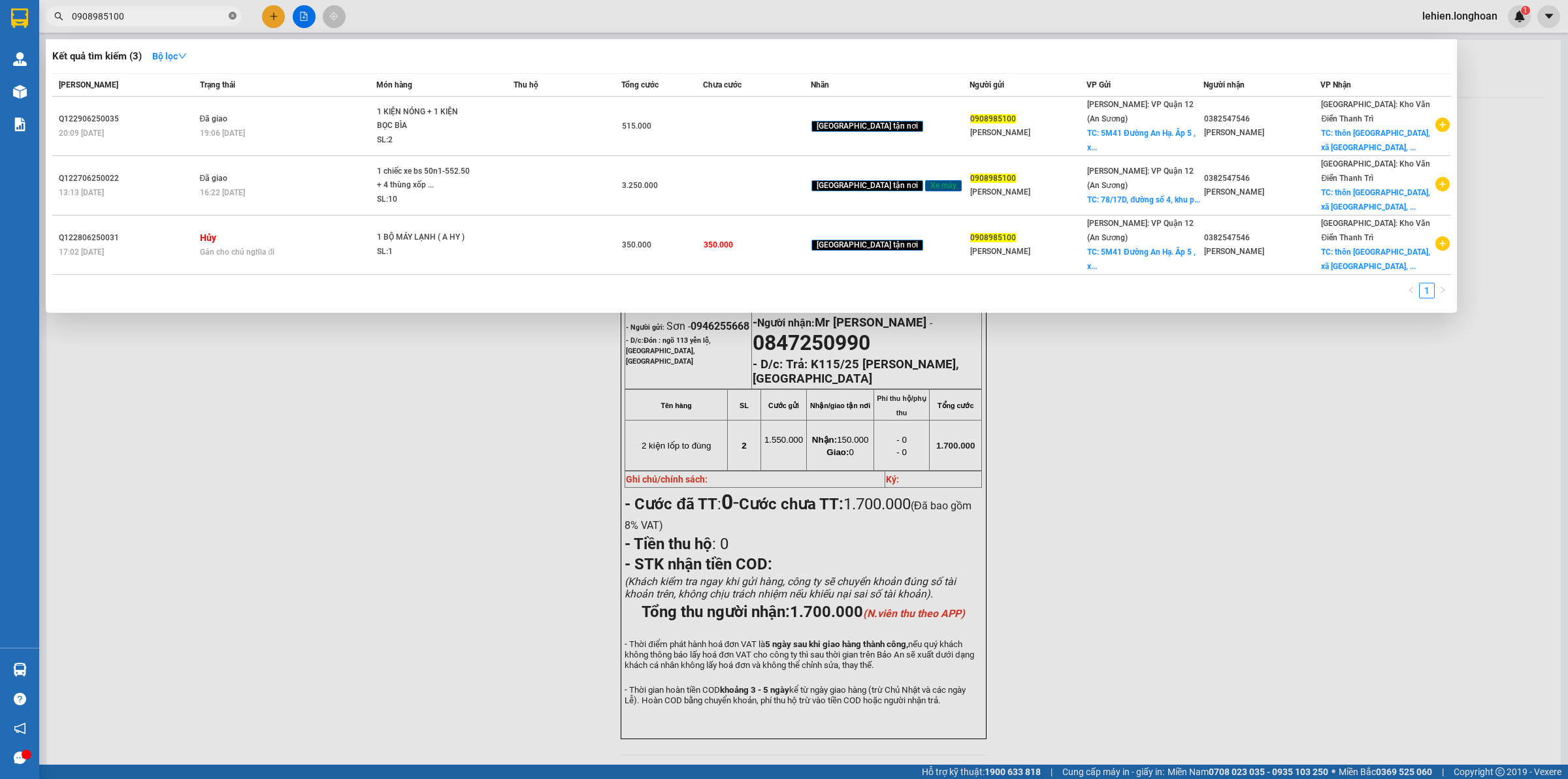
click at [230, 17] on icon "close-circle" at bounding box center [232, 15] width 8 height 8
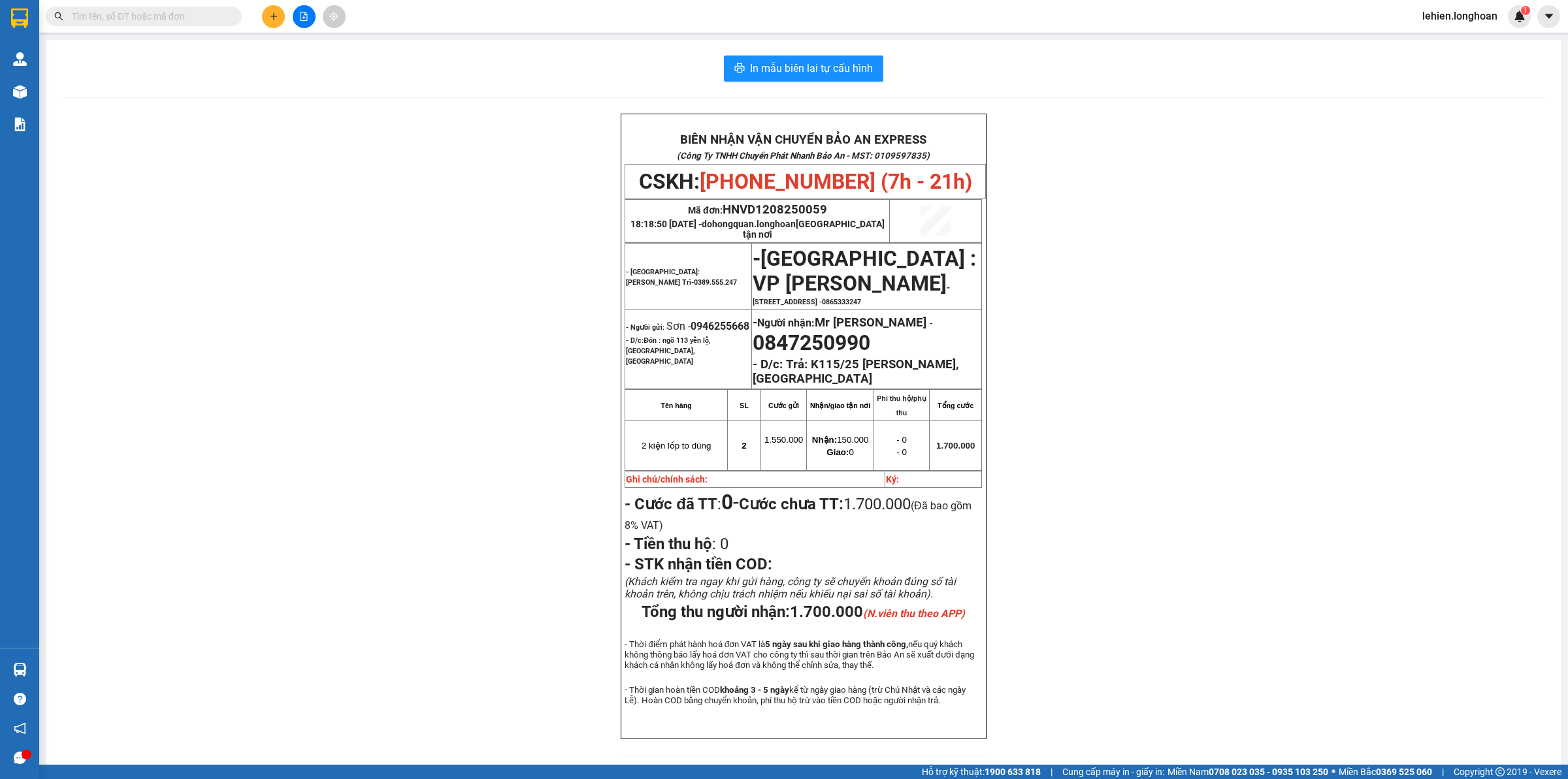
paste input "0984898918"
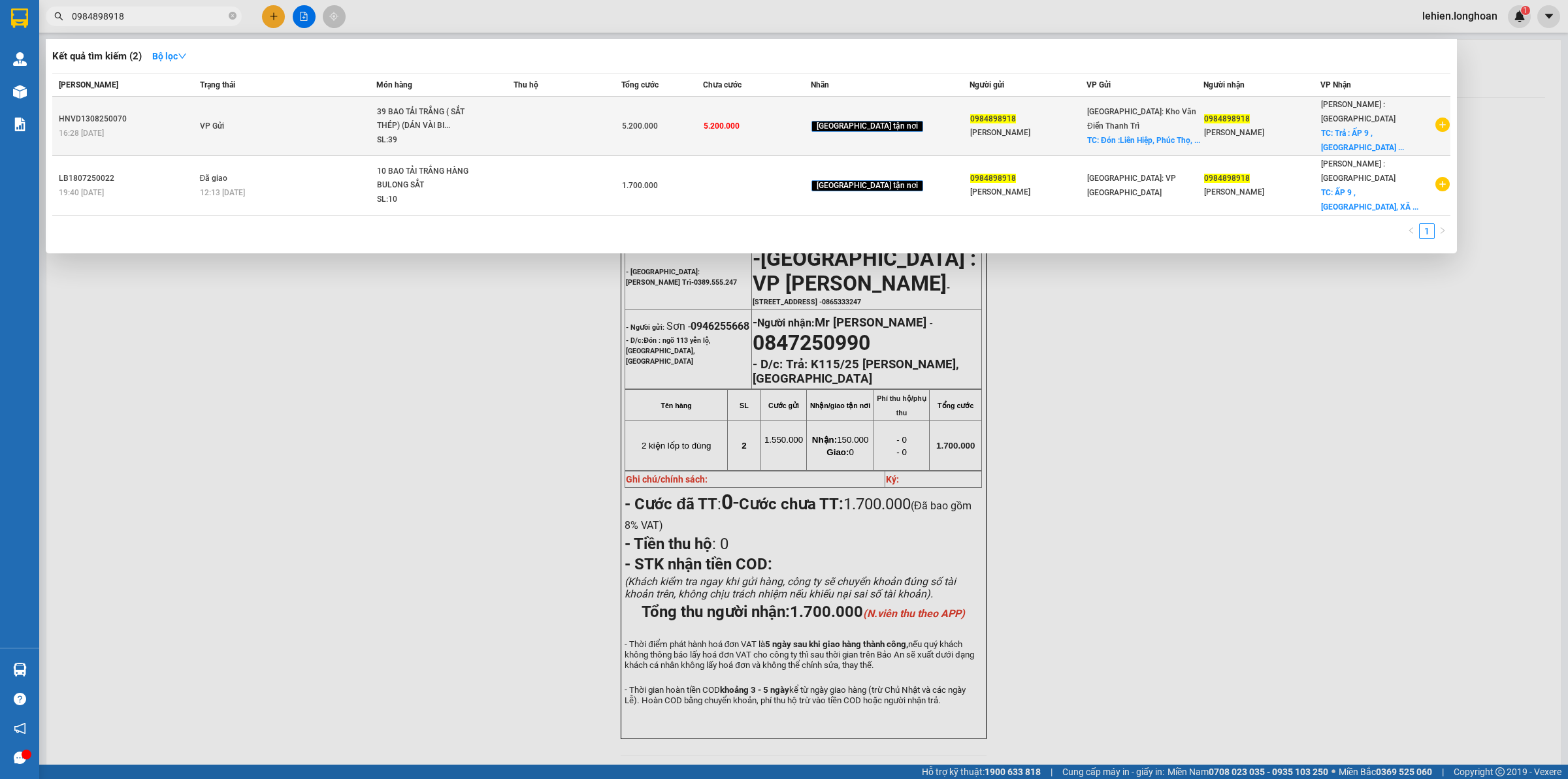
type input "0984898918"
click at [337, 114] on td "VP Gửi" at bounding box center [286, 126] width 180 height 59
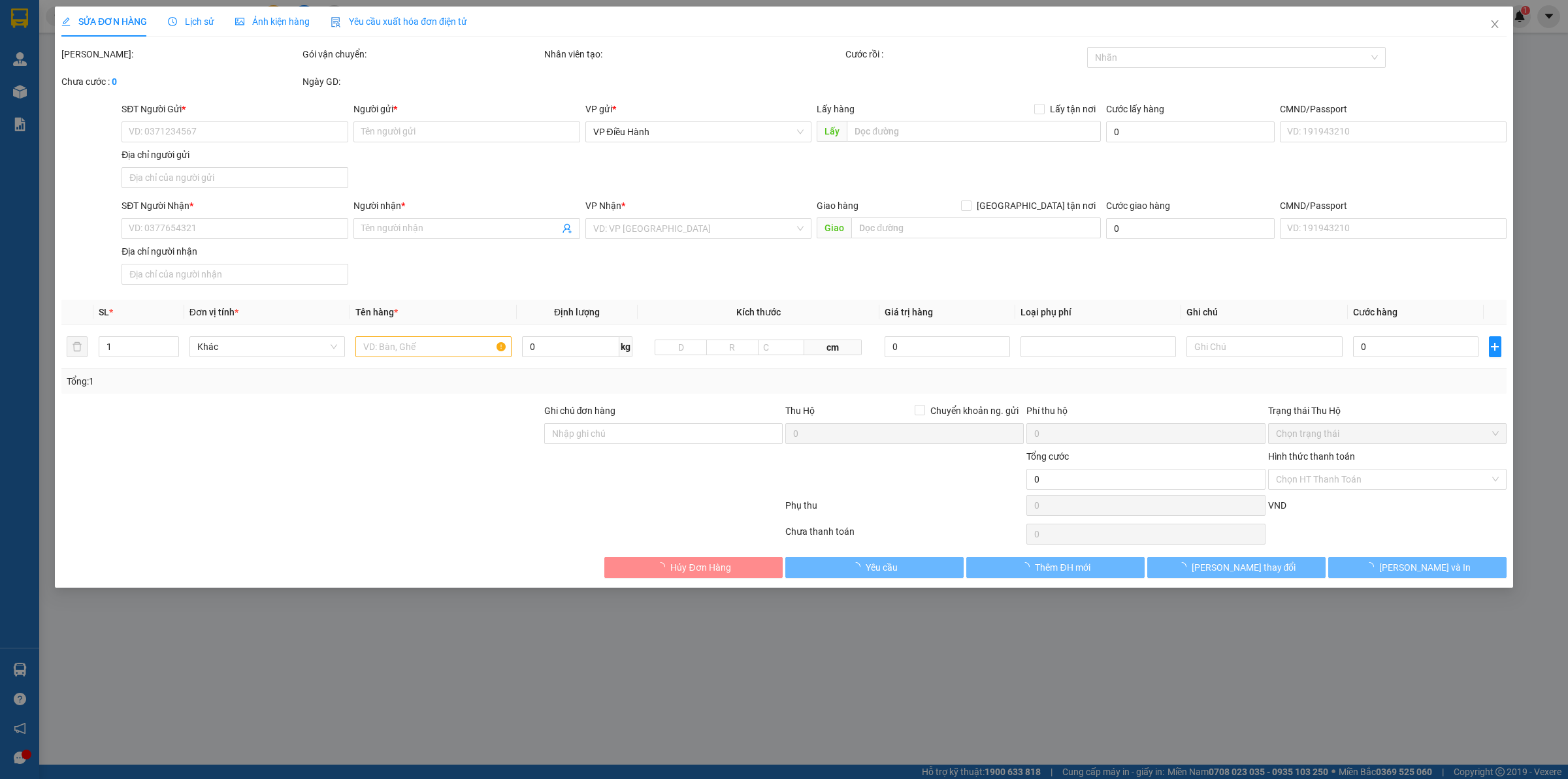
type input "0984898918"
type input "[PERSON_NAME]"
checkbox input "true"
type input "Đón :Liên Hiệp, Phúc Thọ, [GEOGRAPHIC_DATA], [GEOGRAPHIC_DATA]"
type input "0984898918"
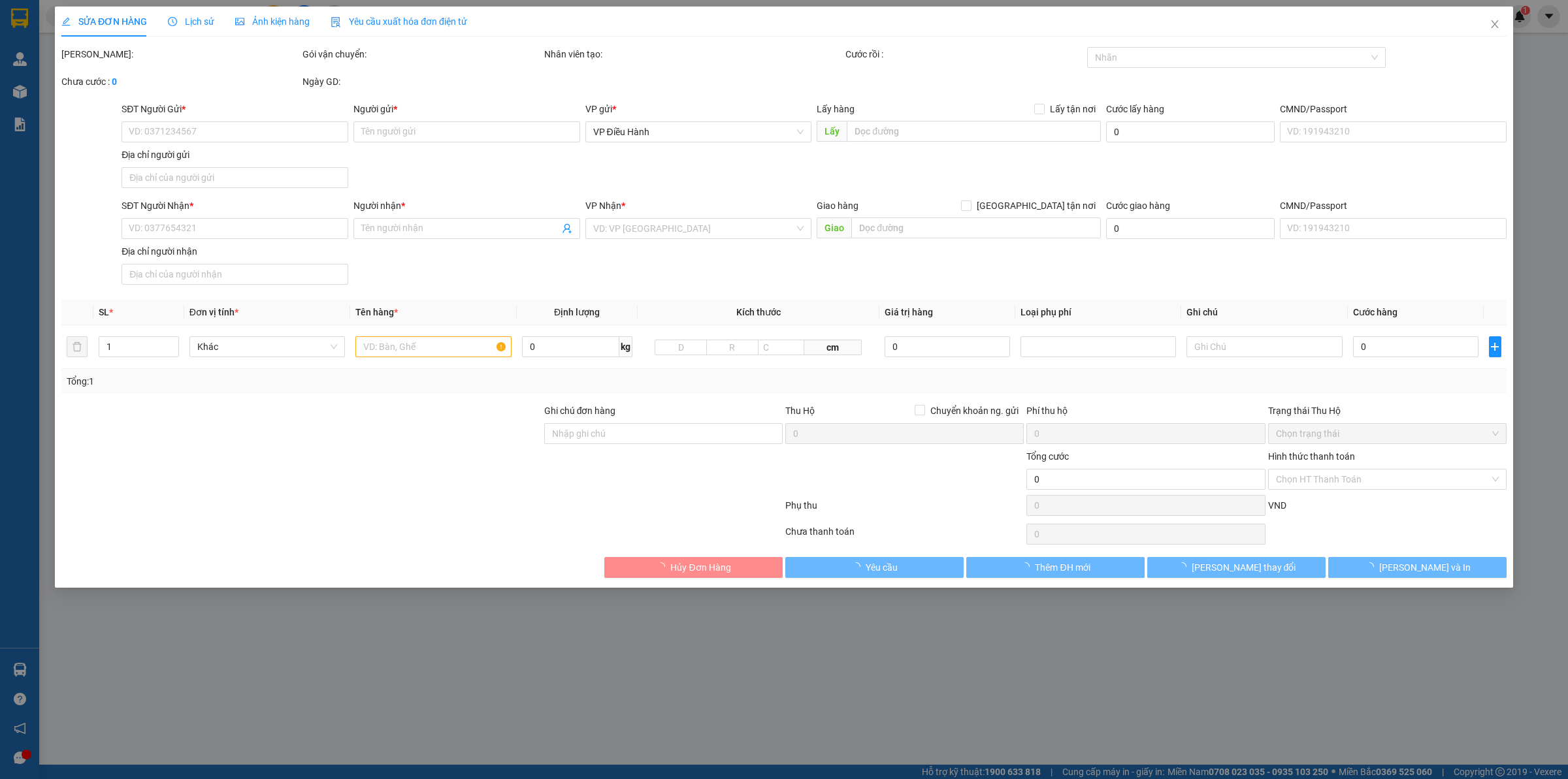
type input "[PERSON_NAME]"
checkbox input "true"
type input "Trả : ẤP 9 , [GEOGRAPHIC_DATA], XÃ [GEOGRAPHIC_DATA], [GEOGRAPHIC_DATA], [GEOGR…"
type input "hàng giao nguyên kiện, hư vỡ ko đền ( DÁN VÀI BILL BẢO AN )"
type input "5.200.000"
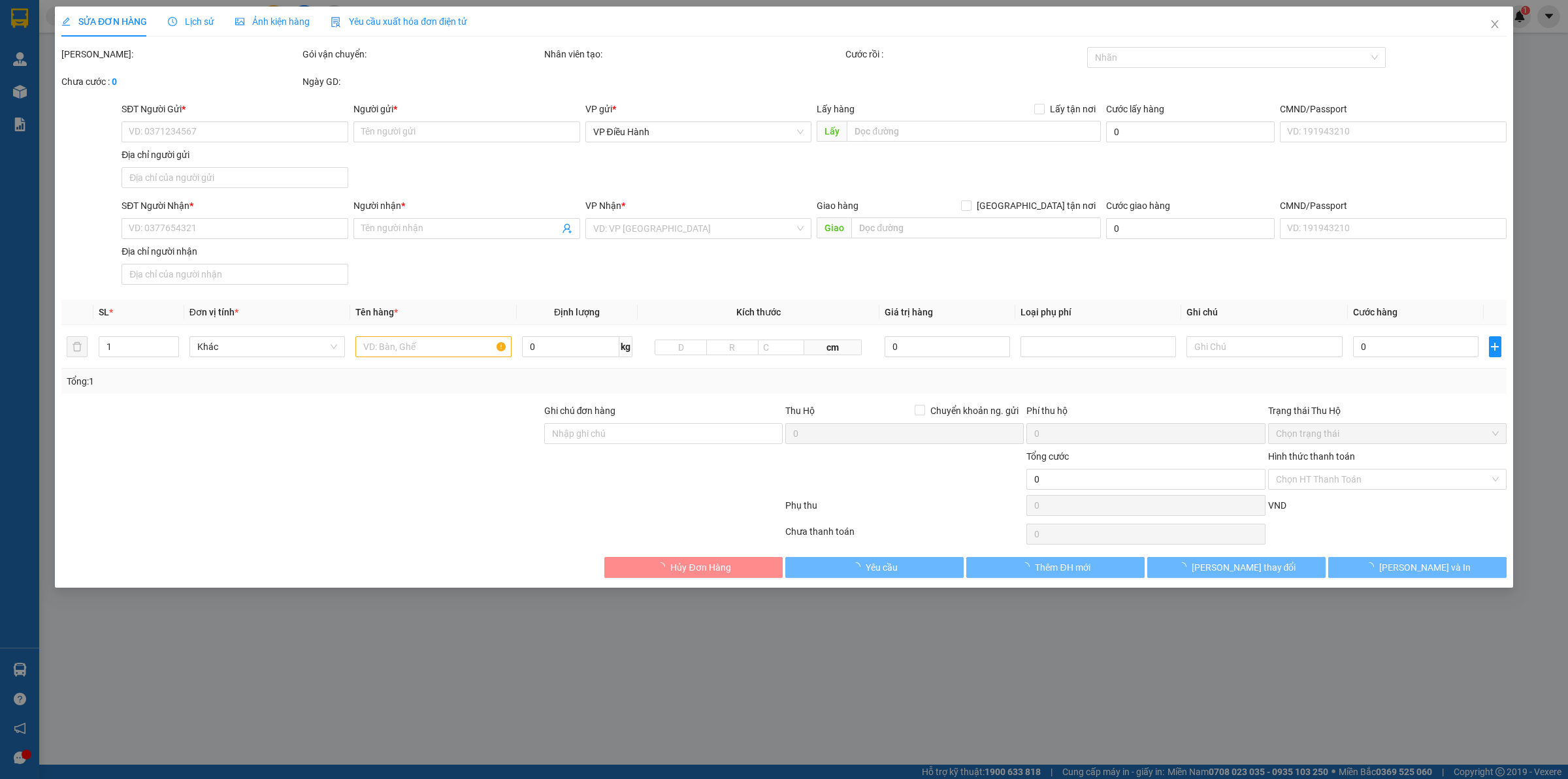
type input "5.200.000"
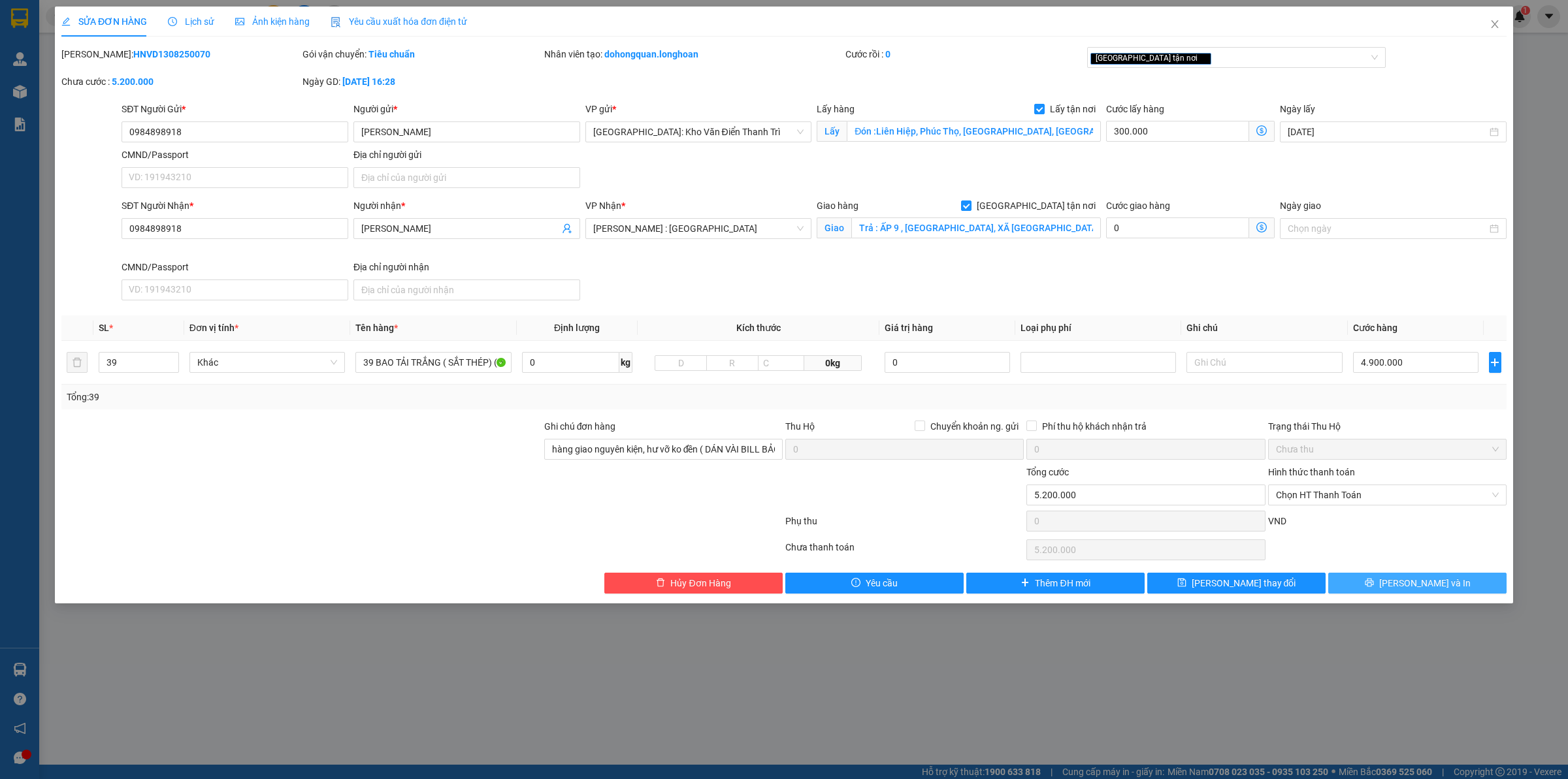
click at [1410, 589] on span "[PERSON_NAME] và In" at bounding box center [1424, 583] width 92 height 14
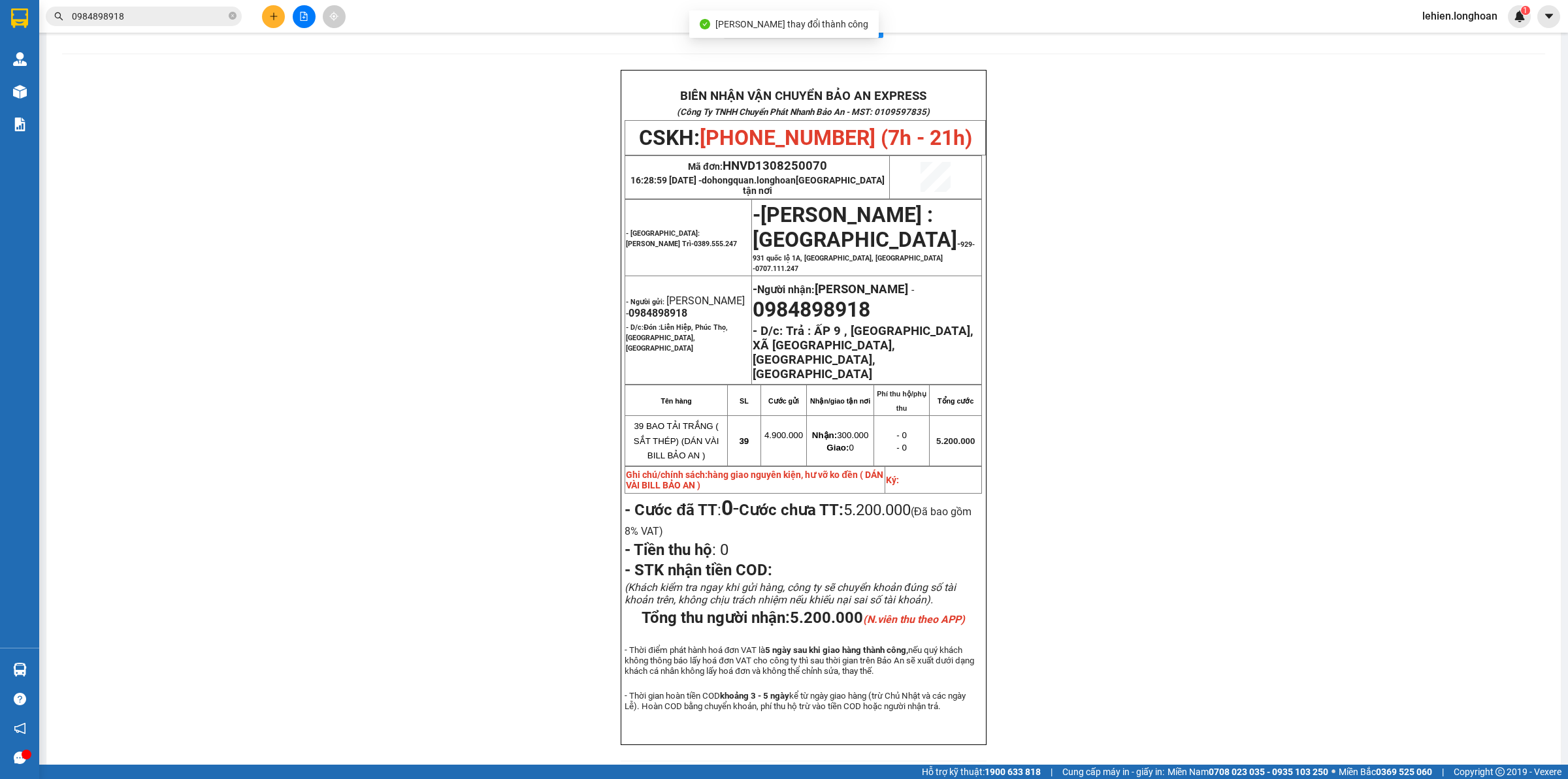
scroll to position [57, 0]
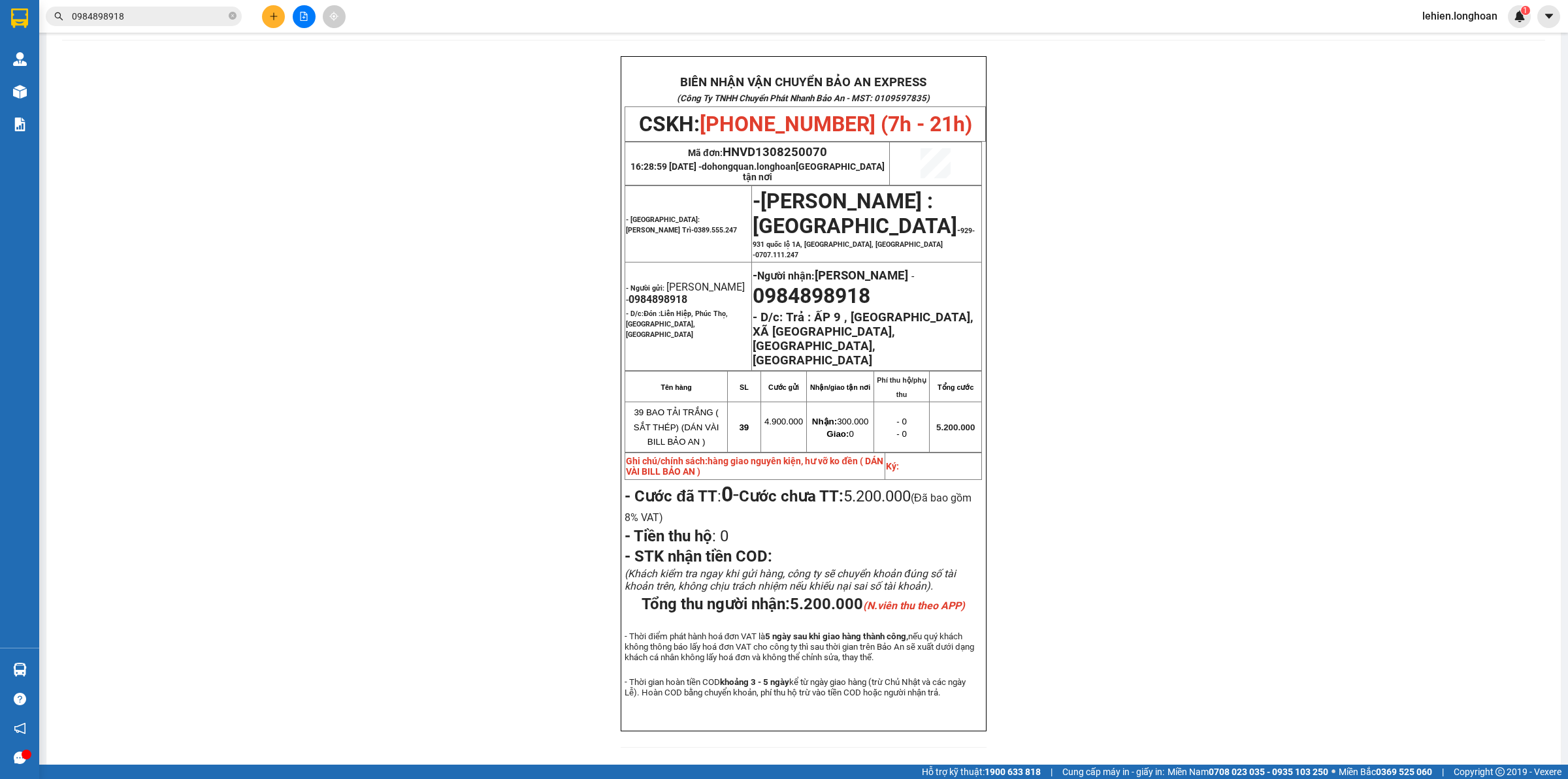
click at [200, 18] on input "0984898918" at bounding box center [148, 15] width 154 height 14
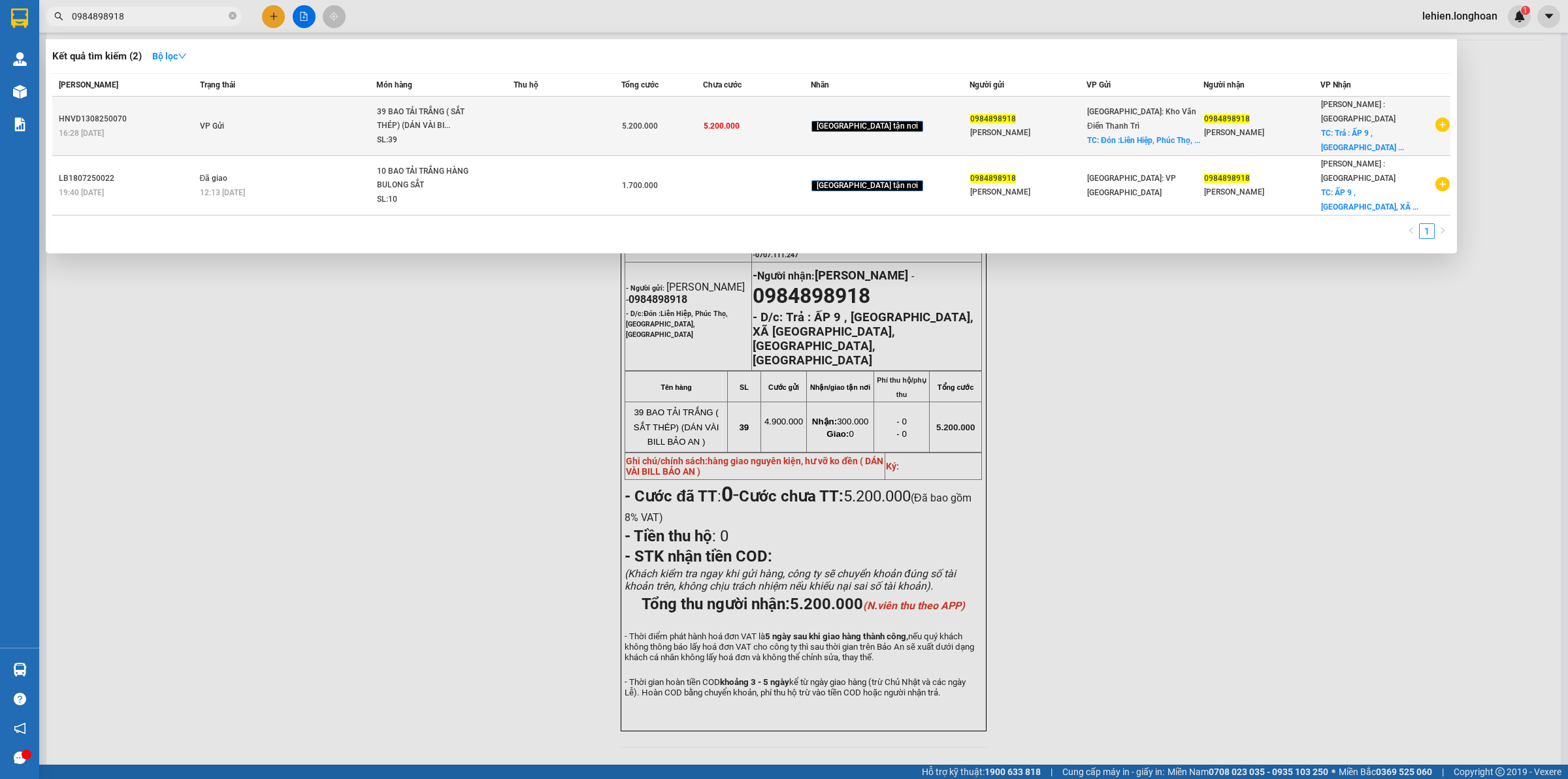
click at [219, 103] on td "VP Gửi" at bounding box center [286, 126] width 180 height 59
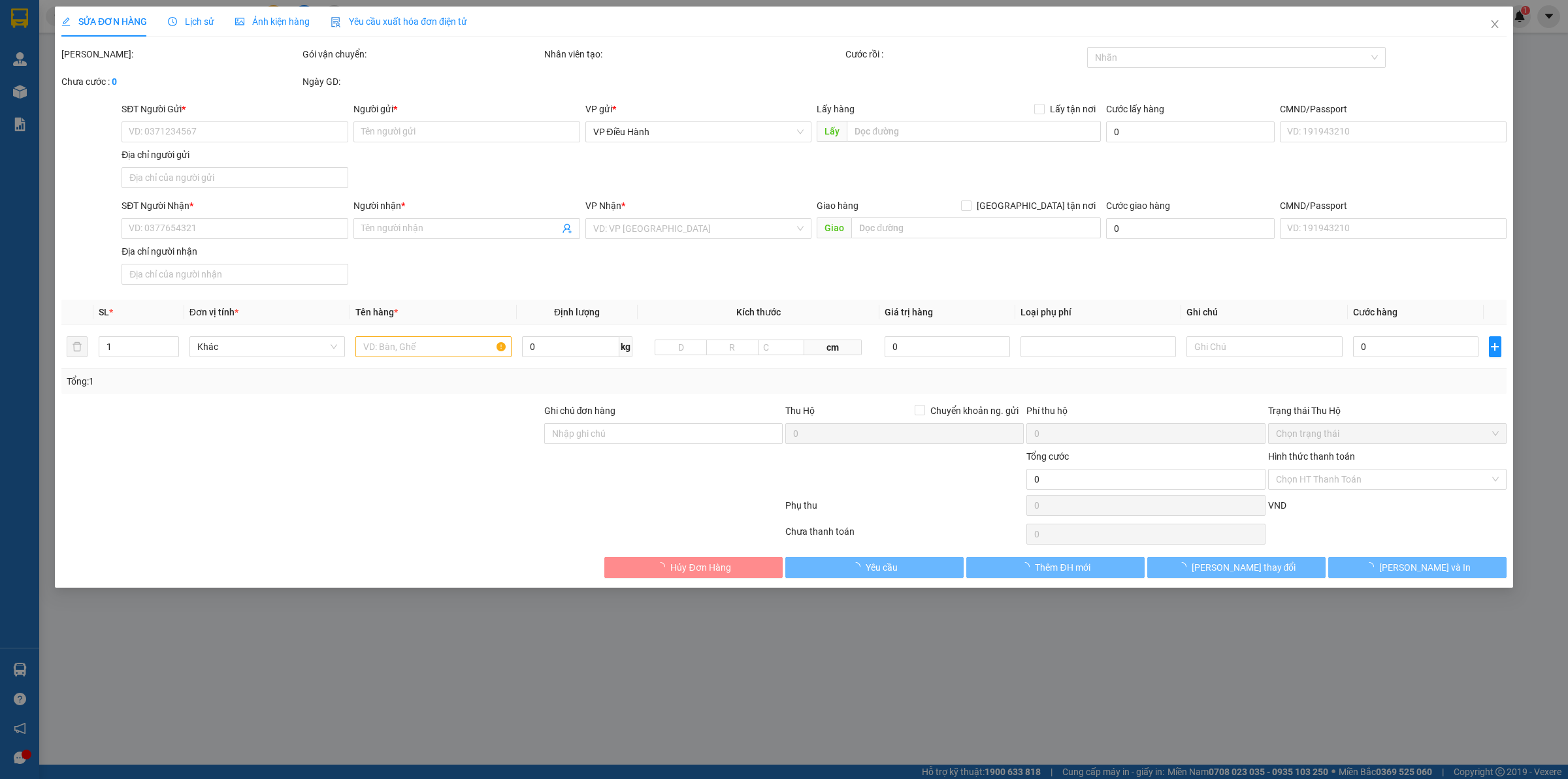
type input "0984898918"
type input "[PERSON_NAME]"
checkbox input "true"
type input "Đón :Liên Hiệp, Phúc Thọ, [GEOGRAPHIC_DATA], [GEOGRAPHIC_DATA]"
type input "0984898918"
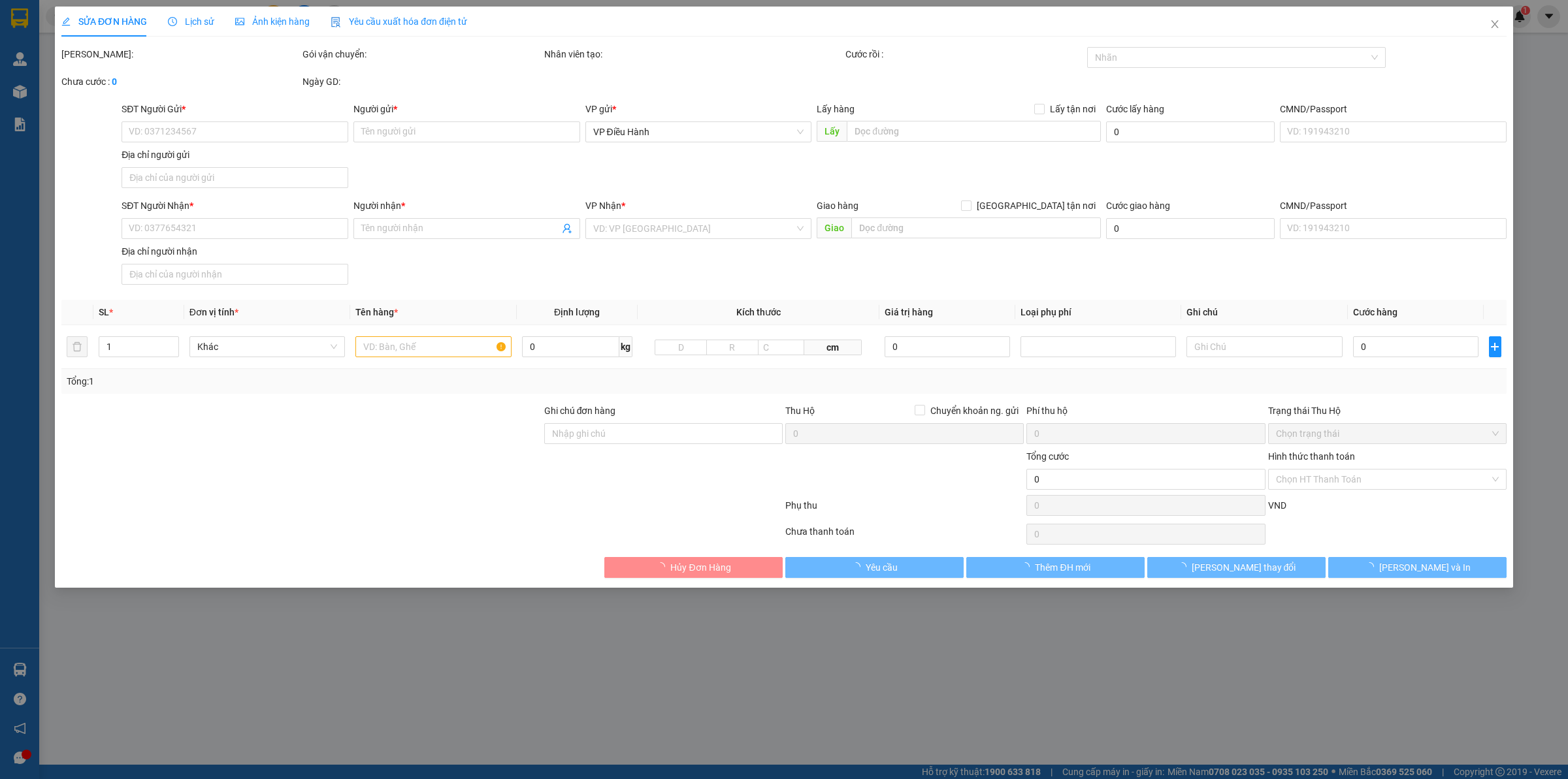
type input "[PERSON_NAME]"
checkbox input "true"
type input "Trả : ẤP 9 , [GEOGRAPHIC_DATA], XÃ [GEOGRAPHIC_DATA], [GEOGRAPHIC_DATA], [GEOGR…"
type input "hàng giao nguyên kiện, hư vỡ ko đền ( DÁN VÀI BILL BẢO AN )"
type input "5.200.000"
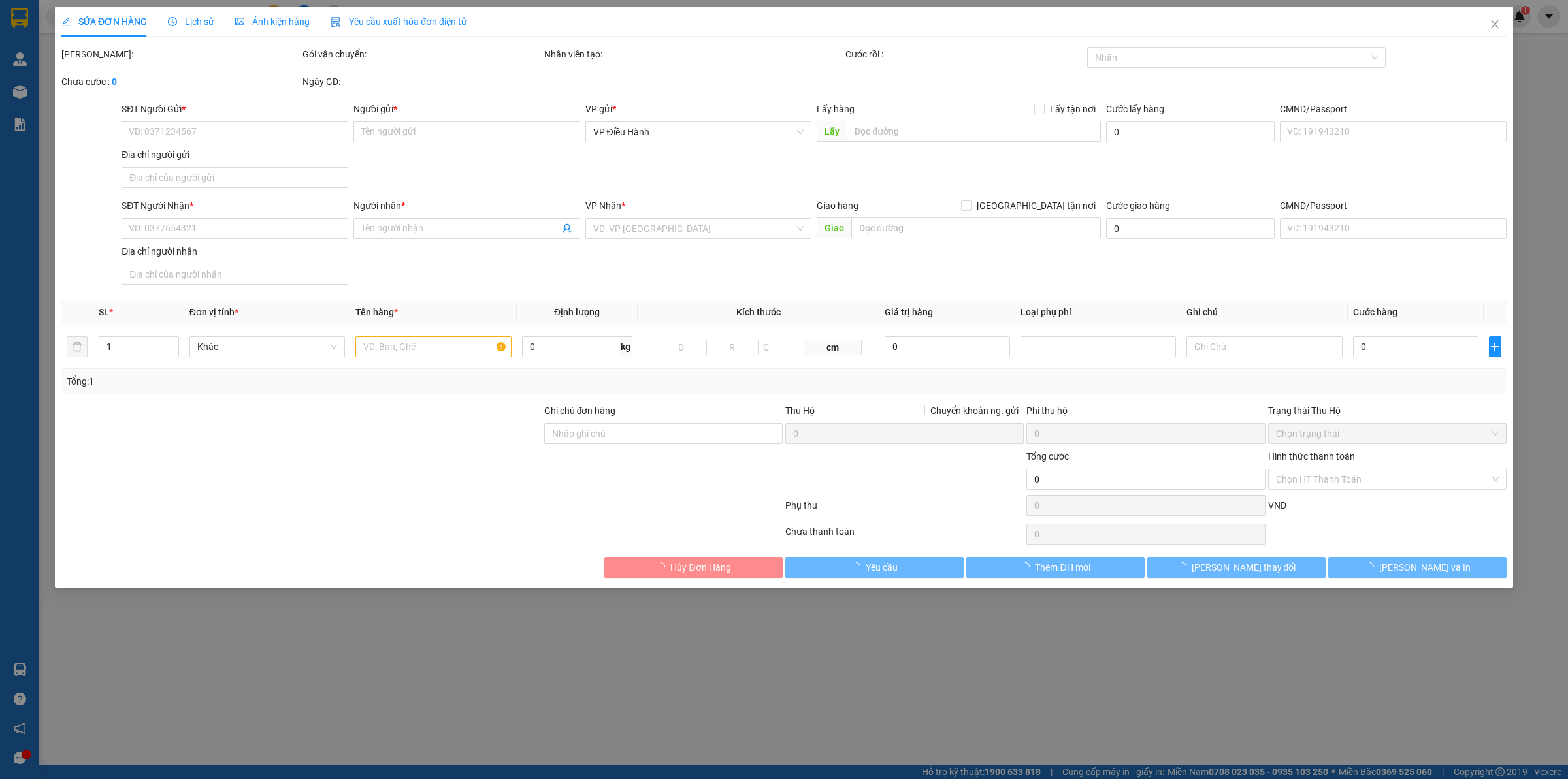
type input "5.200.000"
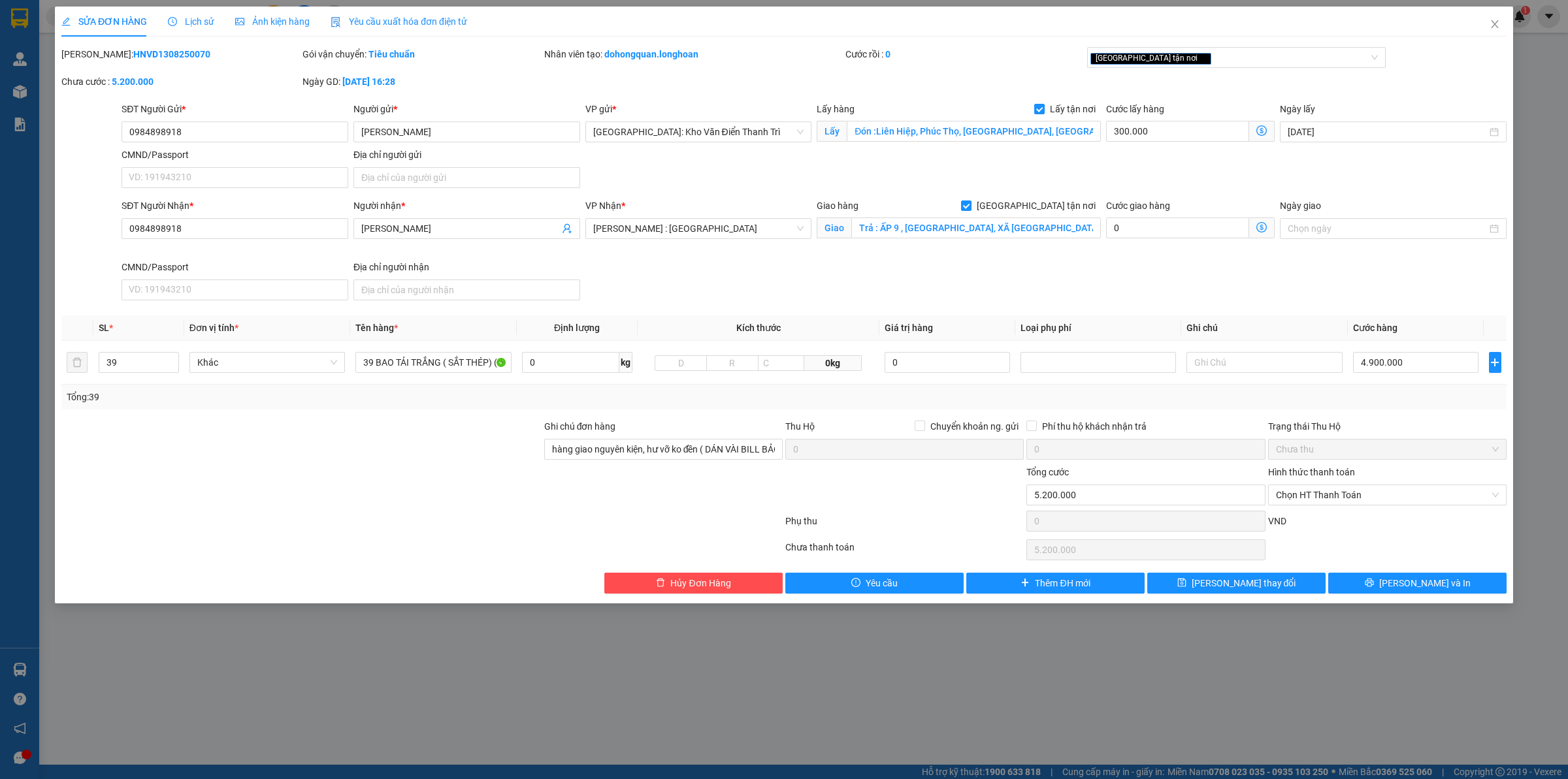
drag, startPoint x: 96, startPoint y: 49, endPoint x: 191, endPoint y: 52, distance: 95.0
click at [191, 52] on div "[PERSON_NAME]: HNVD1308250070" at bounding box center [181, 54] width 239 height 14
copy b "HNVD1308250070"
click at [278, 511] on form "Ghi chú đơn hàng hàng giao nguyên kiện, hư vỡ ko đền ( DÁN VÀI BILL BẢO AN ) Th…" at bounding box center [784, 478] width 1444 height 118
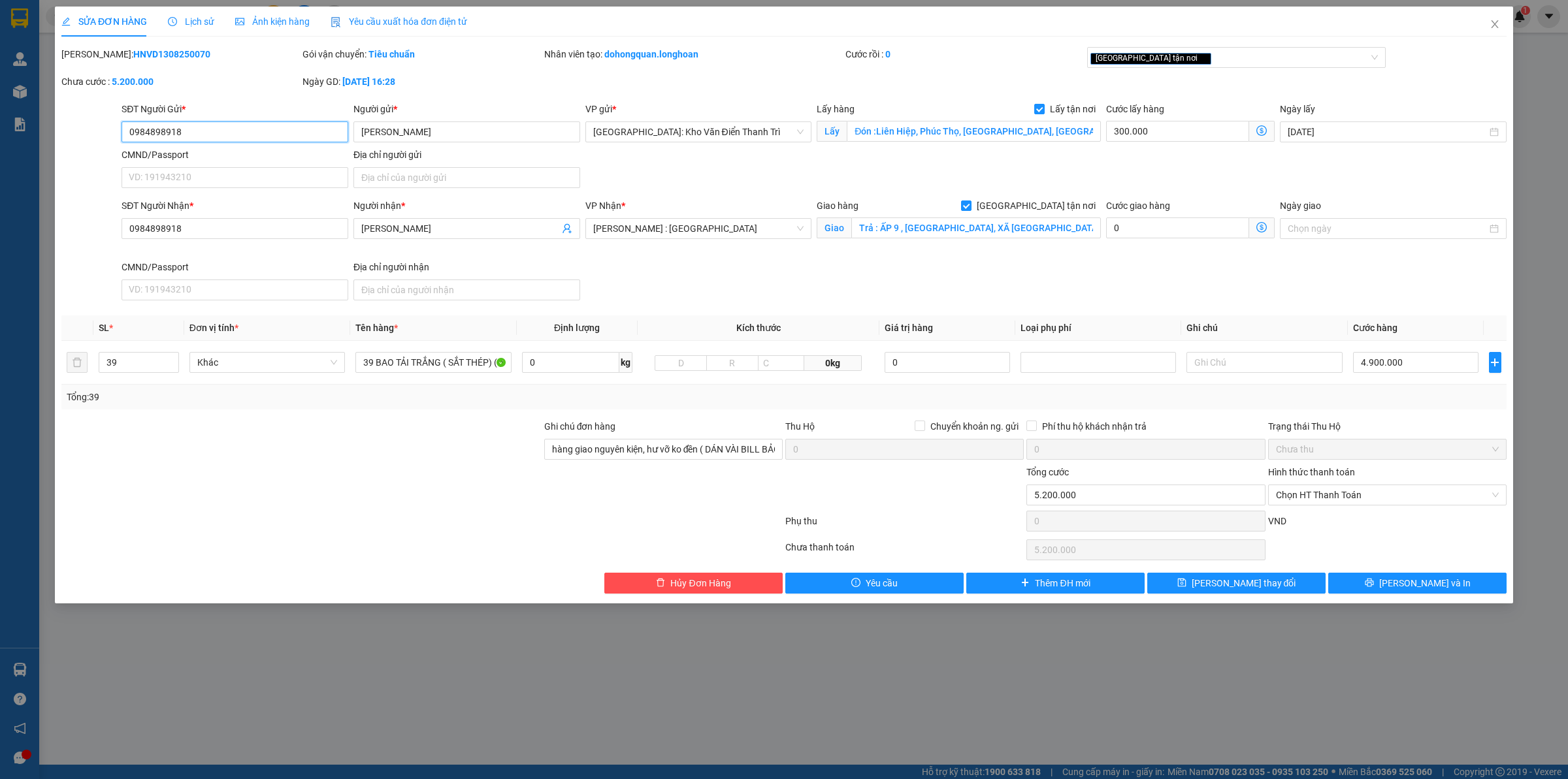
click at [234, 135] on input "0984898918" at bounding box center [235, 132] width 226 height 21
click at [1502, 27] on span "Close" at bounding box center [1495, 25] width 37 height 37
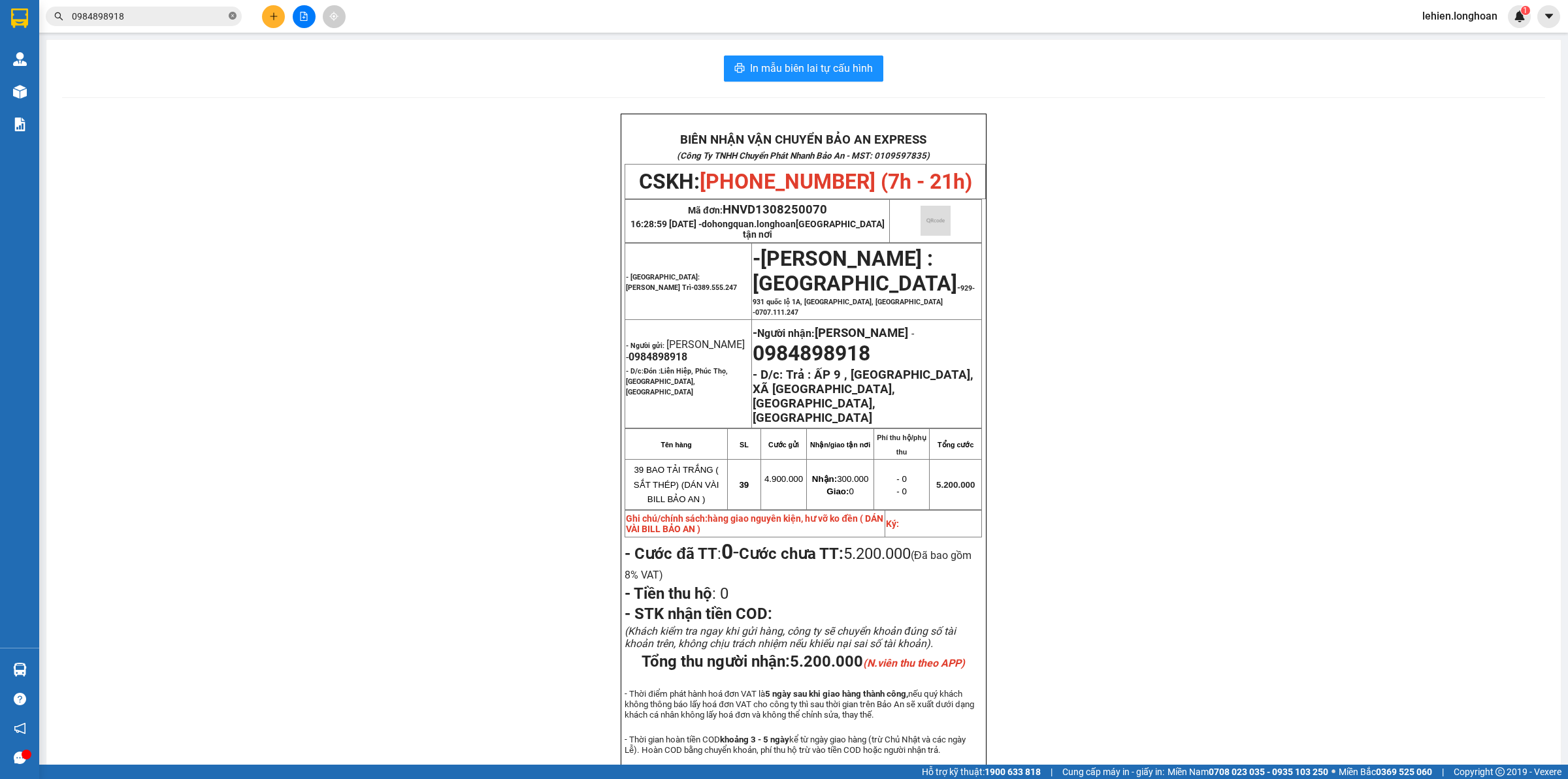
click at [234, 15] on icon "close-circle" at bounding box center [232, 15] width 8 height 8
paste input "0965609387"
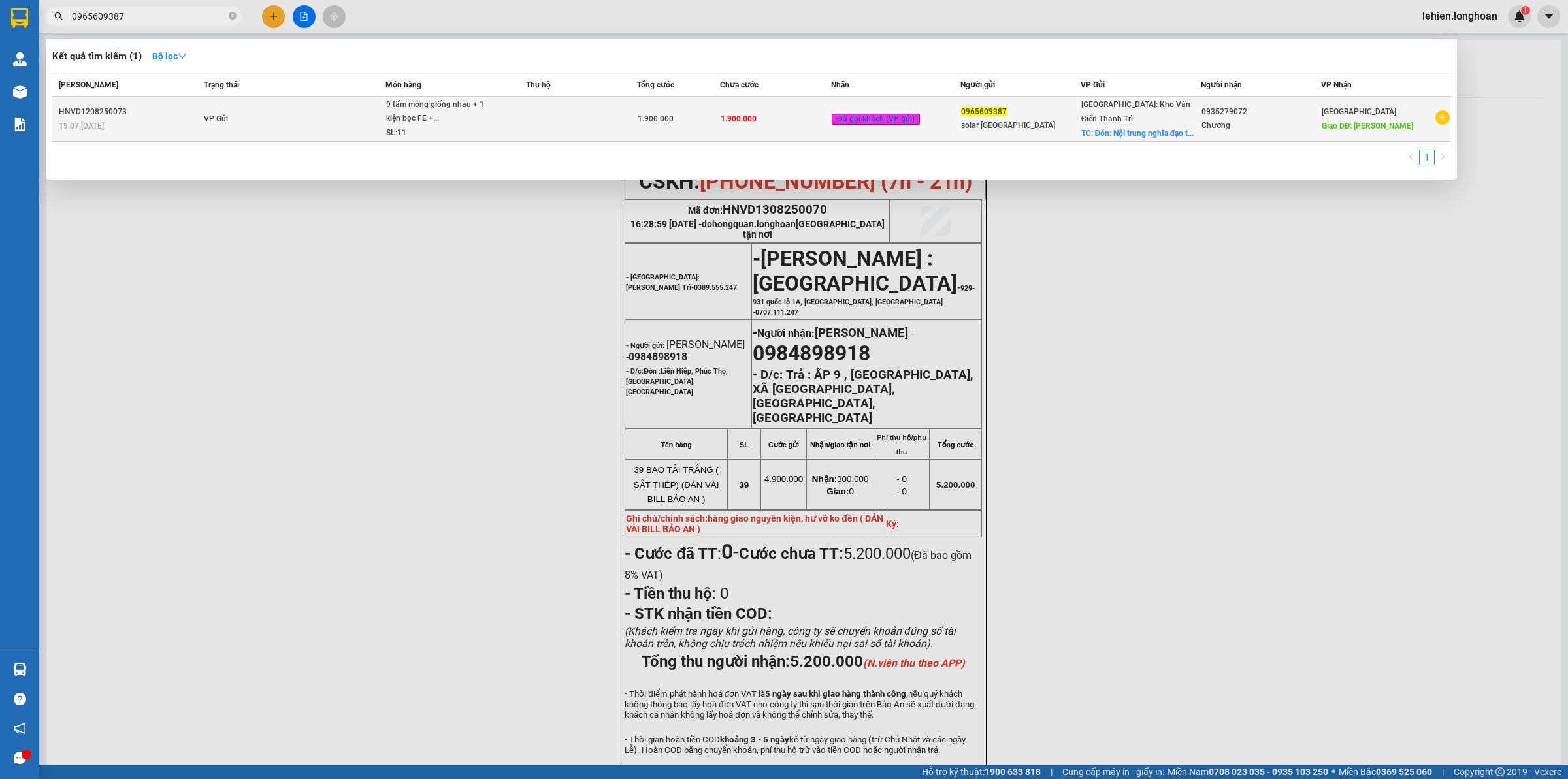
type input "0965609387"
click at [377, 119] on td "VP Gửi" at bounding box center [292, 119] width 185 height 45
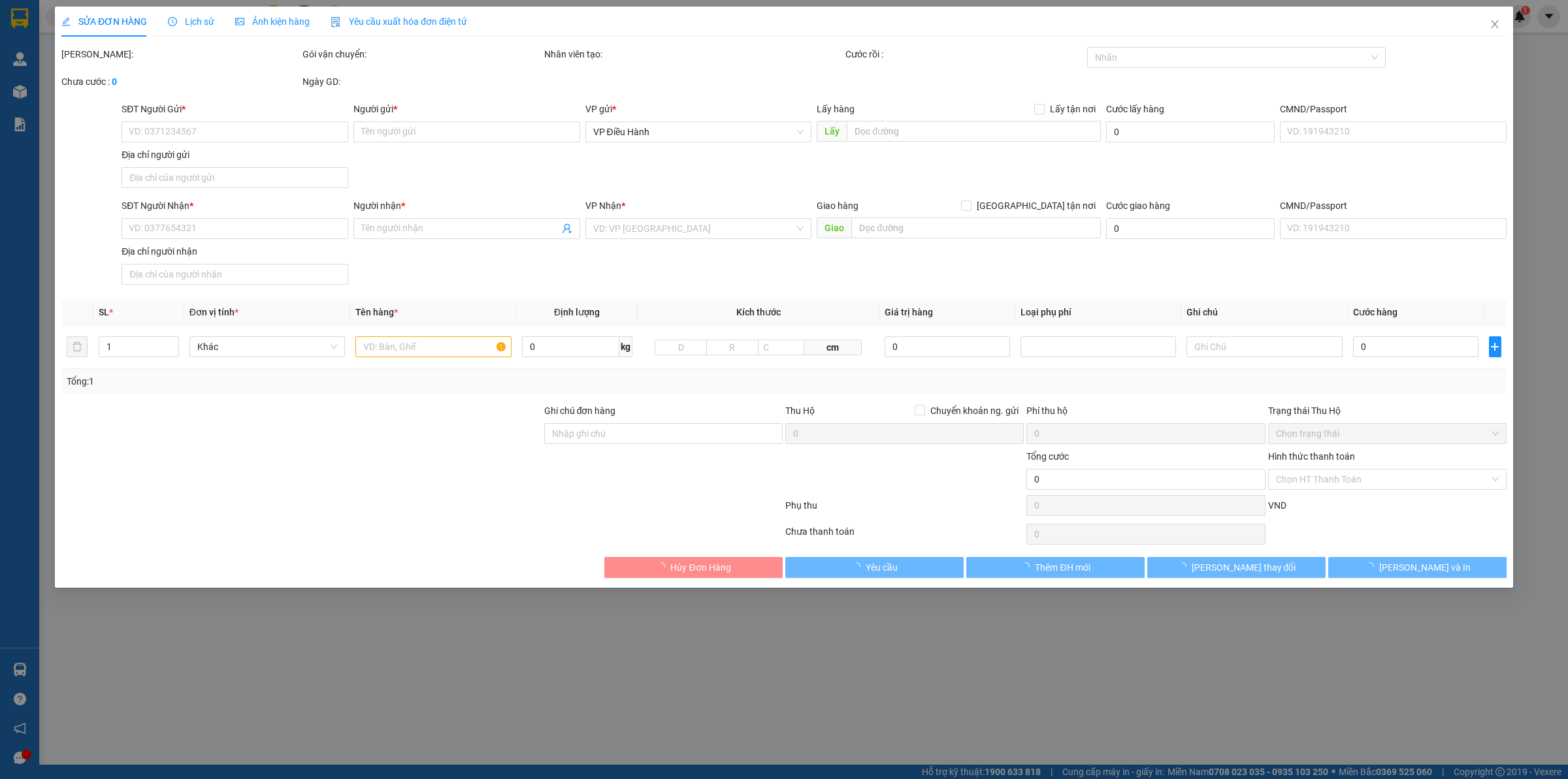
type input "0965609387"
type input "solar [GEOGRAPHIC_DATA]"
checkbox input "true"
type input "Đón: Nội trung nghĩa đạo thuận thành [GEOGRAPHIC_DATA]"
type input "0935279072"
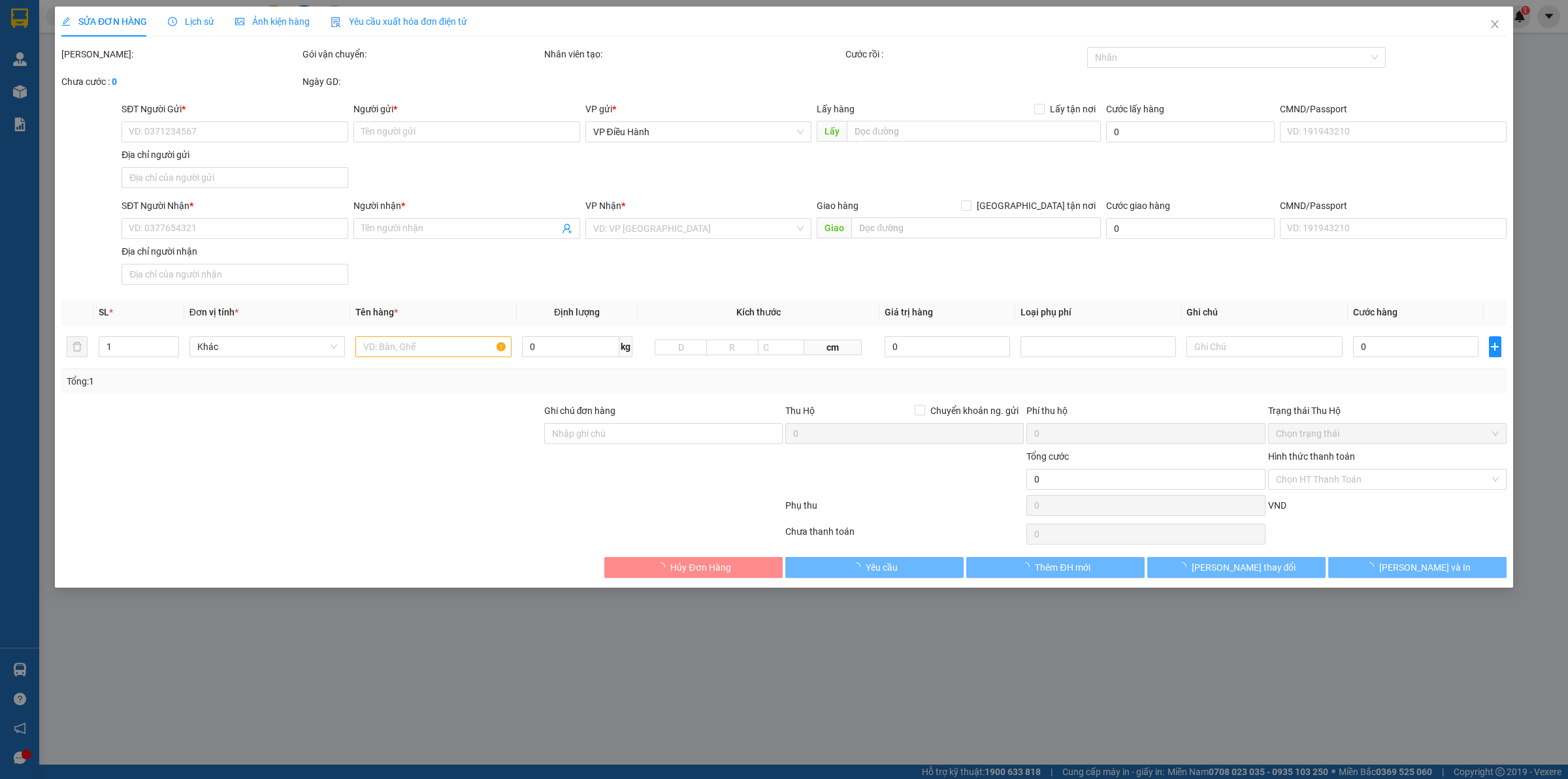
type input "Chương"
type input "Ninh Hoà Khánh Hoà"
type input "hàng nhận giao nguyên kiện, hư bể không đền giá trị hàng ( đã báo người gửi )"
type input "1.900.000"
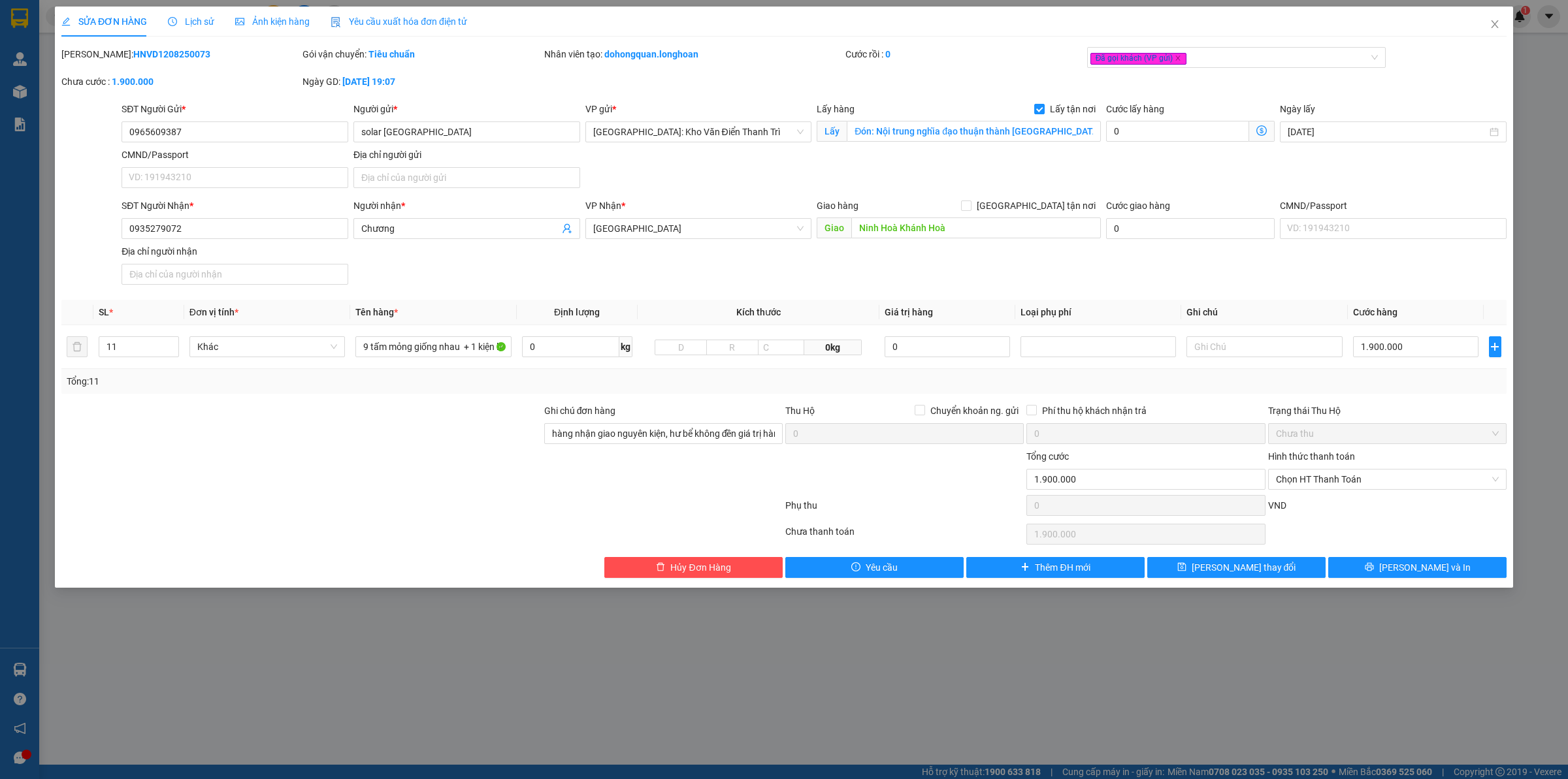
click at [189, 21] on span "Lịch sử" at bounding box center [191, 21] width 46 height 11
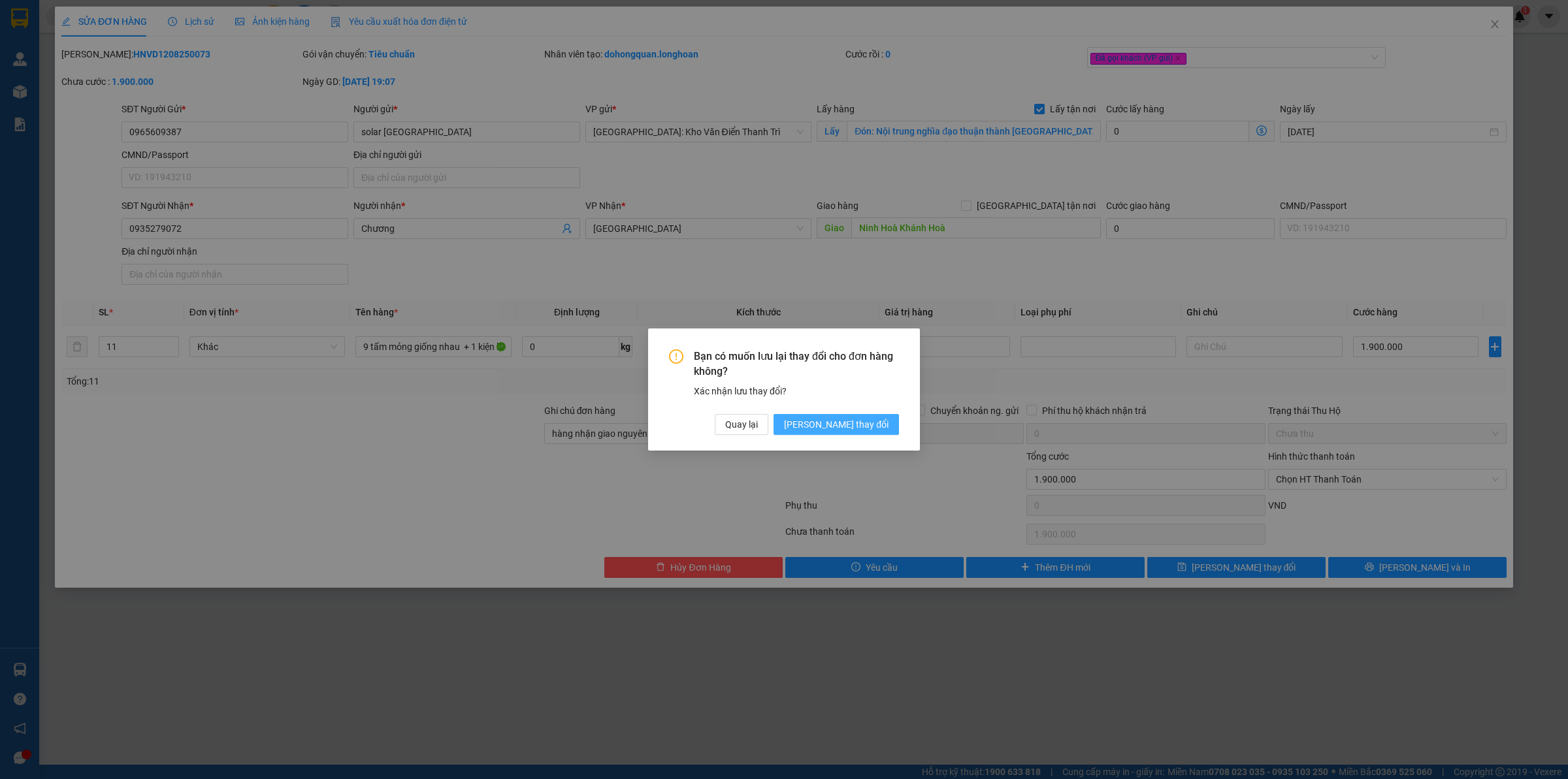
click at [864, 428] on span "[PERSON_NAME] thay đổi" at bounding box center [836, 424] width 104 height 14
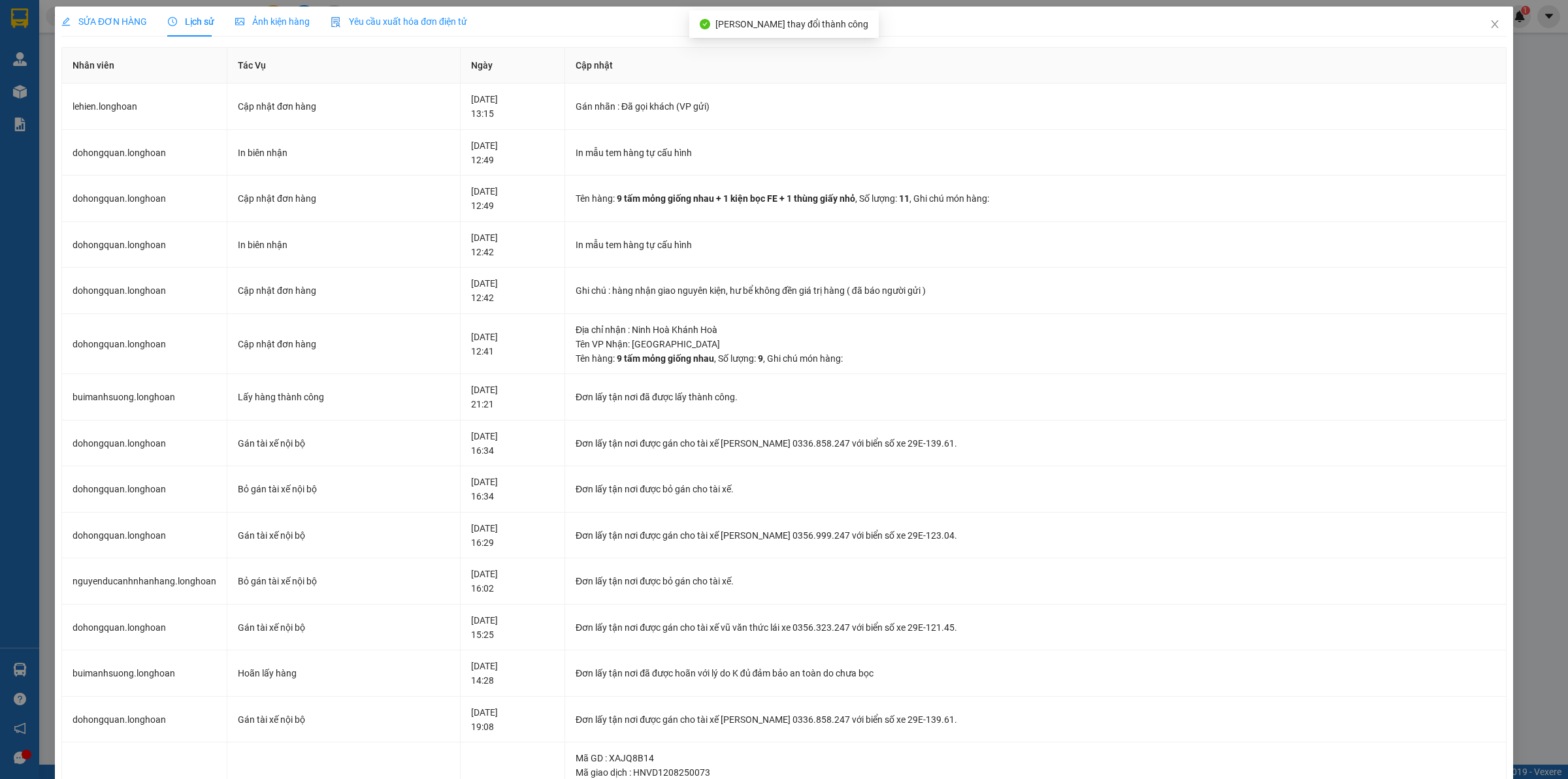
click at [114, 17] on span "SỬA ĐƠN HÀNG" at bounding box center [104, 21] width 86 height 11
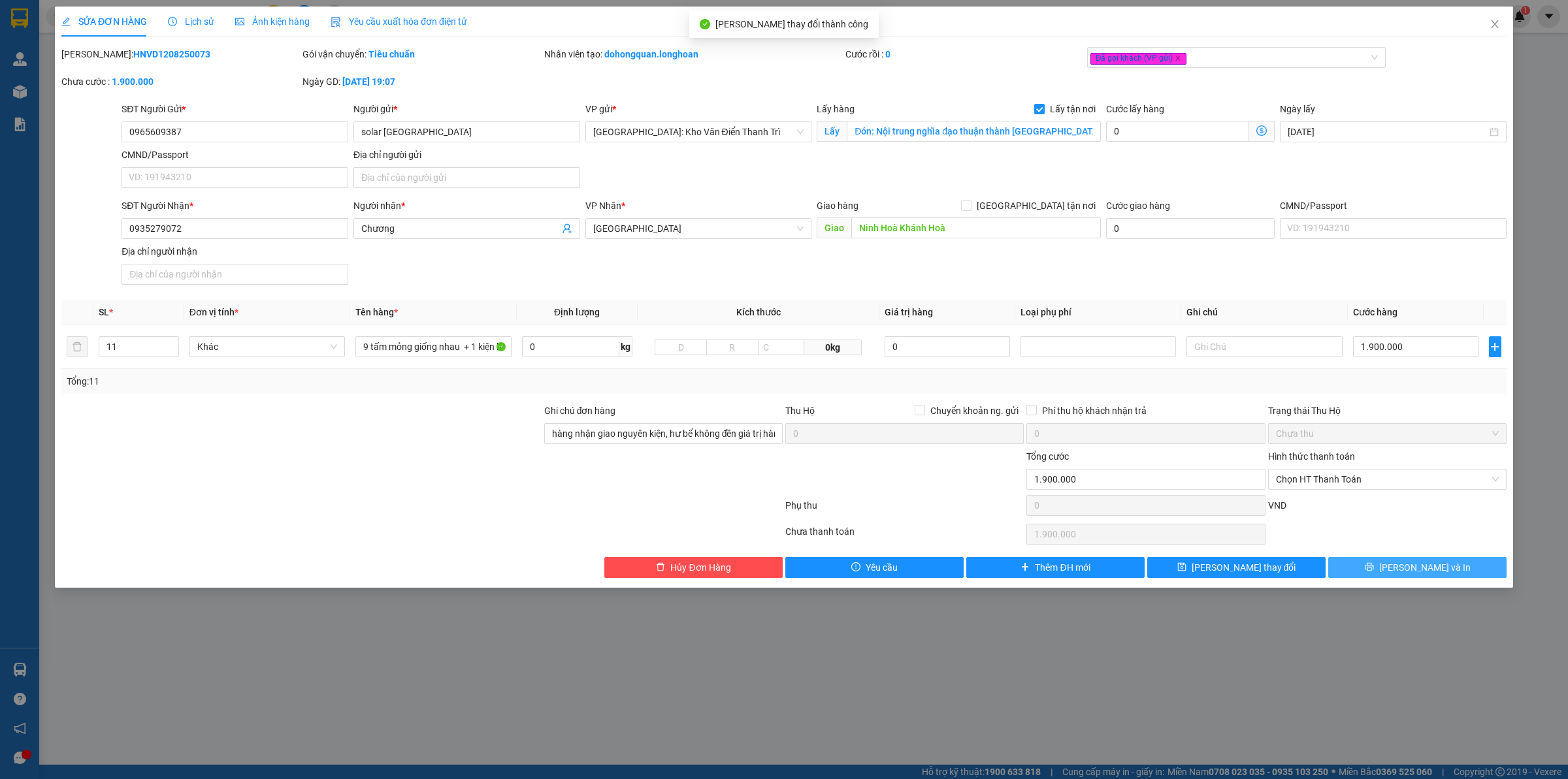
click at [1440, 570] on span "[PERSON_NAME] và In" at bounding box center [1424, 567] width 92 height 14
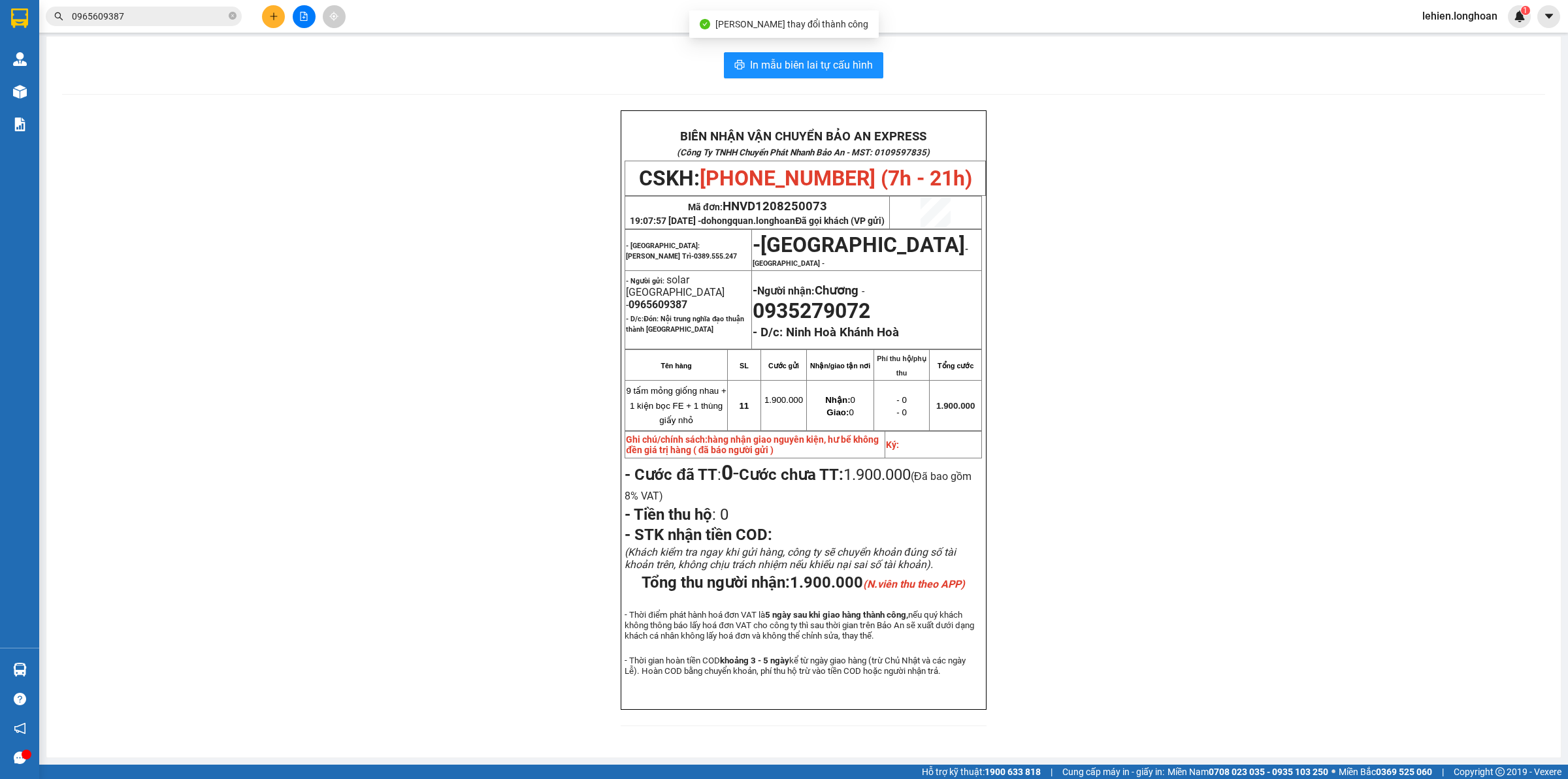
scroll to position [40, 0]
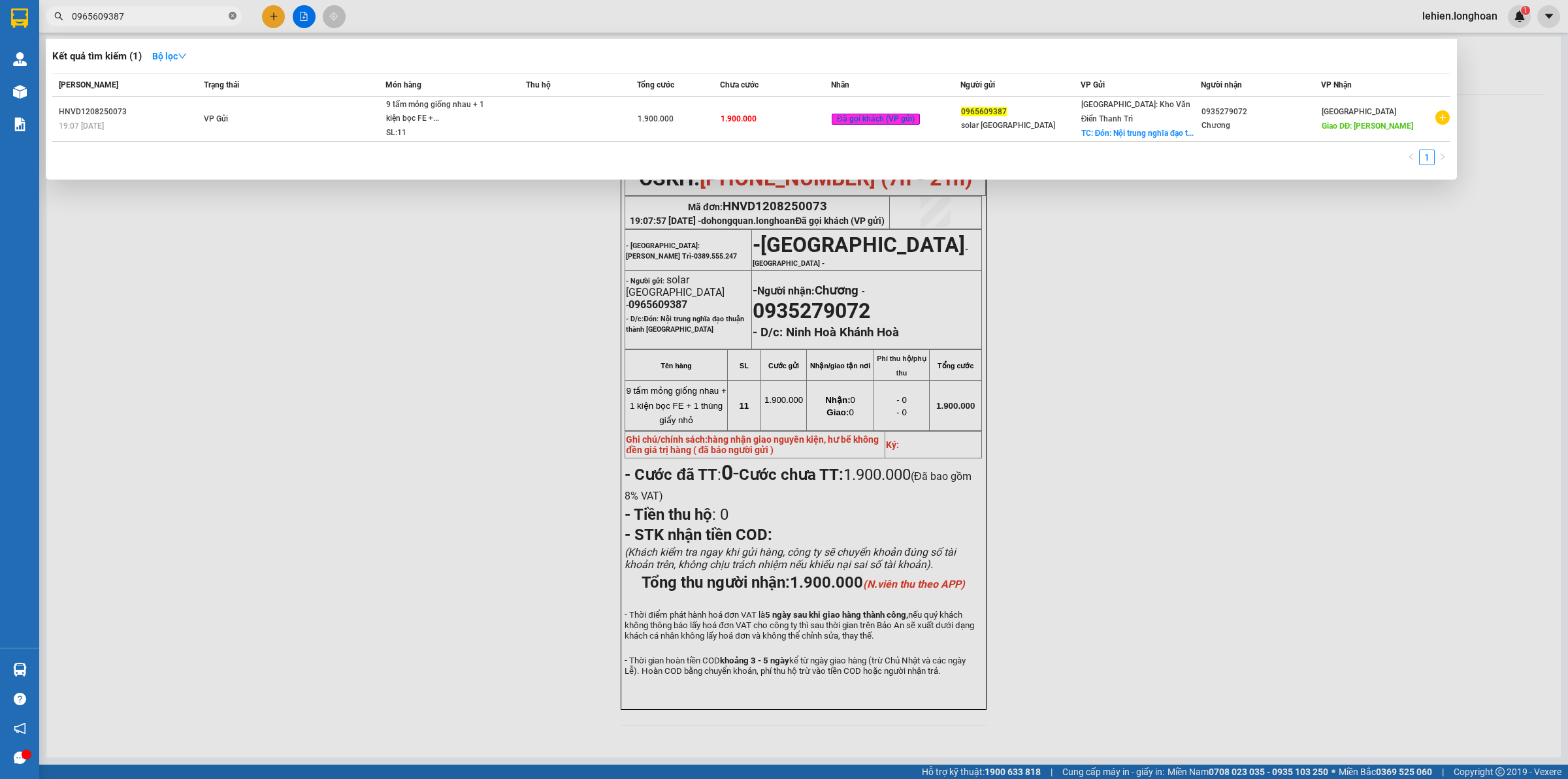
click at [230, 17] on icon "close-circle" at bounding box center [232, 15] width 8 height 8
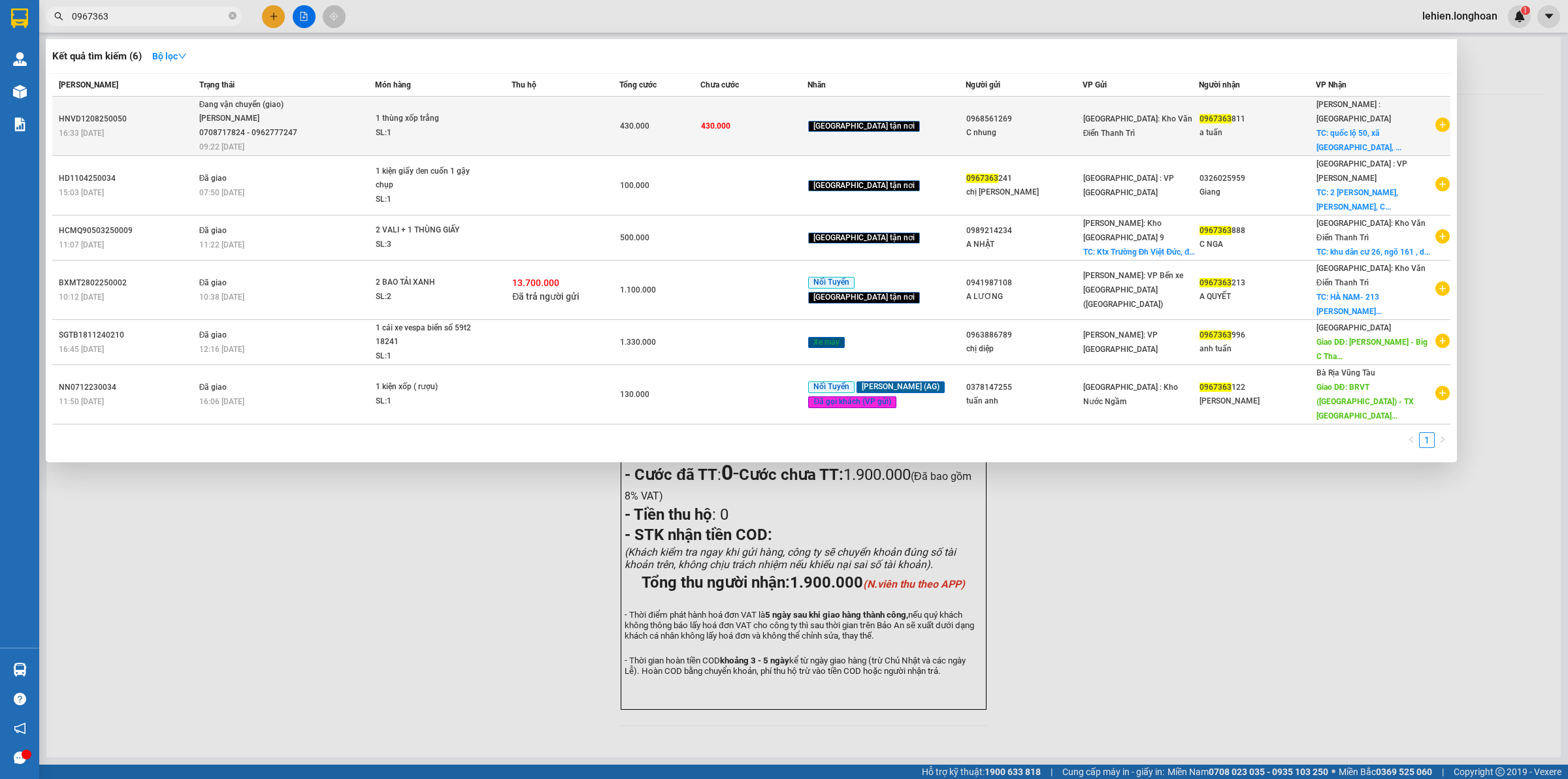
type input "0967363"
click at [309, 123] on span "Đang vận chuyển (giao) [GEOGRAPHIC_DATA] 0708717824 - 0962777247 09:22 [DATE]" at bounding box center [287, 125] width 176 height 54
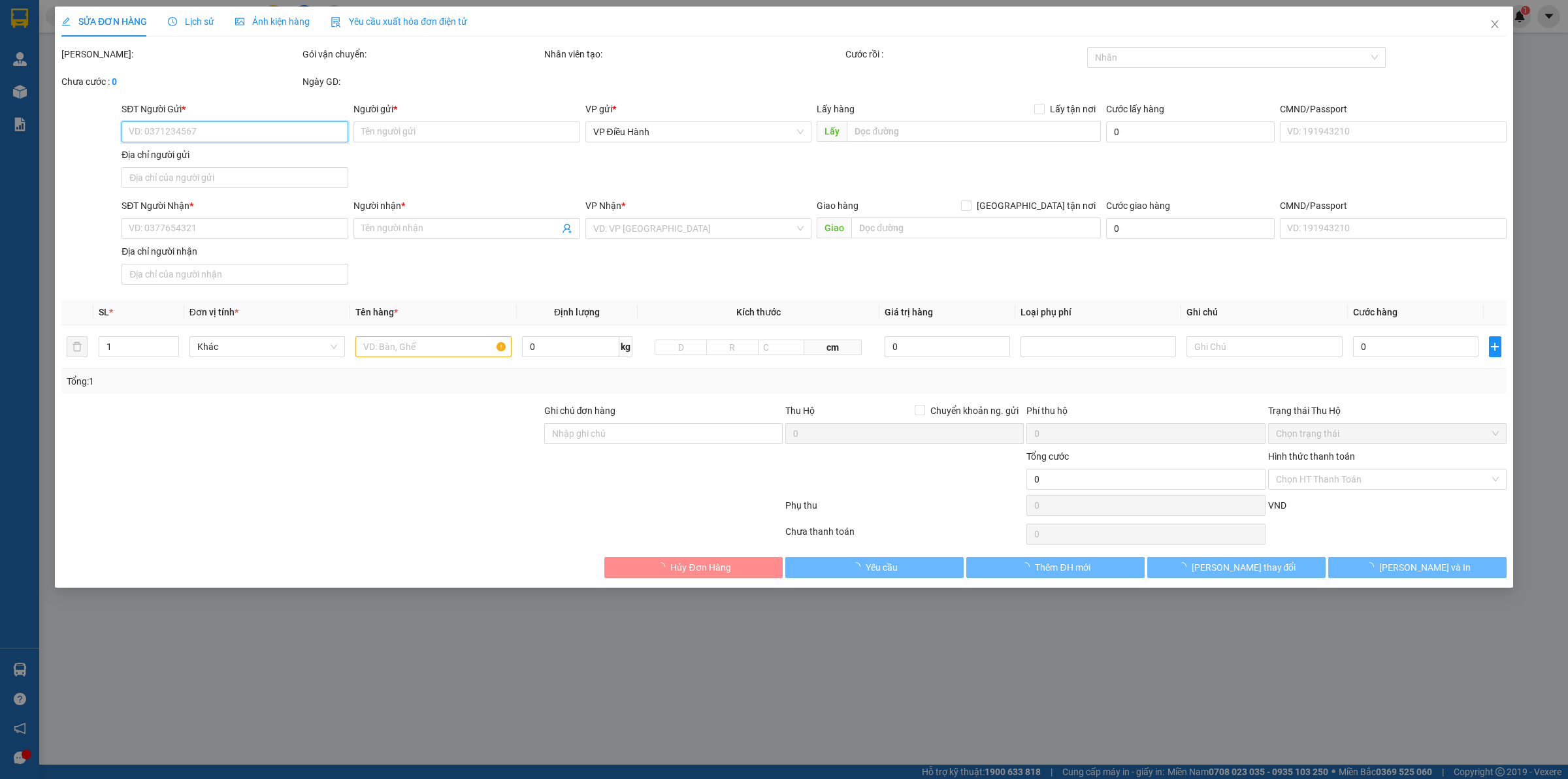
type input "0968561269"
type input "C nhung"
type input "0967363811"
type input "a tuấn"
checkbox input "true"
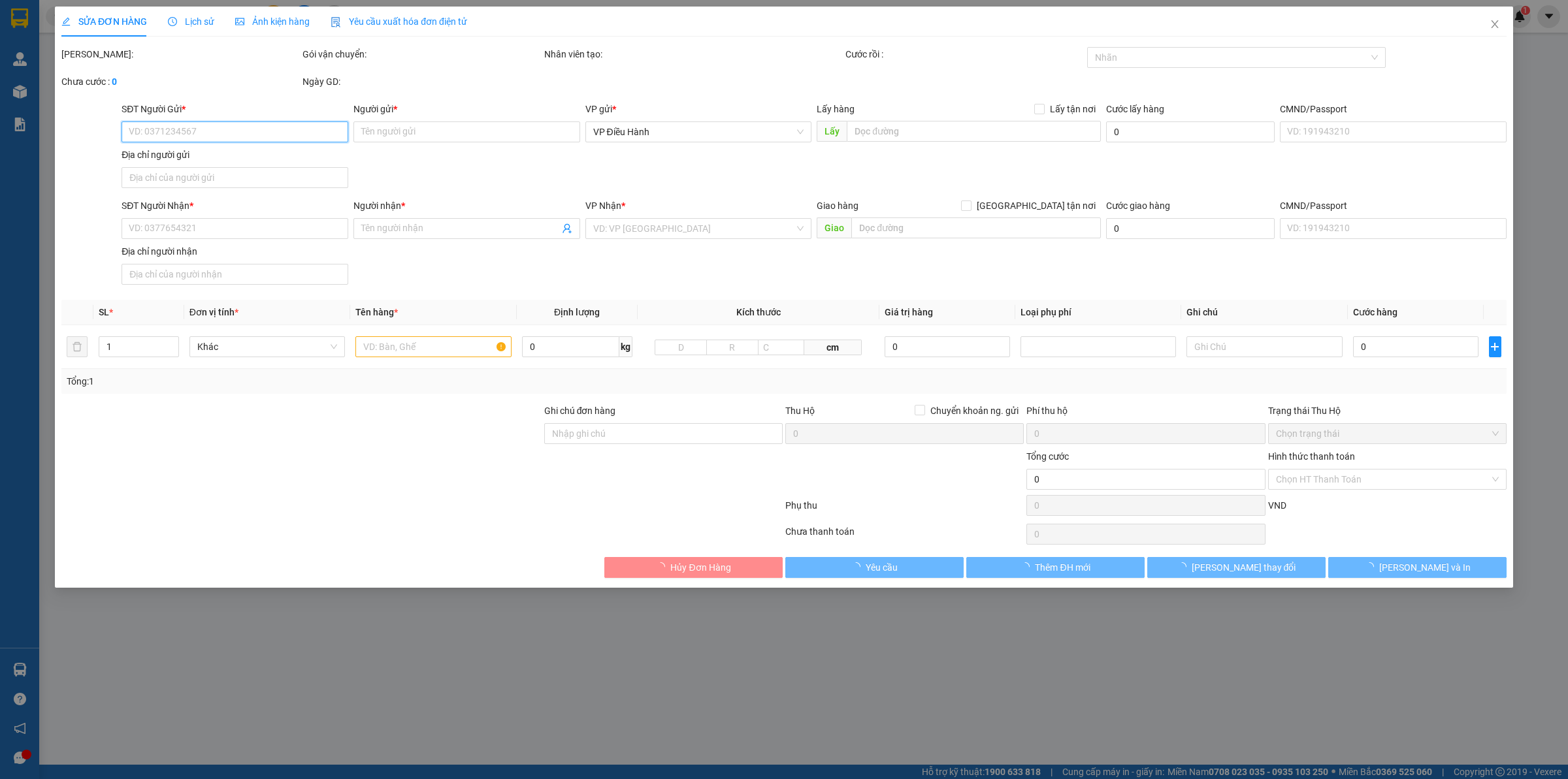
type input "quốc lộ 50, xã [GEOGRAPHIC_DATA], thị xã [GEOGRAPHIC_DATA], [GEOGRAPHIC_DATA]"
type input "430.000"
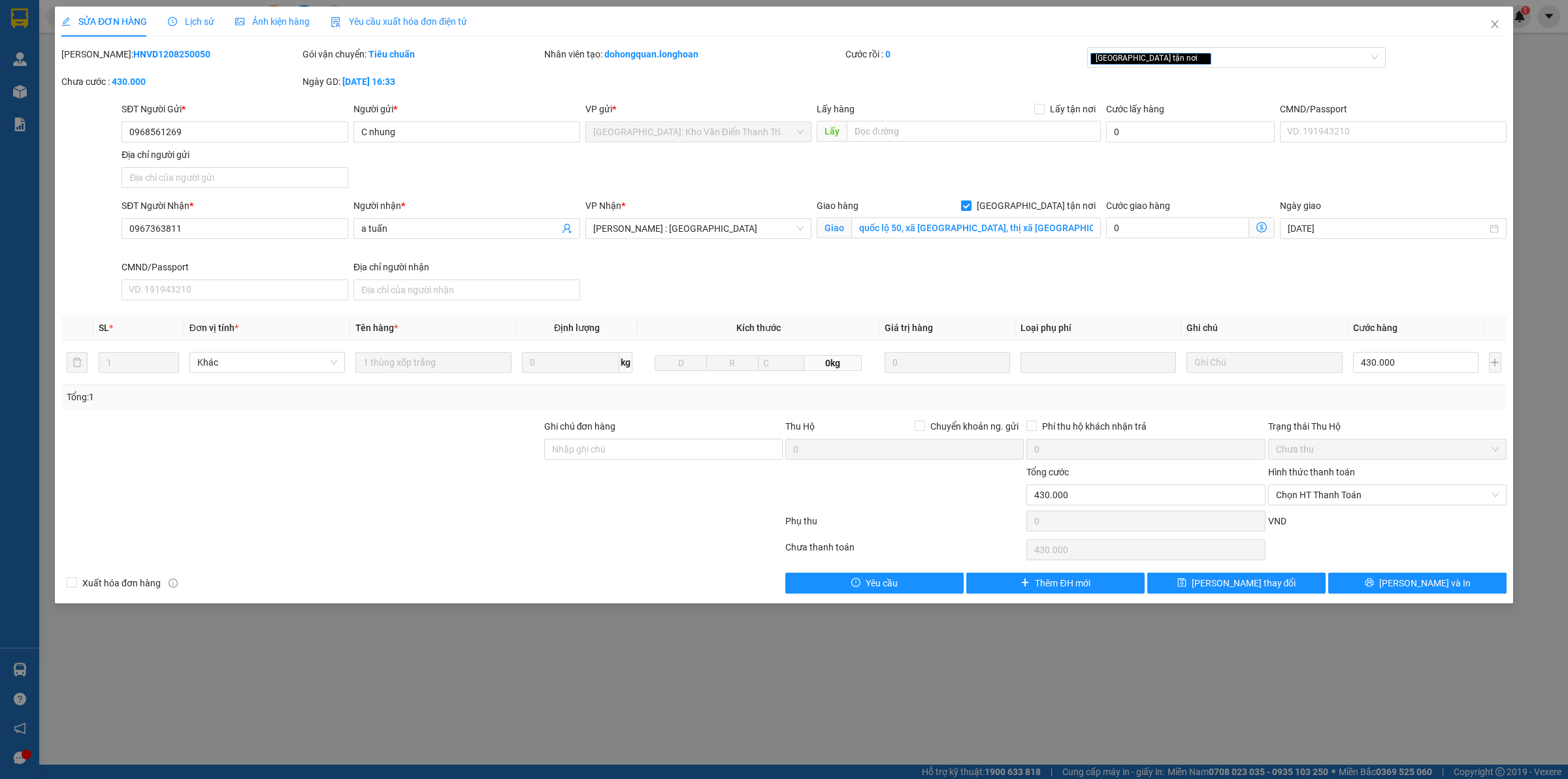
click at [187, 16] on span "Lịch sử" at bounding box center [191, 21] width 46 height 11
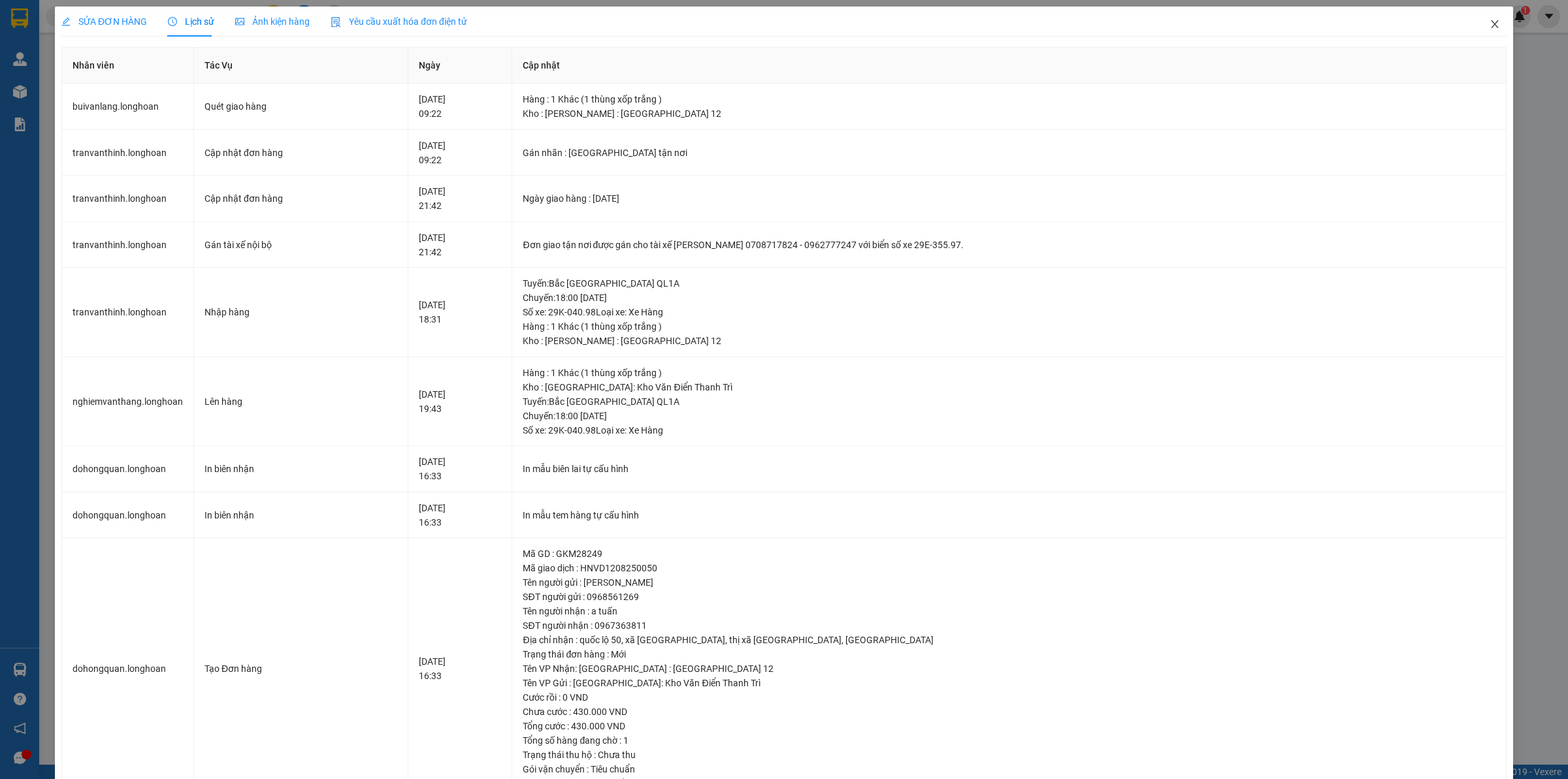
click at [1489, 25] on icon "close" at bounding box center [1494, 24] width 11 height 11
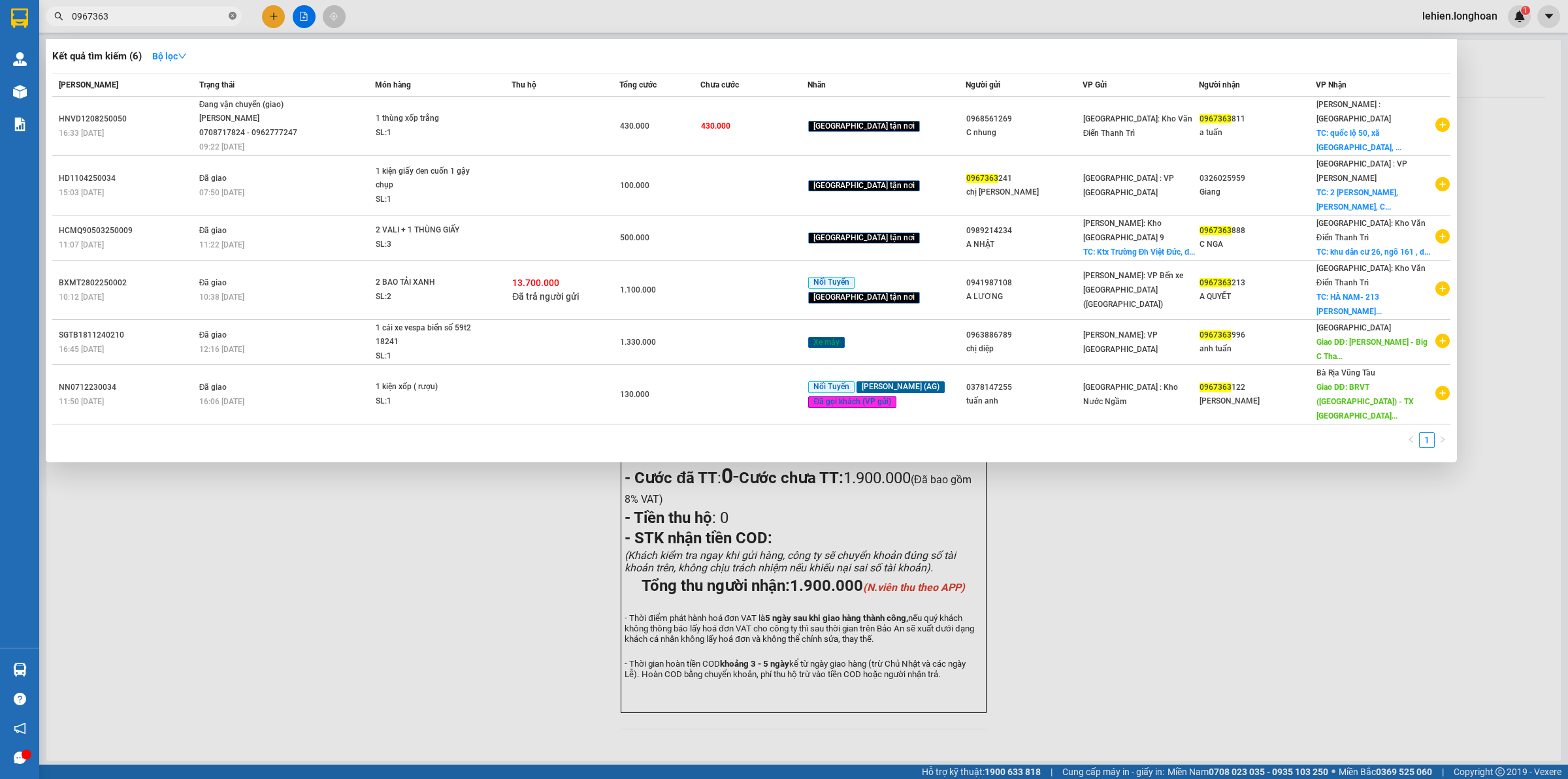
click at [234, 12] on icon "close-circle" at bounding box center [232, 15] width 8 height 8
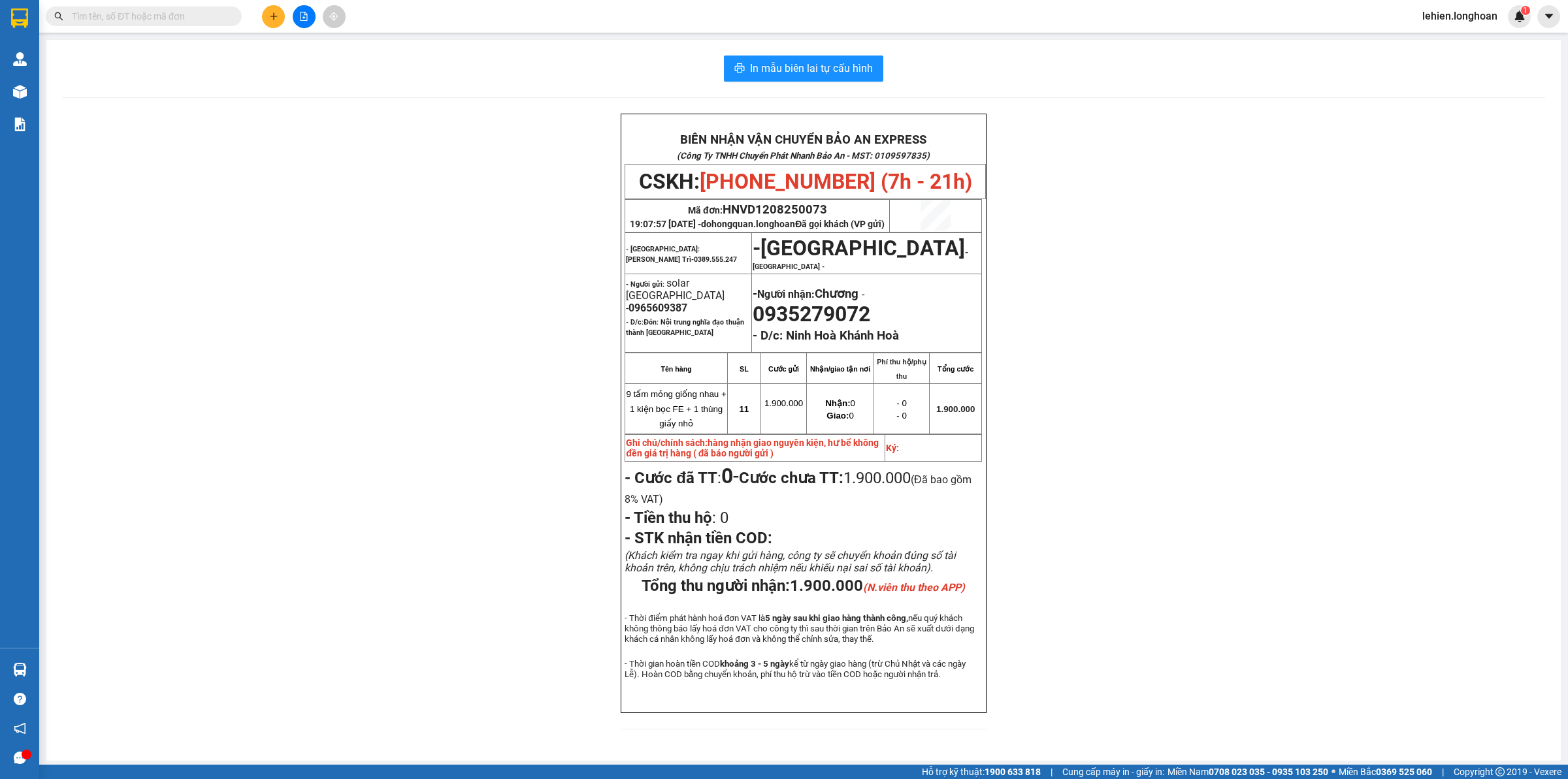
paste input "0983732209"
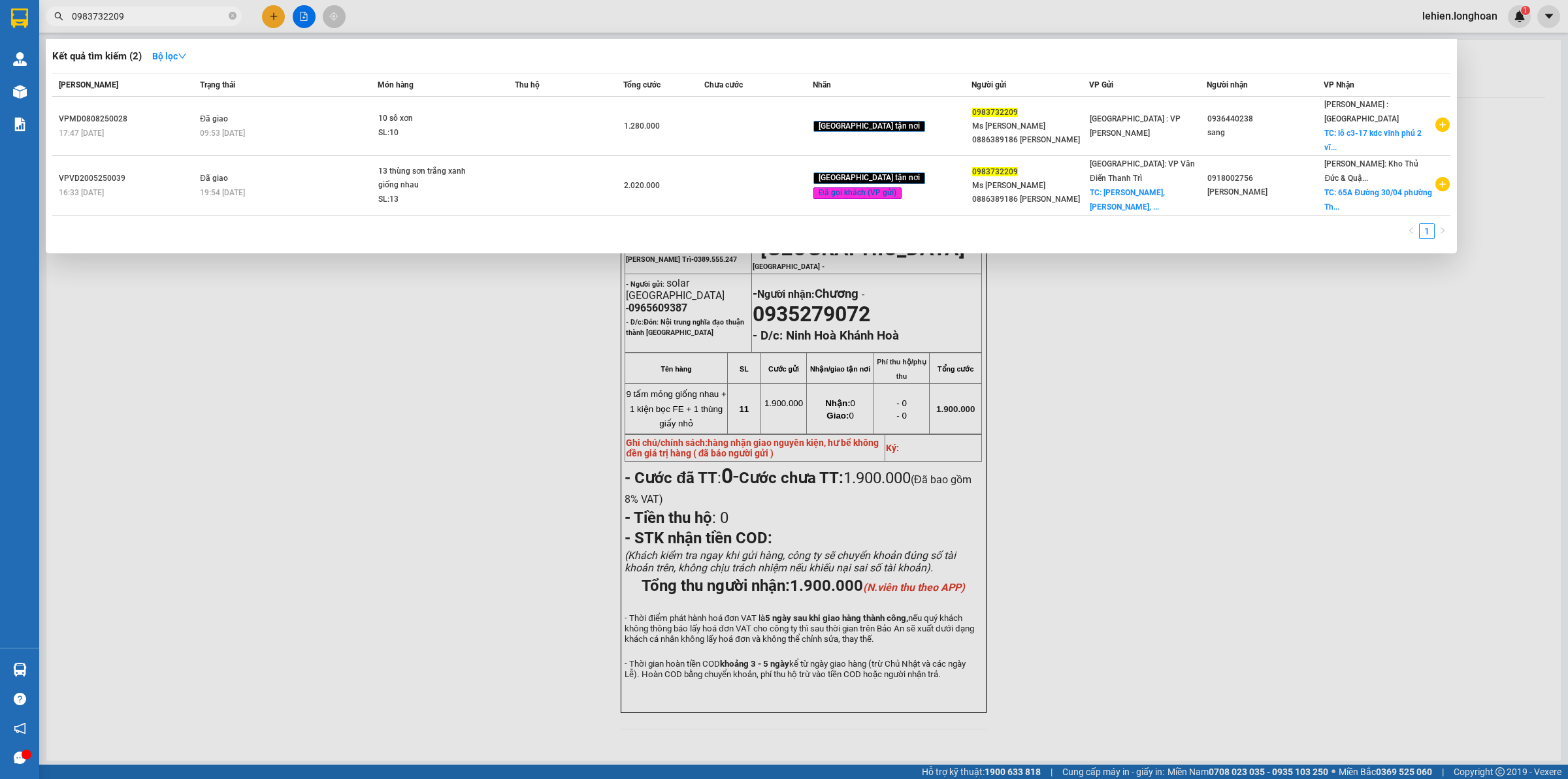
type input "0983732209"
click at [232, 14] on icon "close-circle" at bounding box center [232, 15] width 8 height 8
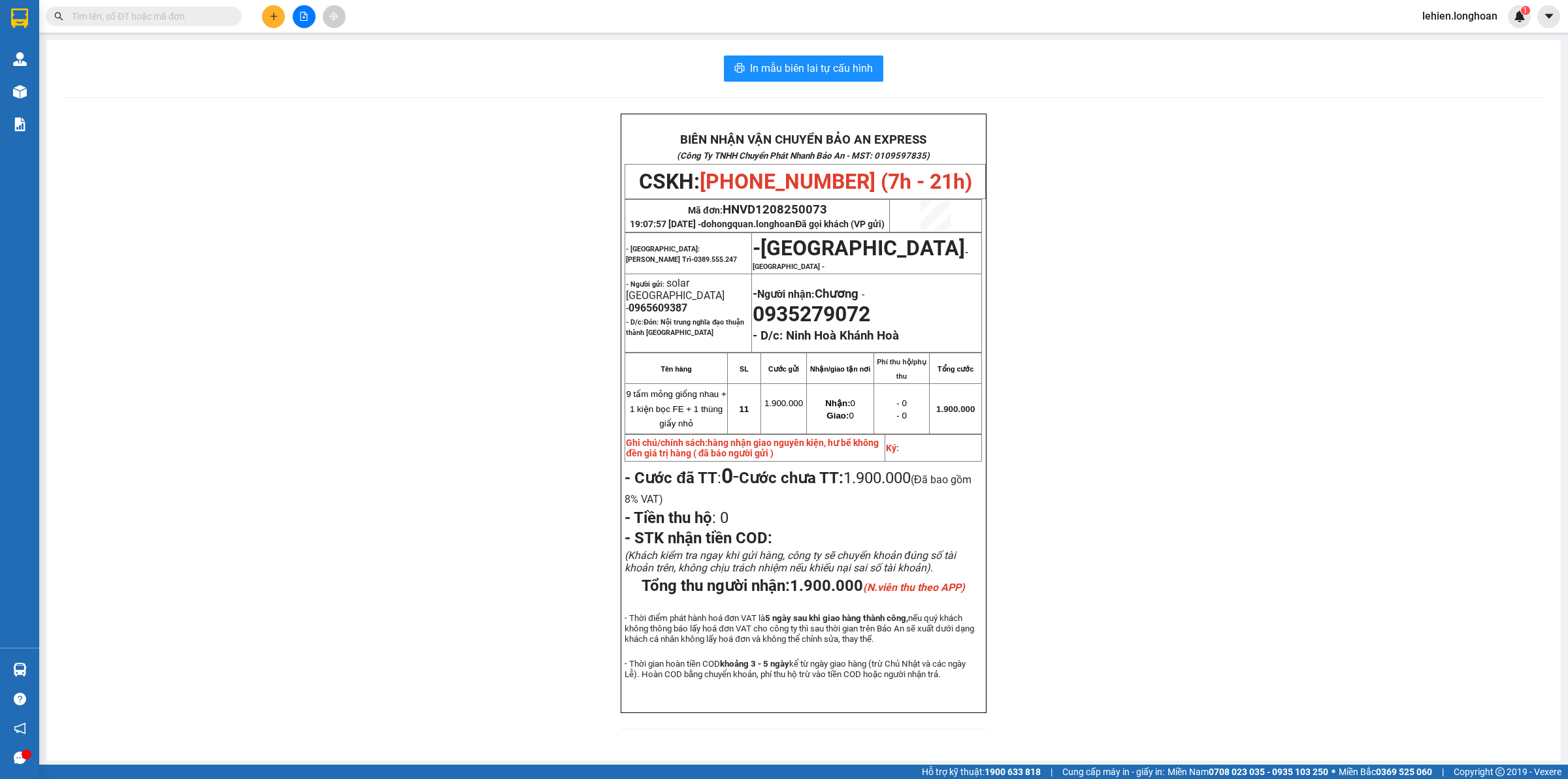
paste input "0905129569"
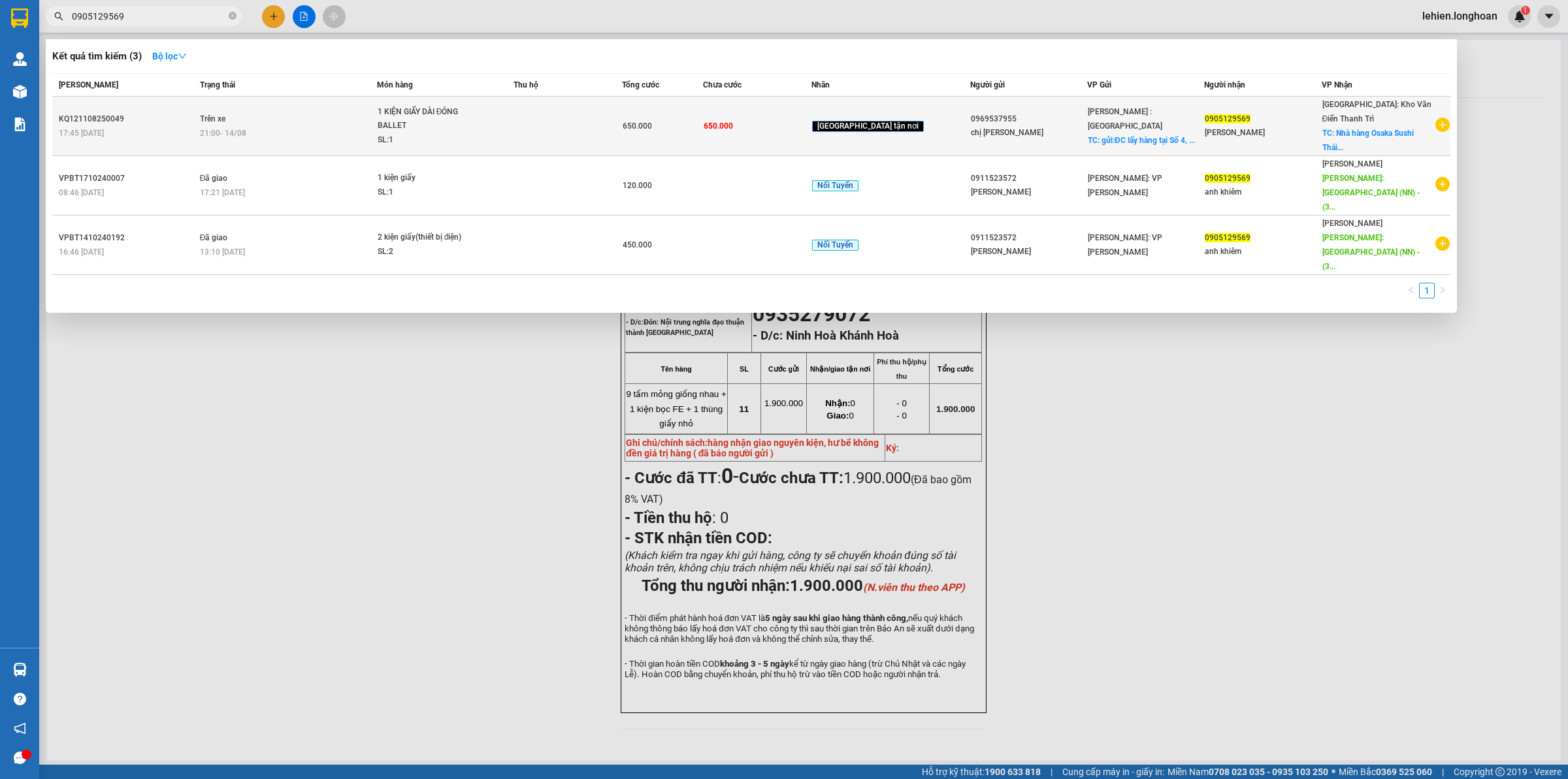
type input "0905129569"
click at [331, 122] on td "Trên xe 21:00 [DATE]" at bounding box center [286, 126] width 180 height 59
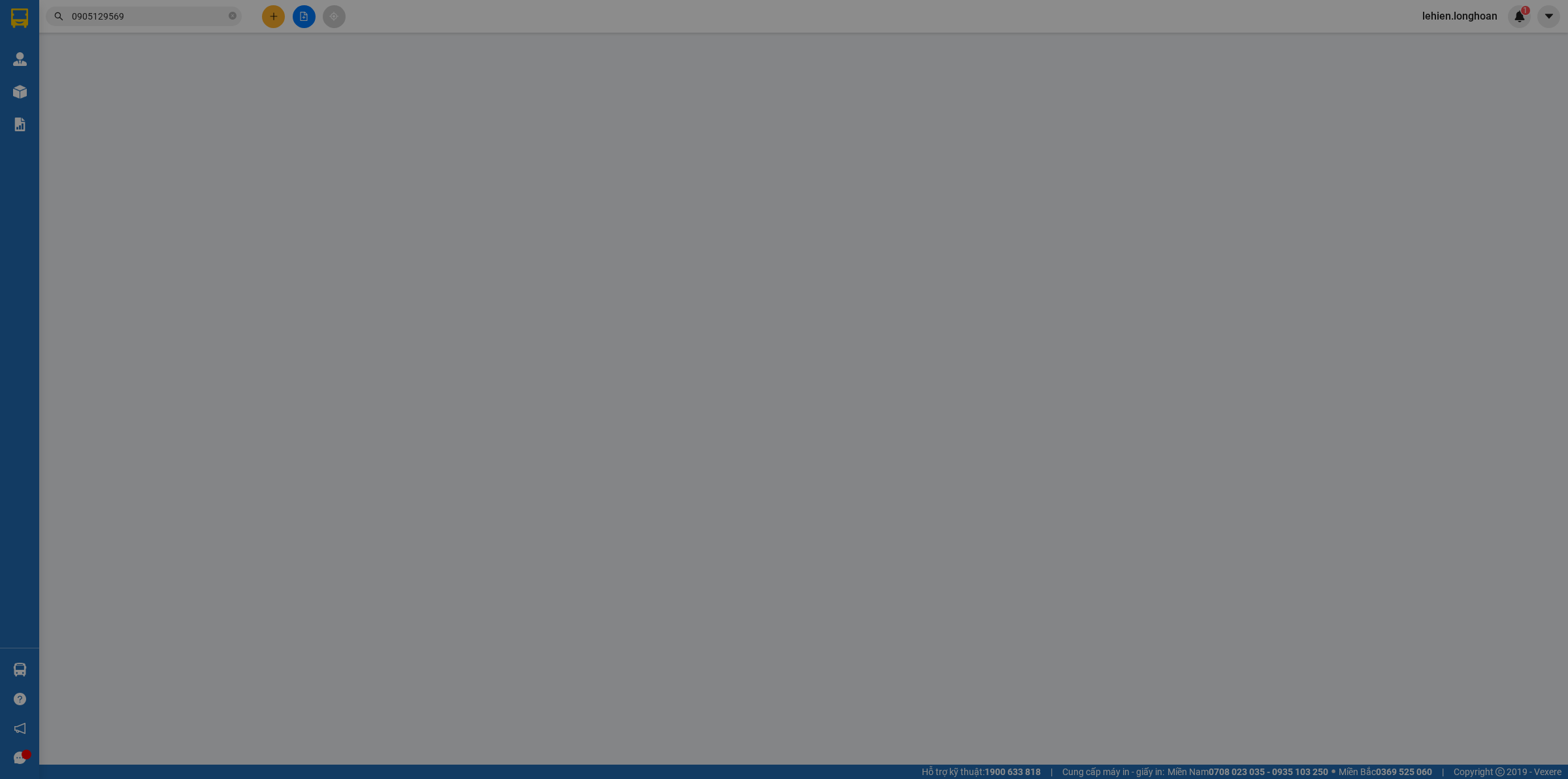
type input "0969537955"
type input "chị [PERSON_NAME]"
checkbox input "true"
type input "gửi:ĐC lấy hàng tại [STREET_ADDRESS] Nai"
type input "0905129569"
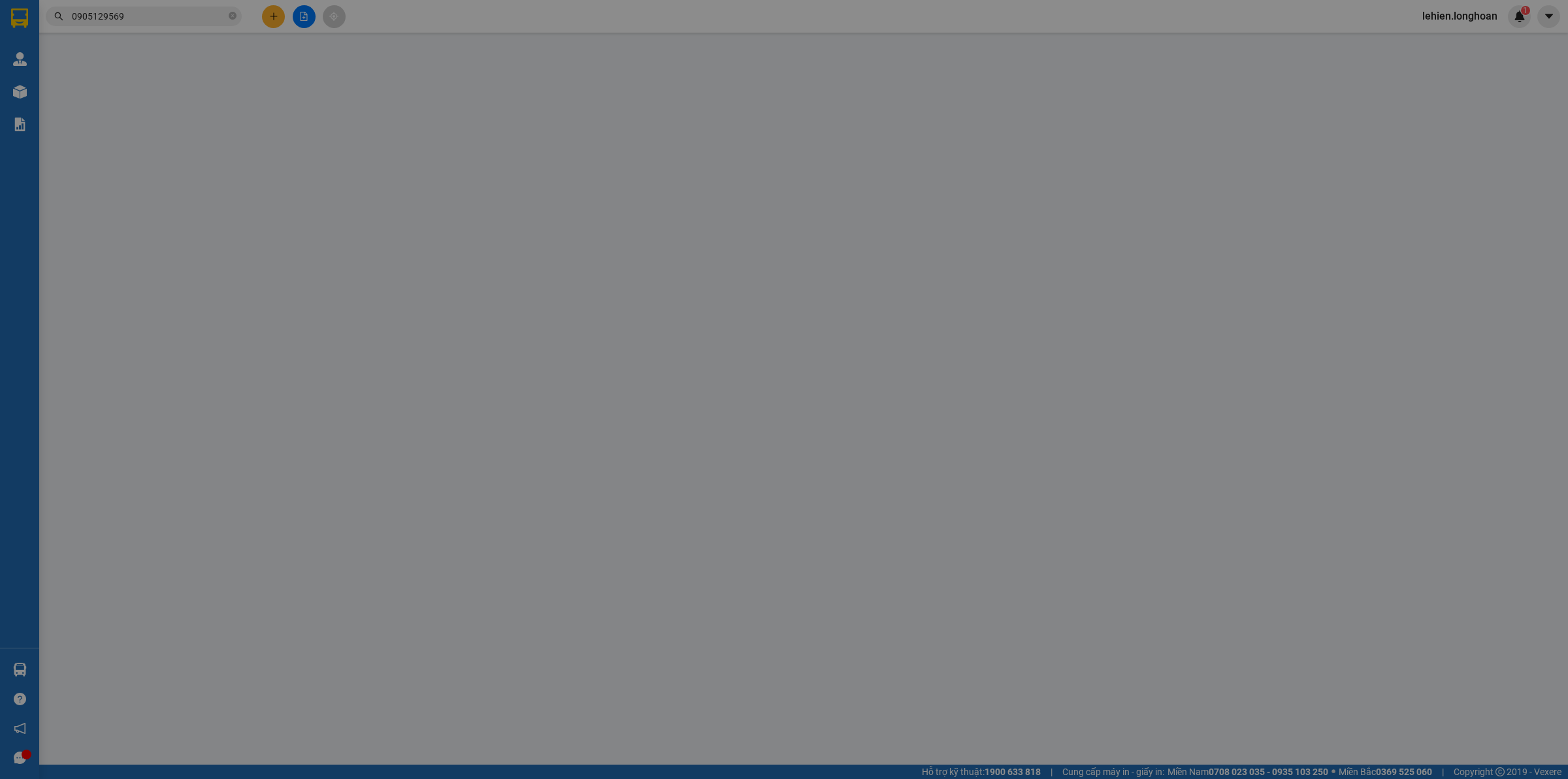
type input "[PERSON_NAME]"
checkbox input "true"
type input "Nhà hàng Osaka Sushi Thái Nguyên Tổ 8, Phường [PERSON_NAME].[GEOGRAPHIC_DATA]"
type input "650.000"
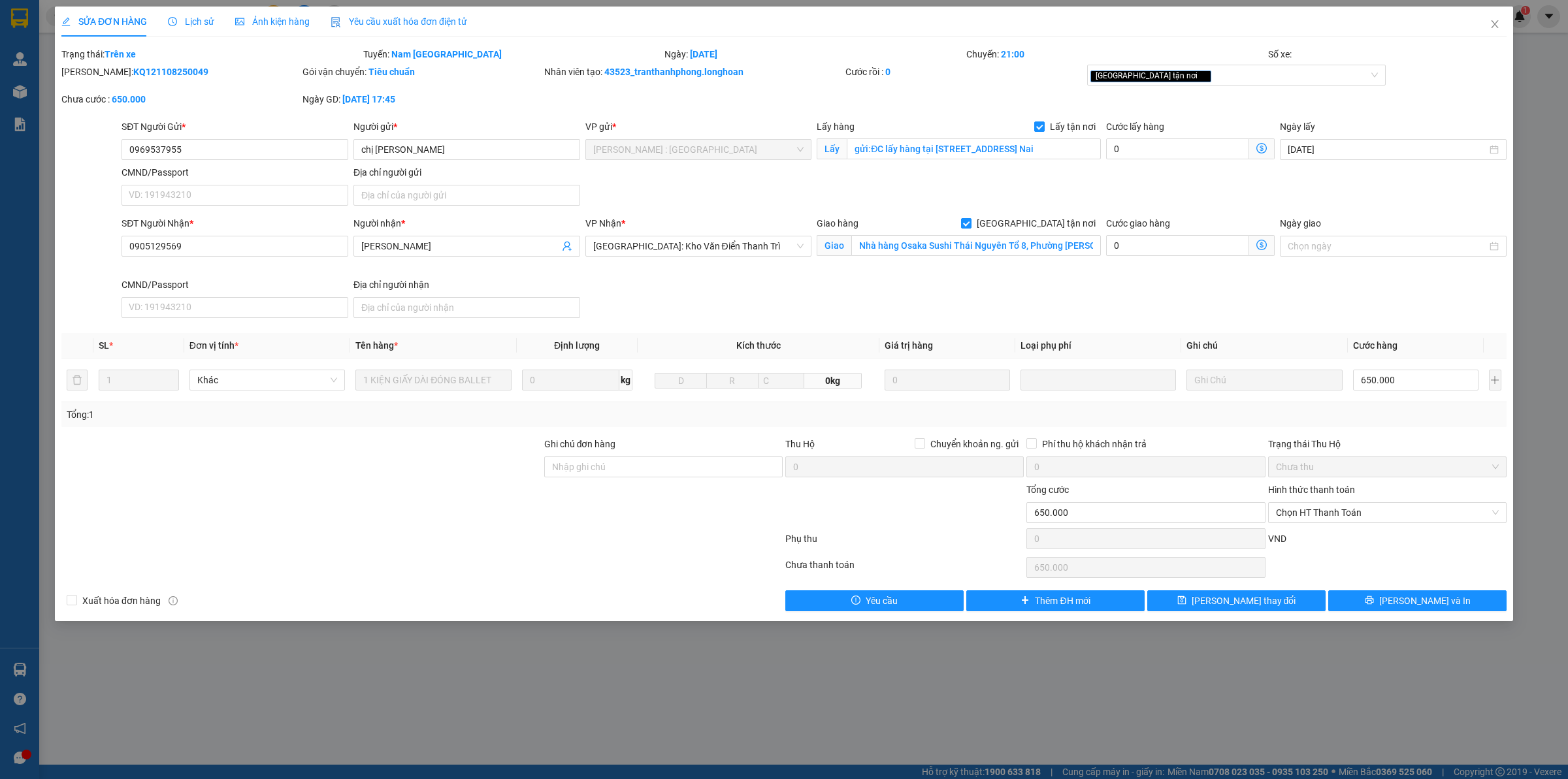
click at [168, 17] on icon "clock-circle" at bounding box center [172, 21] width 9 height 9
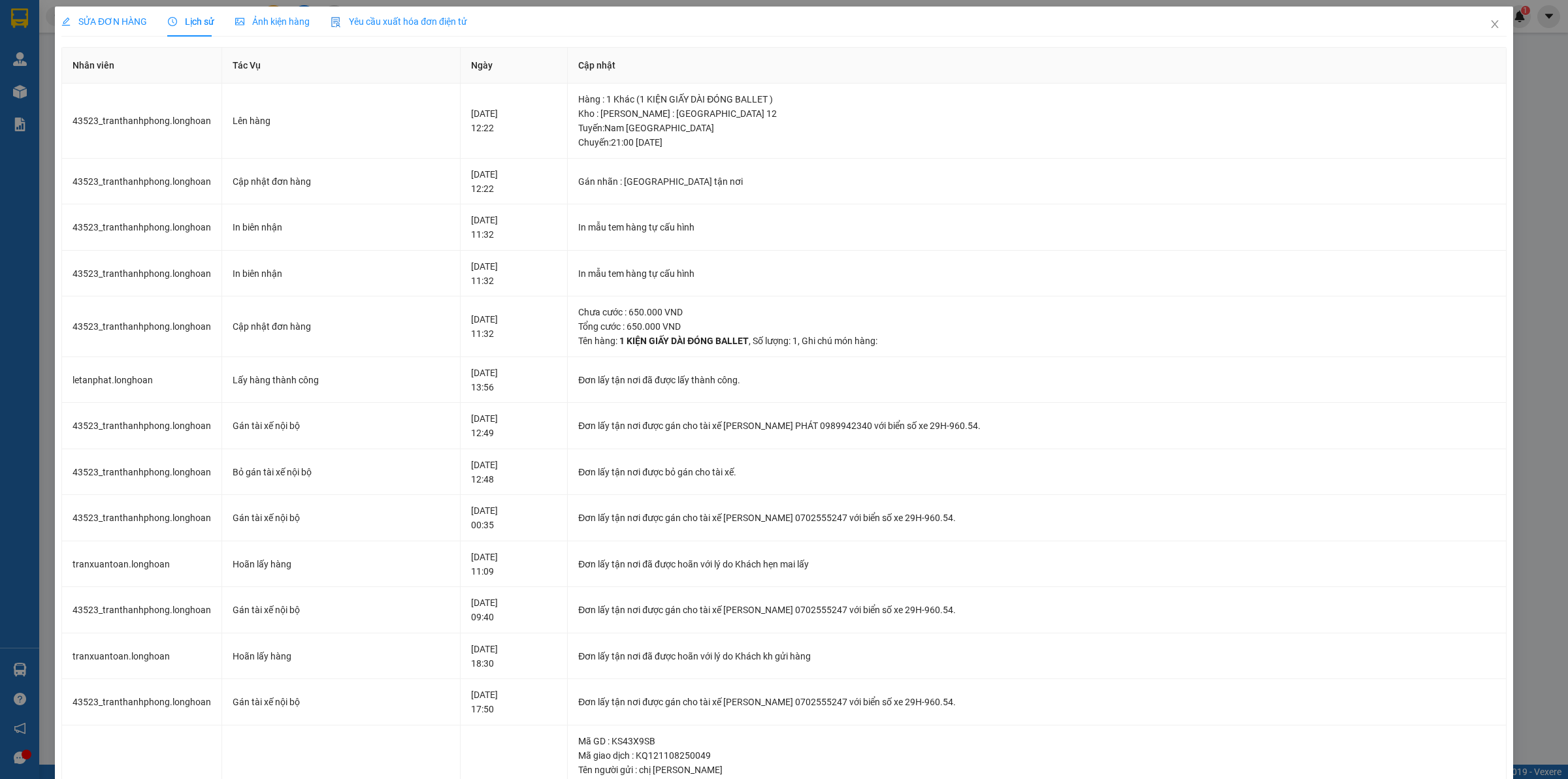
click at [96, 18] on span "SỬA ĐƠN HÀNG" at bounding box center [104, 21] width 86 height 11
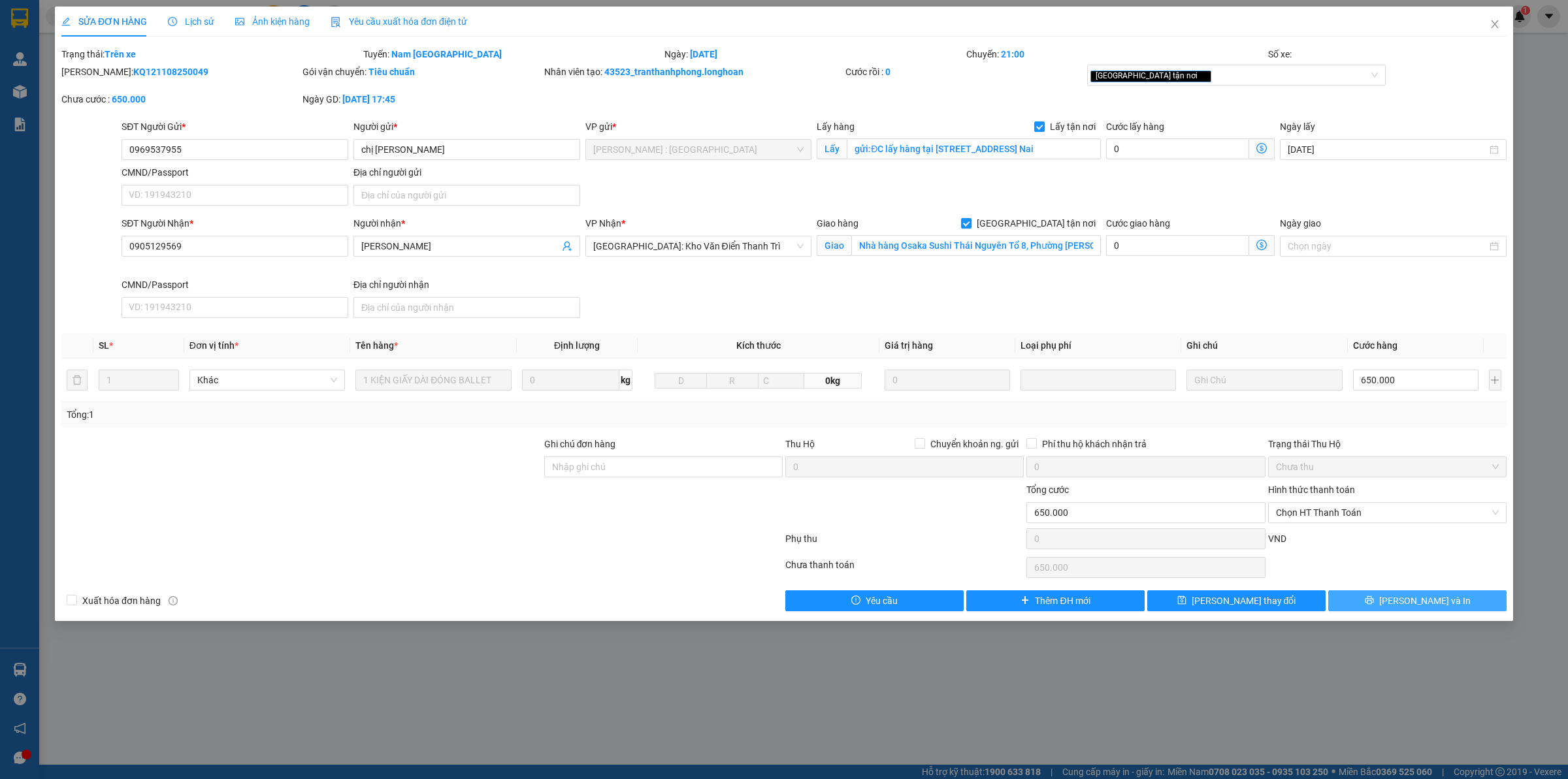
click at [1407, 599] on span "[PERSON_NAME] và In" at bounding box center [1424, 600] width 92 height 14
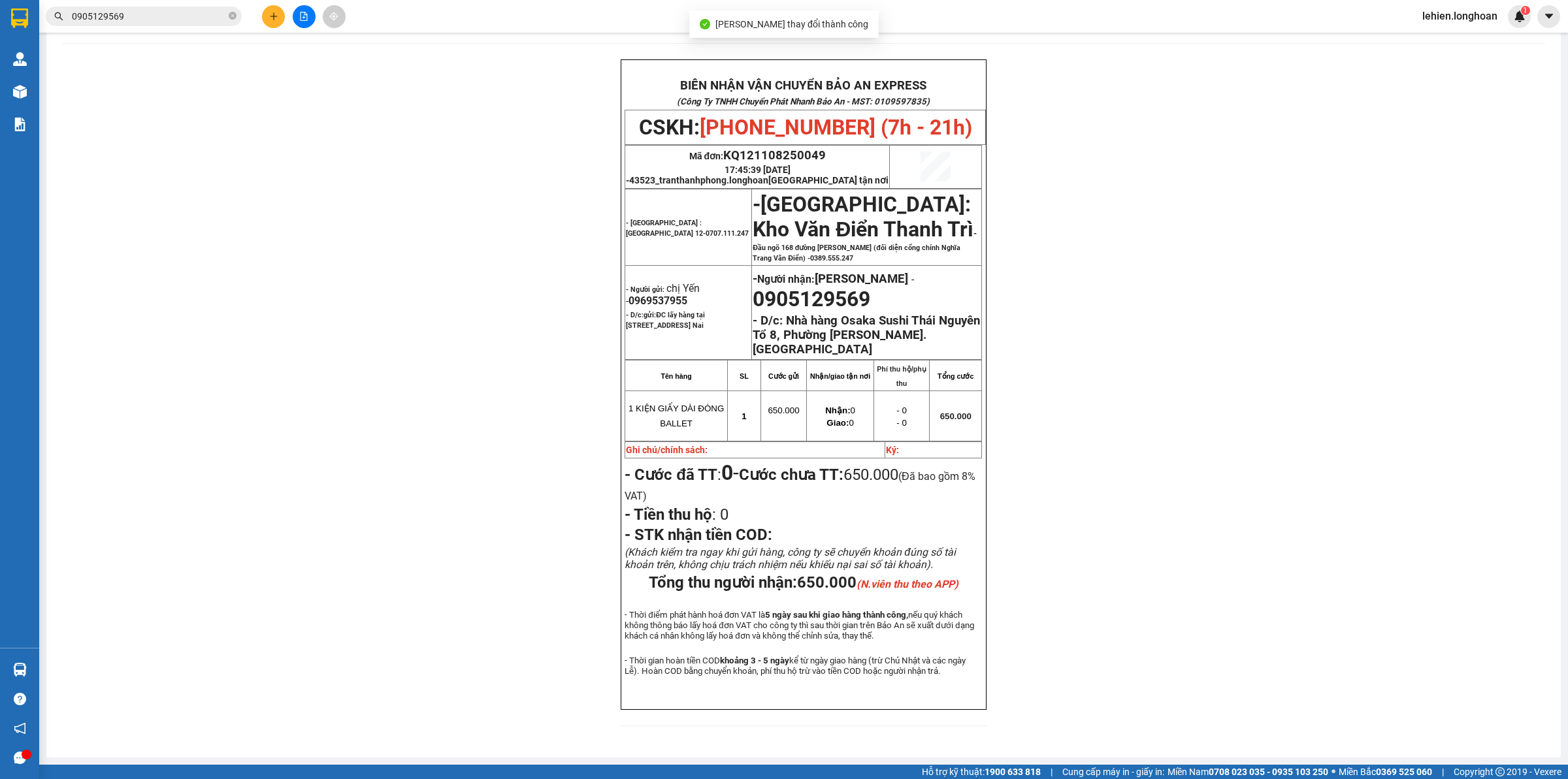
scroll to position [68, 0]
click at [200, 18] on input "0905129569" at bounding box center [148, 15] width 154 height 14
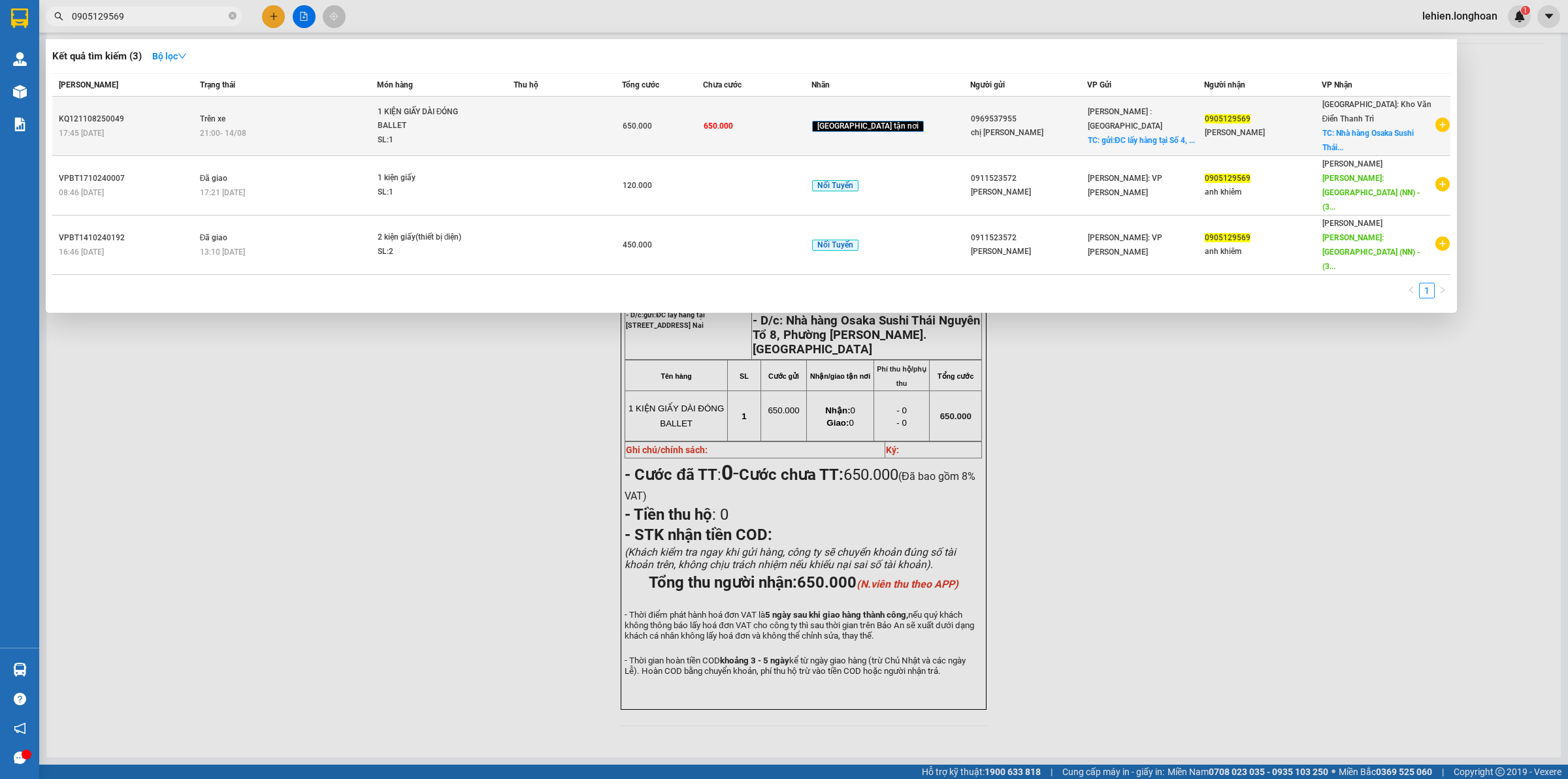
click at [247, 122] on td "Trên xe 21:00 [DATE]" at bounding box center [286, 126] width 180 height 59
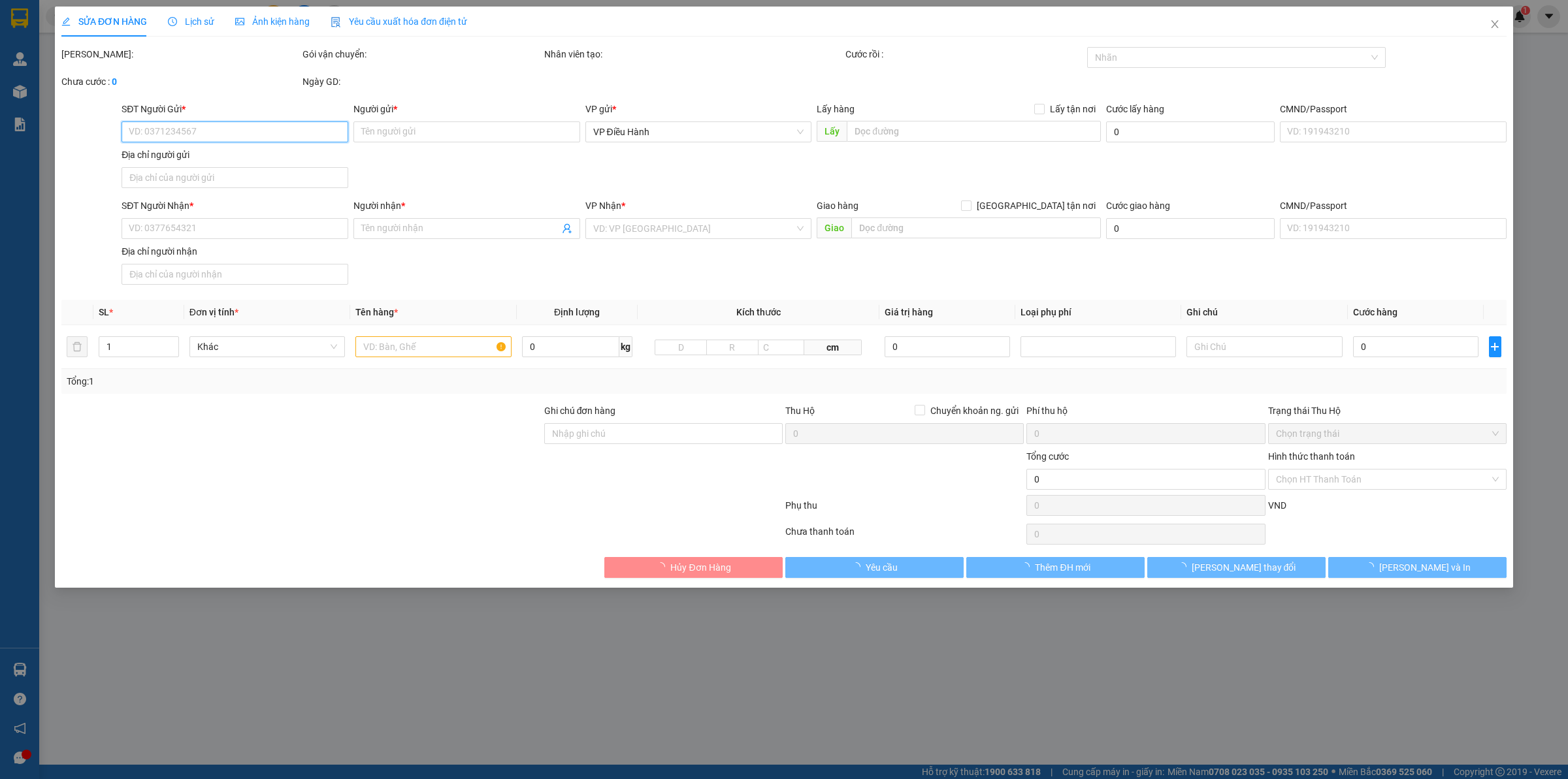
type input "0969537955"
type input "chị [PERSON_NAME]"
checkbox input "true"
type input "gửi:ĐC lấy hàng tại [STREET_ADDRESS] Nai"
type input "0905129569"
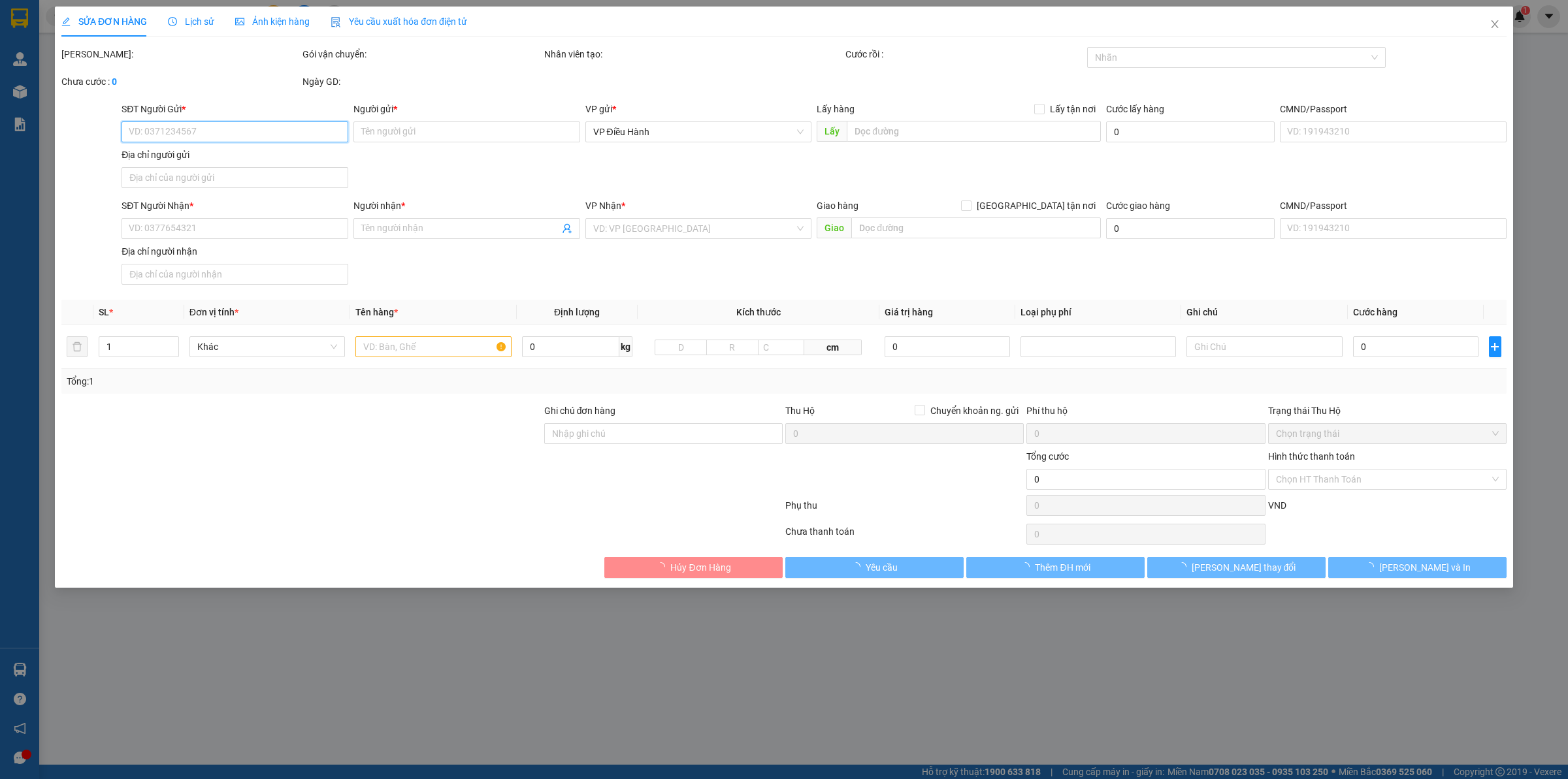
type input "[PERSON_NAME]"
checkbox input "true"
type input "Nhà hàng Osaka Sushi Thái Nguyên Tổ 8, Phường [PERSON_NAME].[GEOGRAPHIC_DATA]"
type input "650.000"
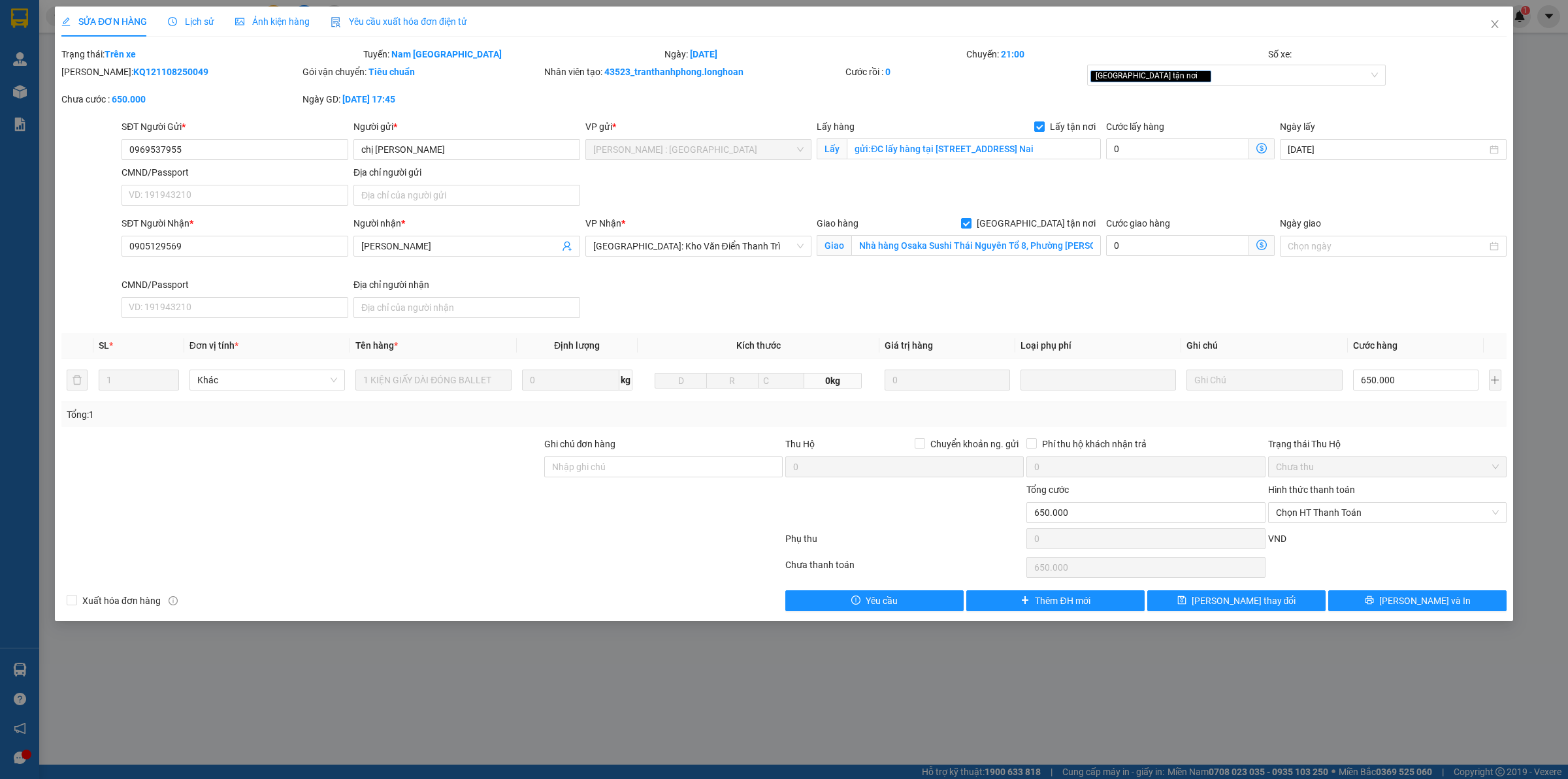
drag, startPoint x: 93, startPoint y: 70, endPoint x: 246, endPoint y: 75, distance: 153.1
click at [246, 75] on div "[PERSON_NAME]: KQ121108250049" at bounding box center [181, 72] width 239 height 14
copy b "KQ121108250049"
